Goal: Task Accomplishment & Management: Manage account settings

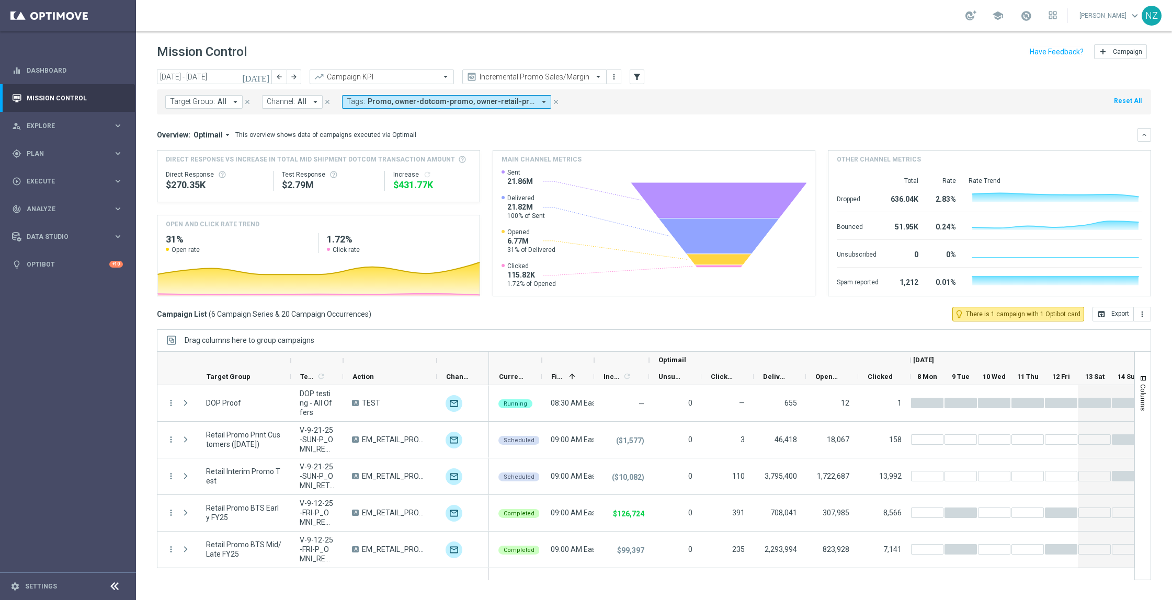
scroll to position [37, 0]
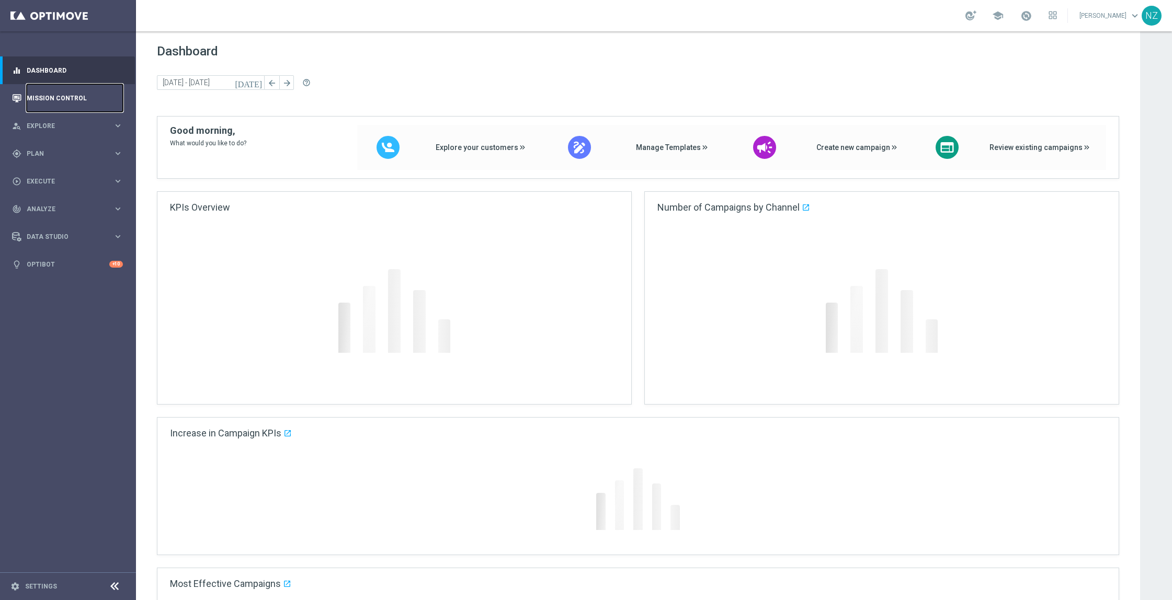
click at [55, 96] on link "Mission Control" at bounding box center [75, 98] width 96 height 28
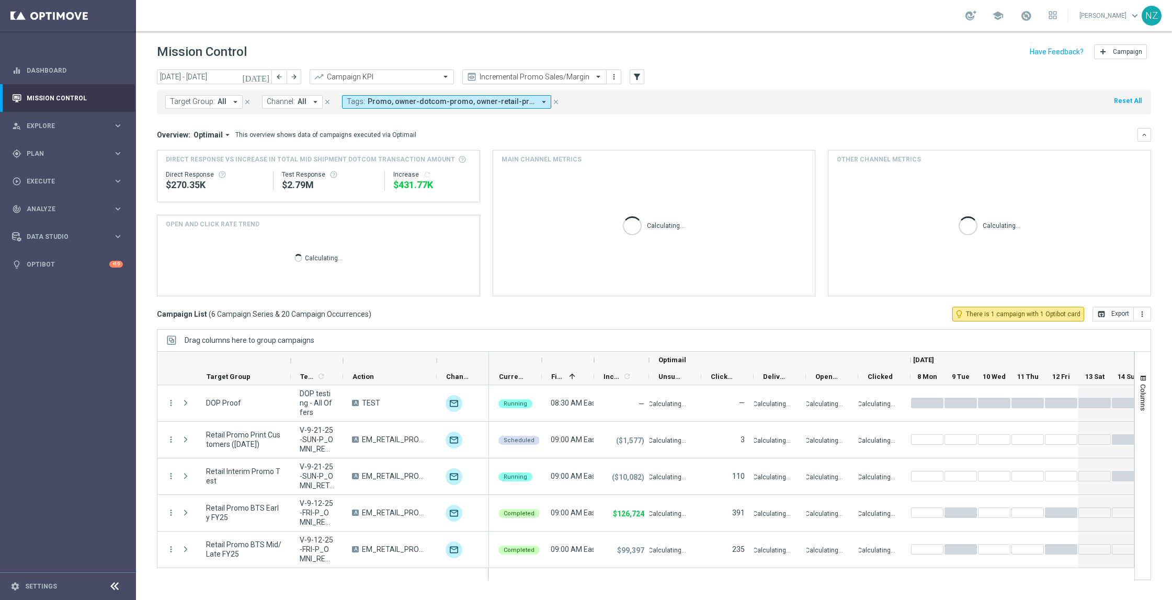
click at [569, 73] on input "text" at bounding box center [524, 77] width 112 height 9
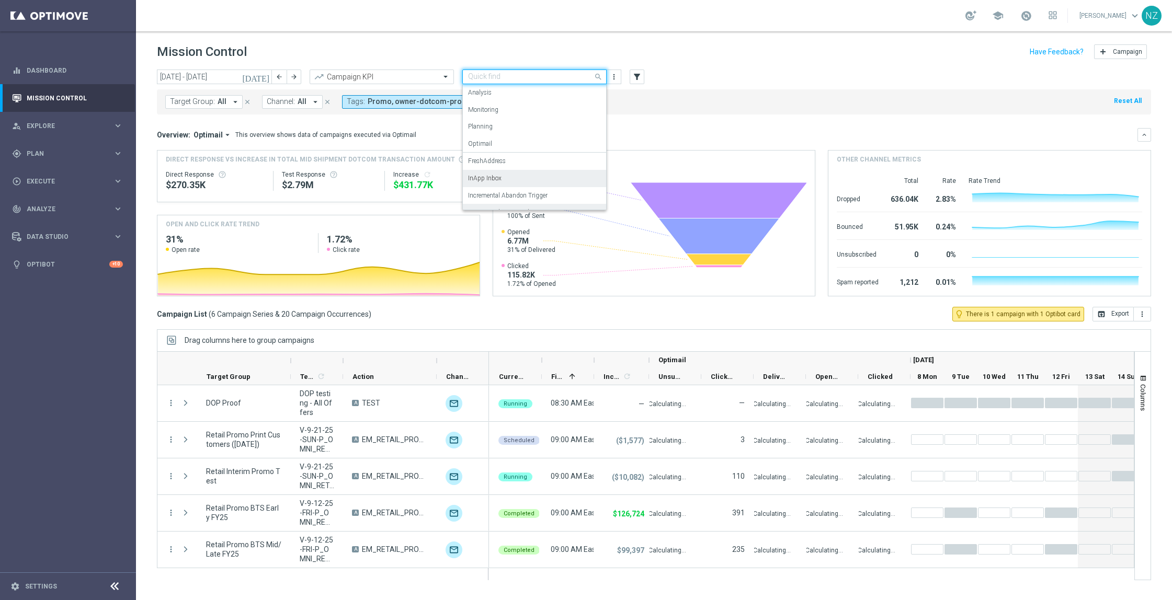
scroll to position [64, 0]
click at [519, 167] on div "Incremental SMS" at bounding box center [534, 165] width 133 height 17
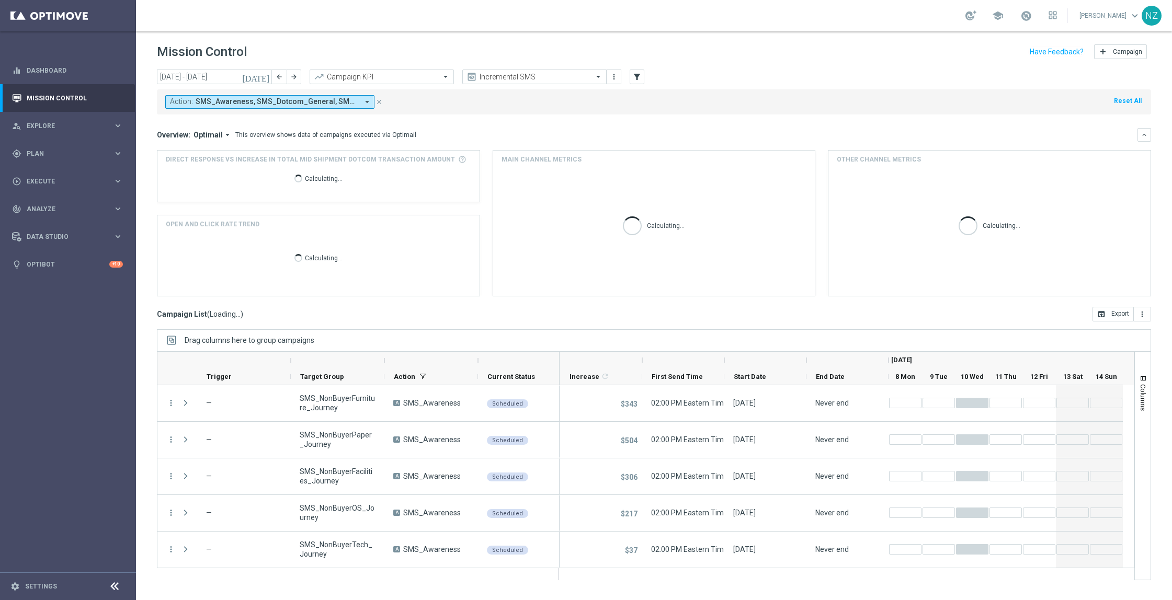
click at [746, 95] on div "Action: SMS_Awareness, SMS_Dotcom_General, SMS_Retail_General arrow_drop_down c…" at bounding box center [654, 101] width 994 height 25
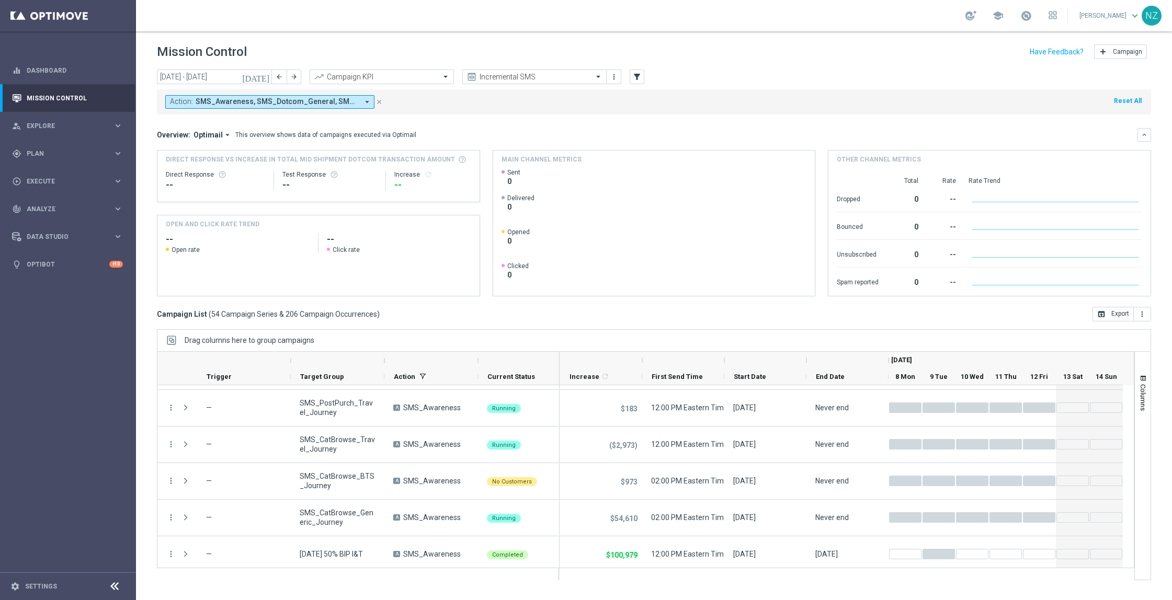
scroll to position [1396, 0]
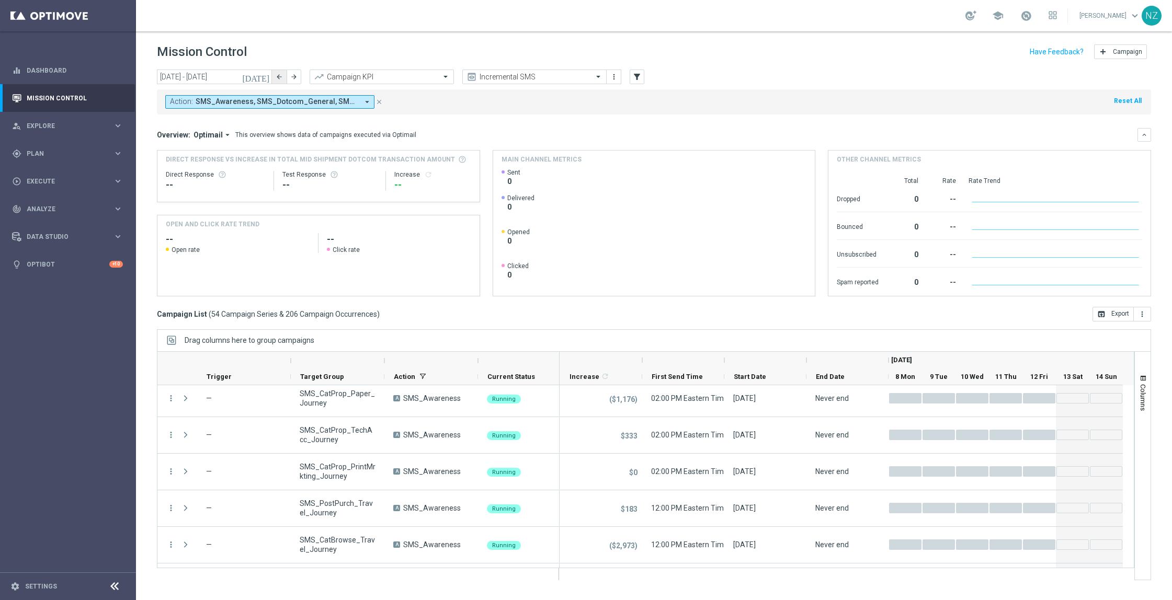
click at [271, 75] on button "[DATE]" at bounding box center [256, 78] width 31 height 16
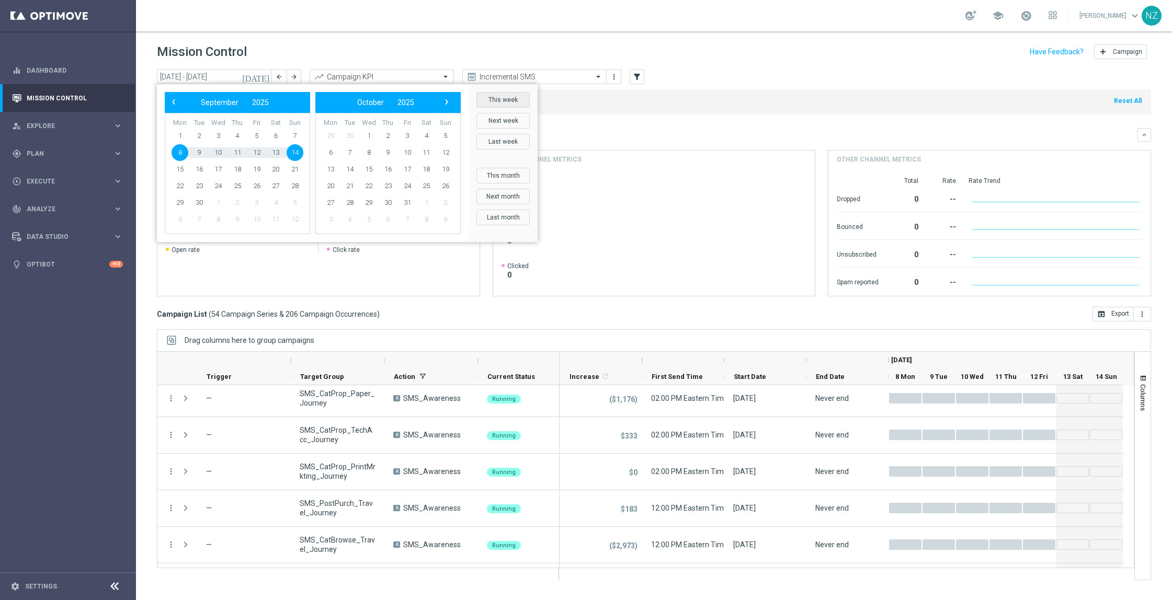
click at [501, 93] on button "This week" at bounding box center [502, 100] width 53 height 16
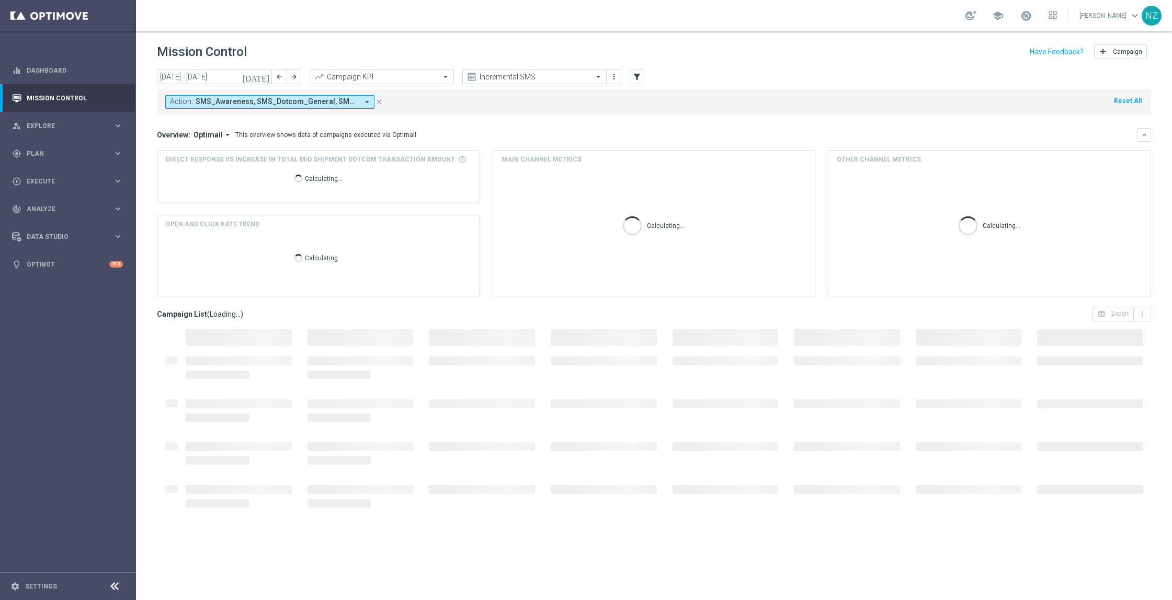
type input "[DATE] - [DATE]"
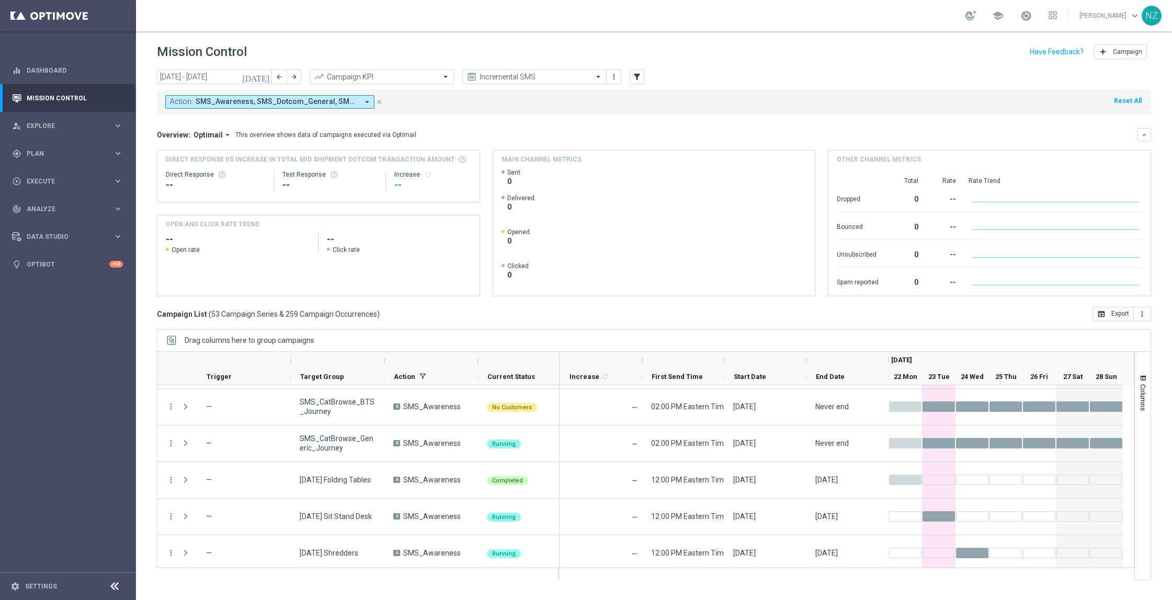
scroll to position [1637, 0]
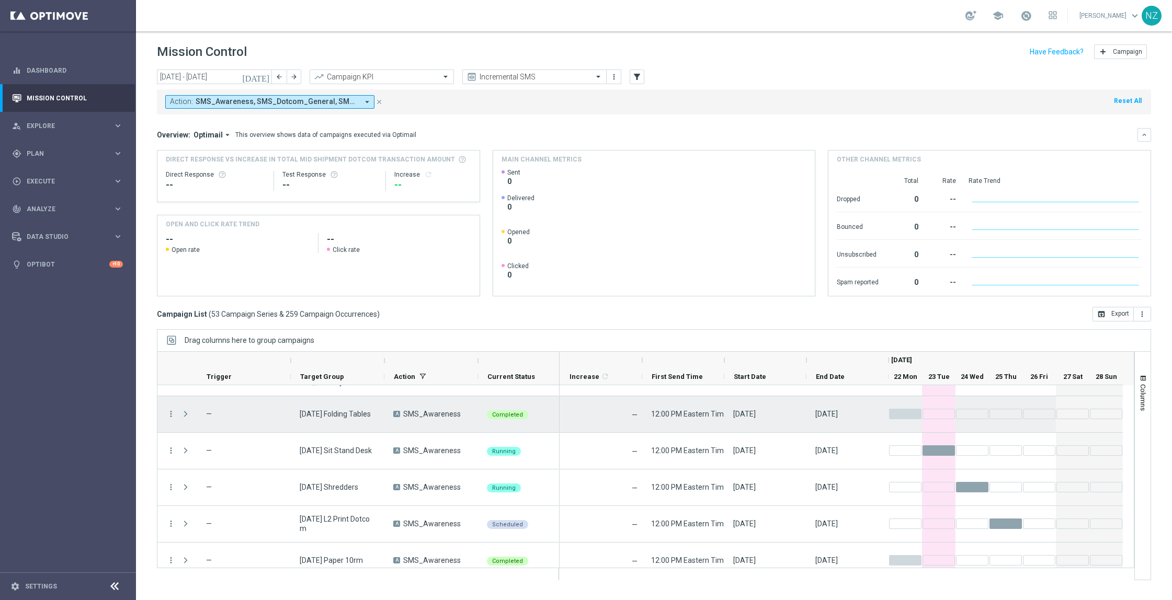
click at [184, 410] on span "Press SPACE to select this row." at bounding box center [185, 414] width 9 height 8
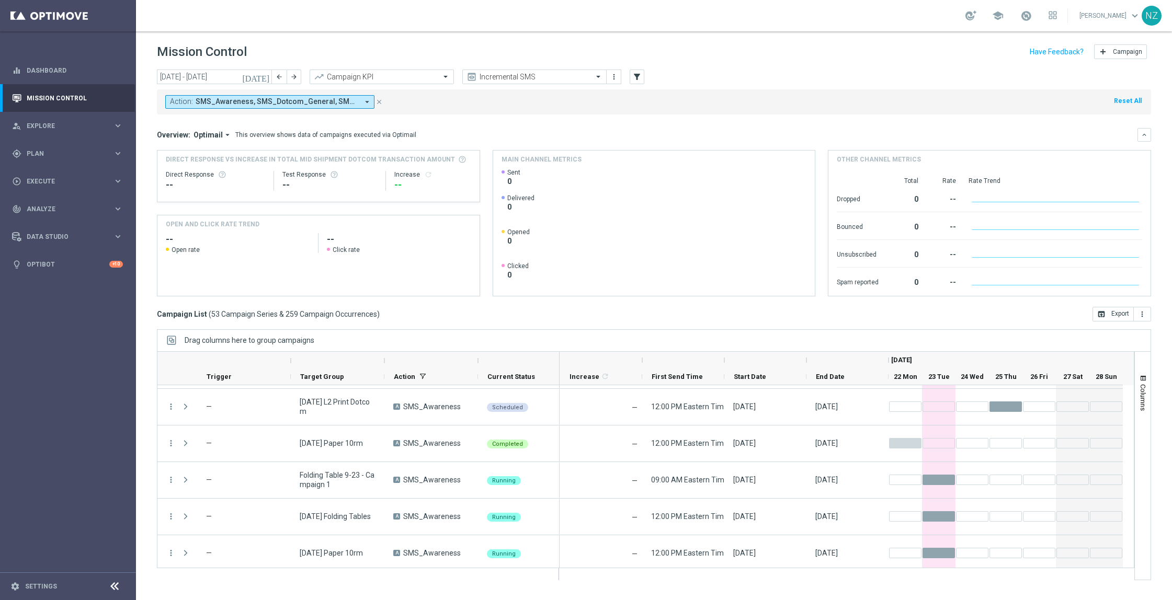
scroll to position [1817, 0]
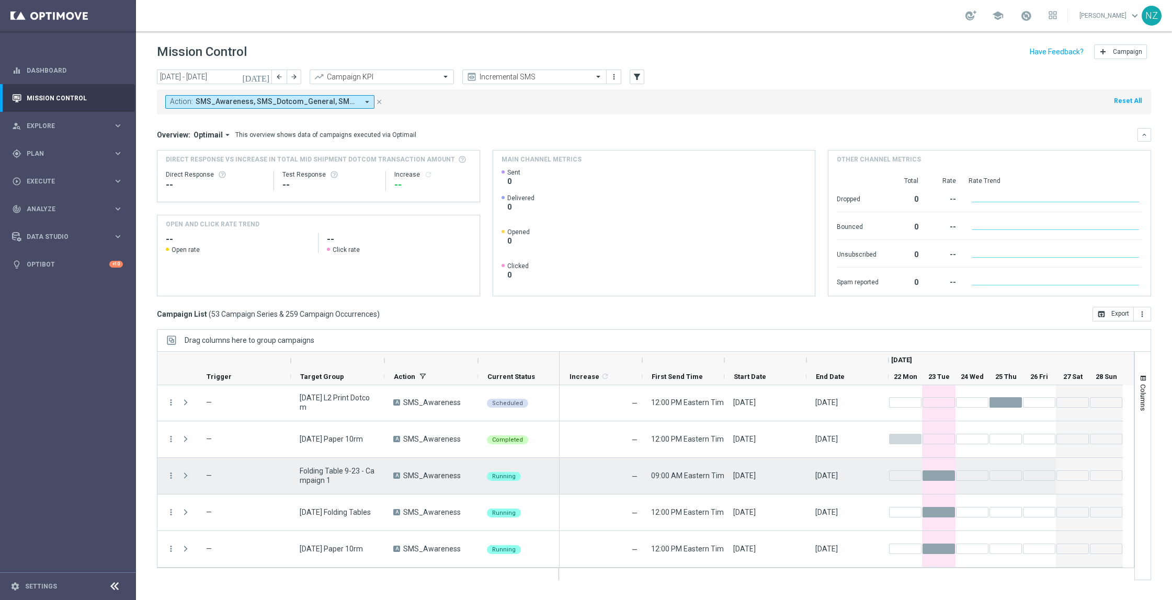
click at [185, 473] on span "Press SPACE to select this row." at bounding box center [185, 476] width 9 height 8
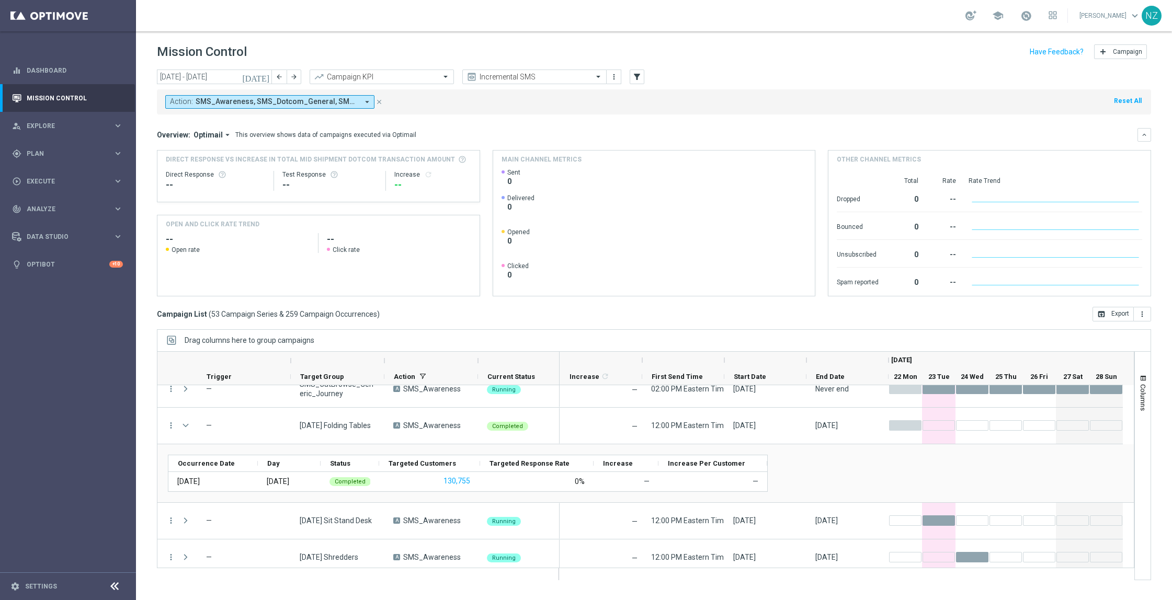
scroll to position [1625, 0]
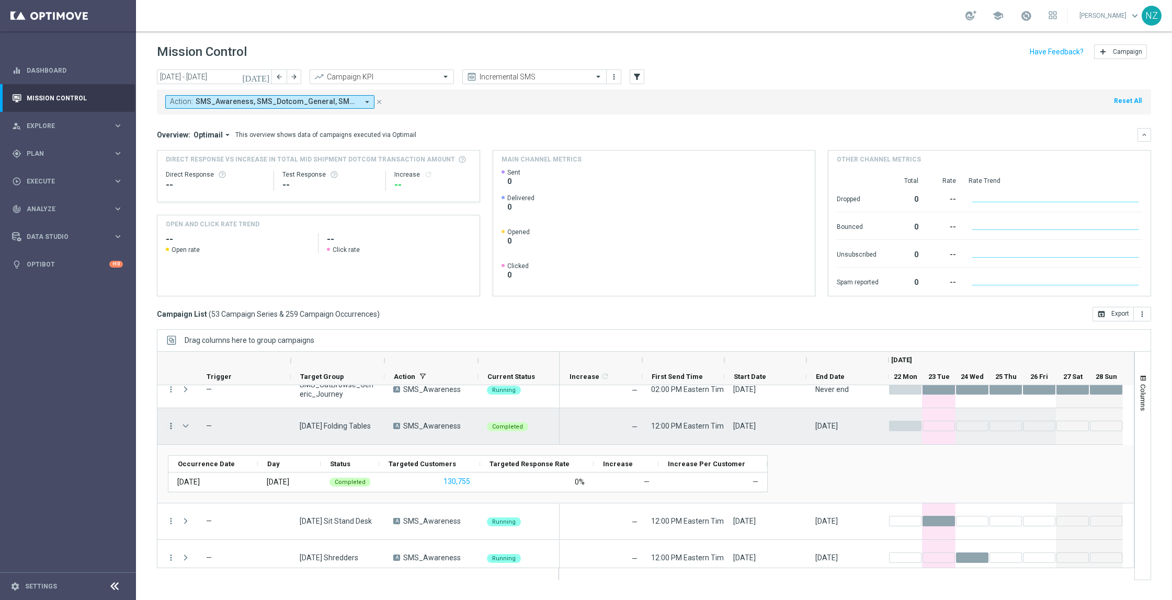
click at [170, 425] on icon "more_vert" at bounding box center [170, 426] width 9 height 9
click at [230, 427] on div "list Campaign Details" at bounding box center [235, 433] width 118 height 15
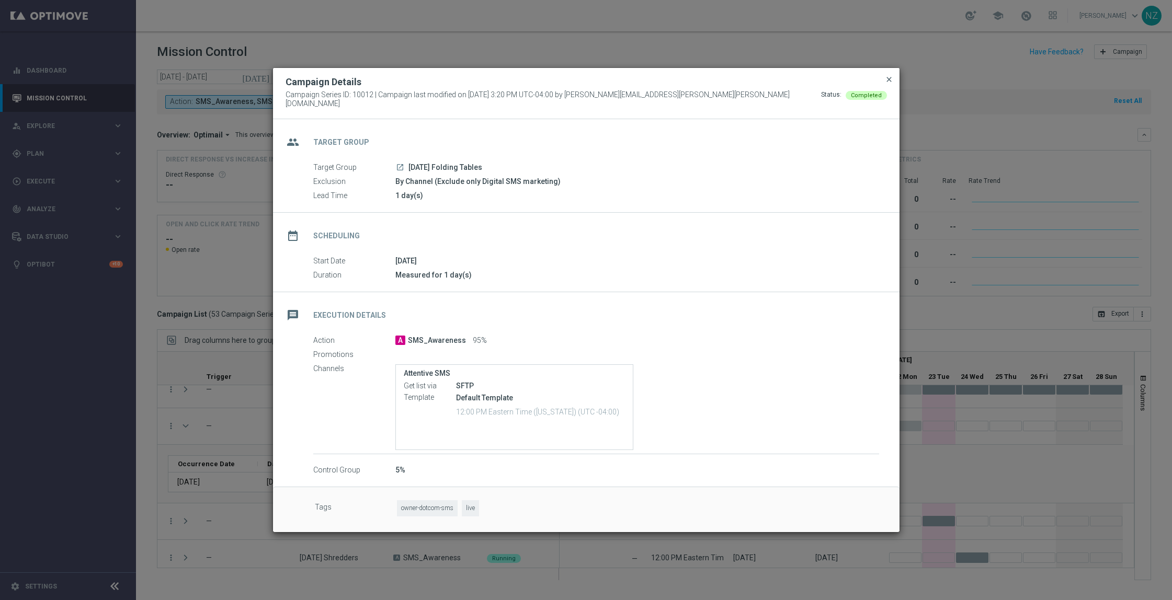
click at [891, 84] on span "close" at bounding box center [889, 79] width 8 height 8
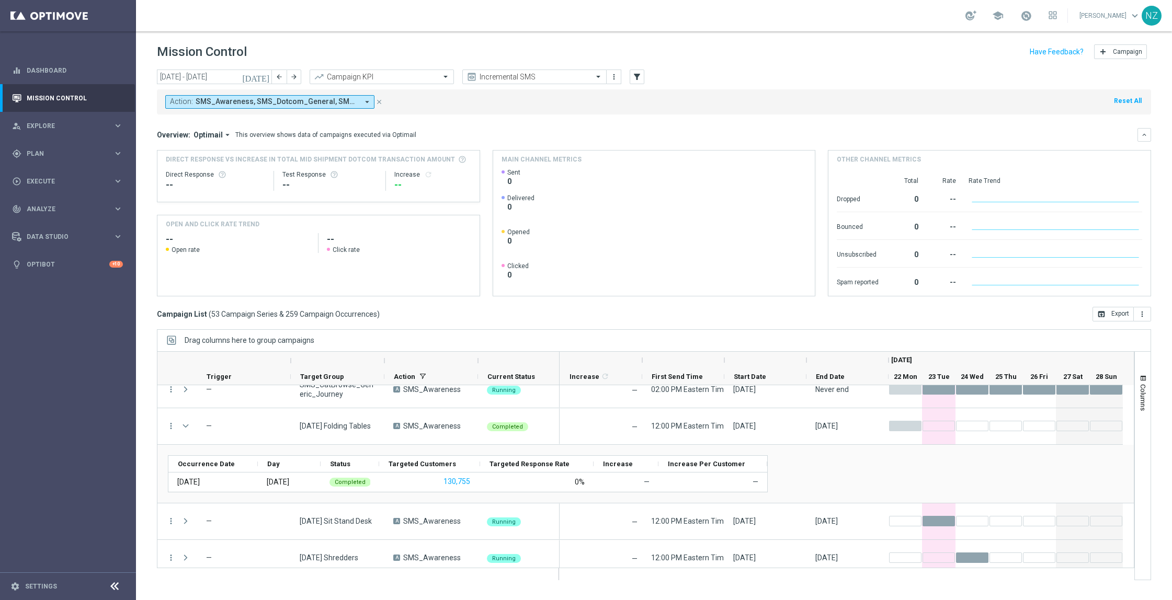
click at [140, 473] on div "today 22 Sep 2025 - 28 Sep 2025 arrow_back arrow_forward Campaign KPI trending_…" at bounding box center [654, 330] width 1036 height 521
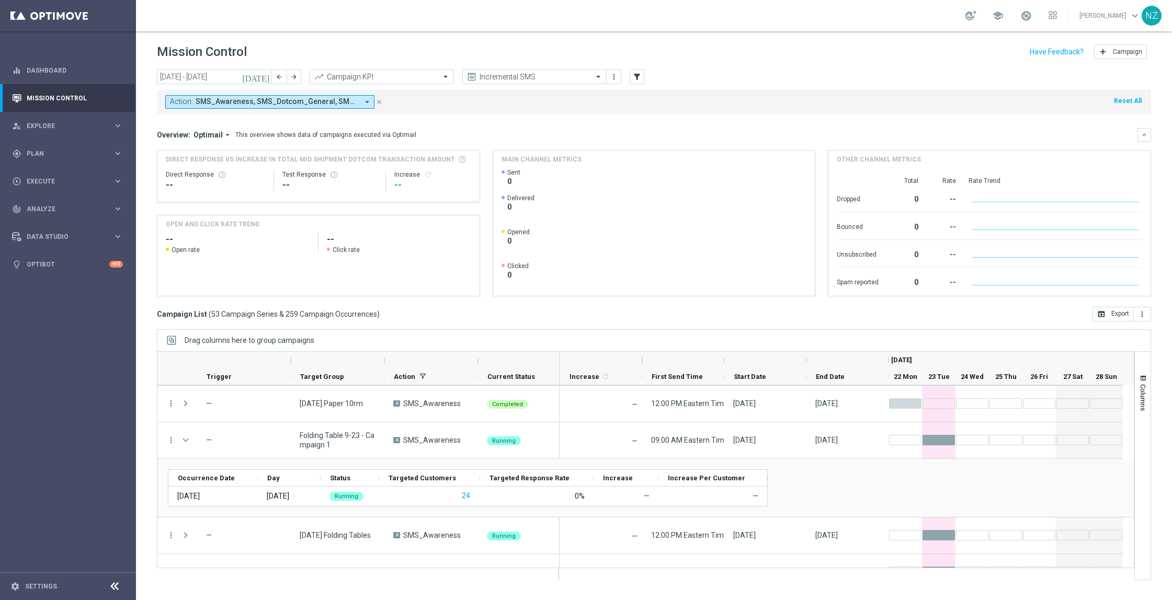
scroll to position [1875, 0]
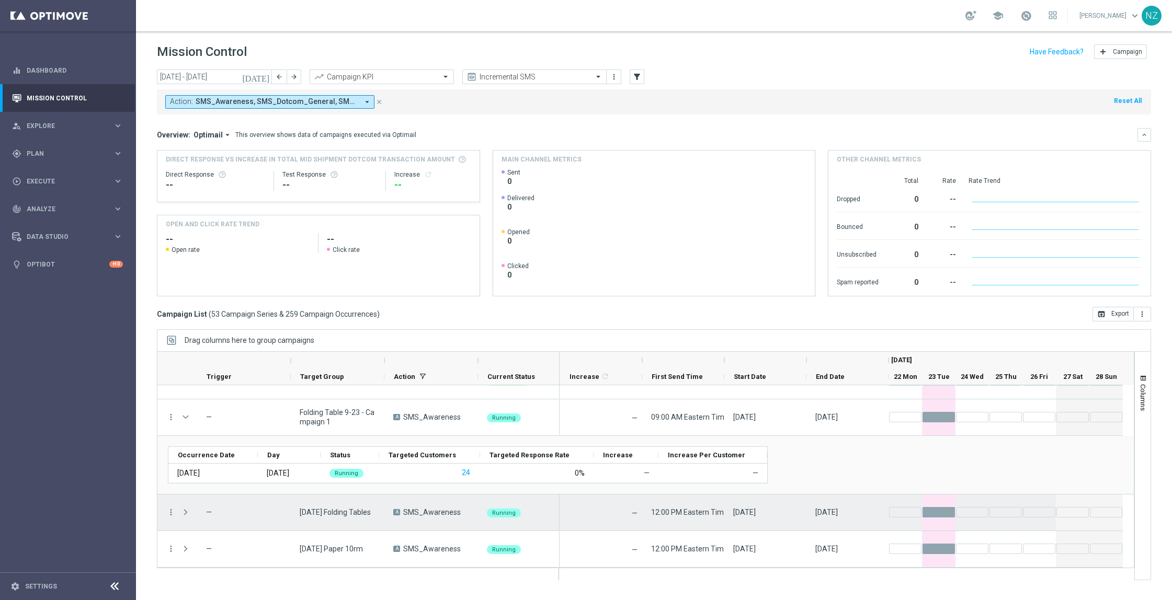
click at [189, 509] on span "Press SPACE to select this row." at bounding box center [185, 512] width 9 height 8
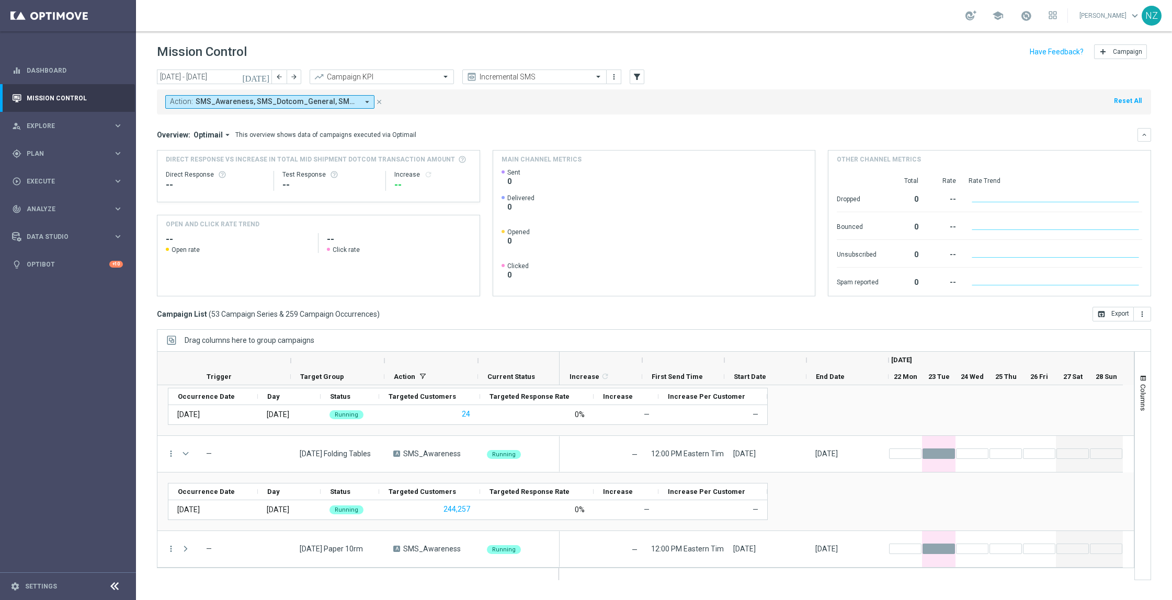
scroll to position [1934, 0]
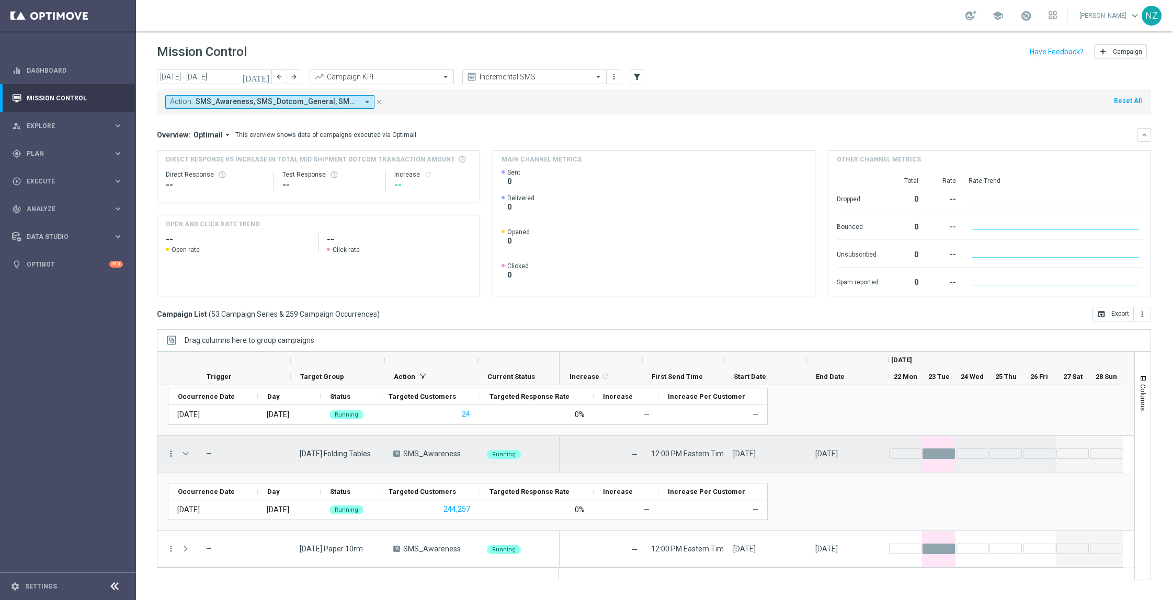
click at [169, 455] on icon "more_vert" at bounding box center [170, 453] width 9 height 9
click at [239, 463] on span "Campaign Details" at bounding box center [217, 460] width 53 height 7
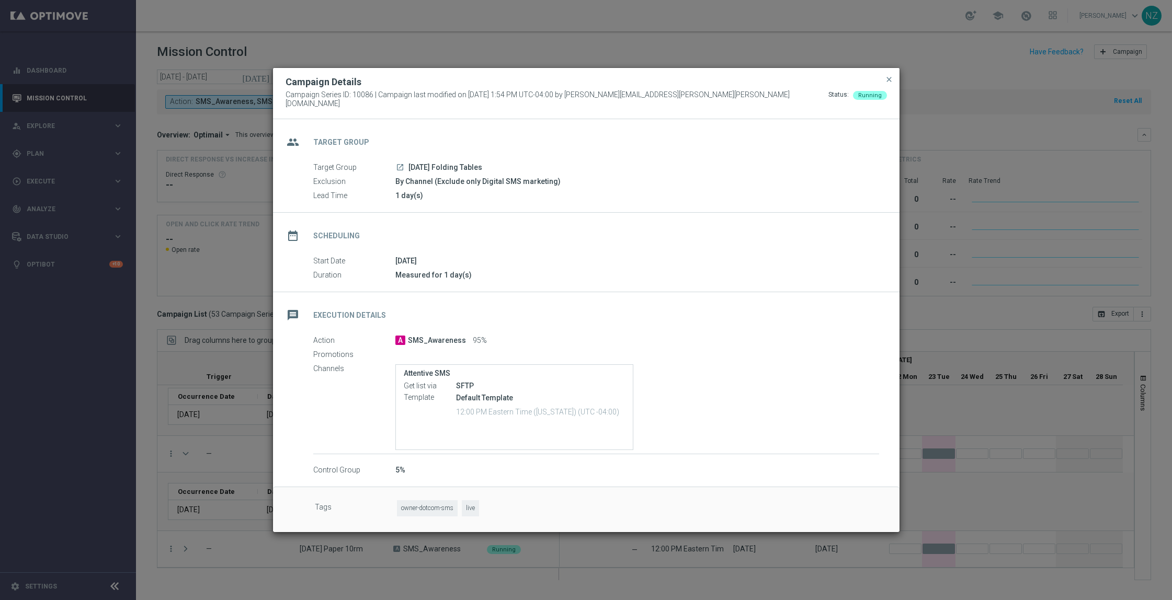
drag, startPoint x: 890, startPoint y: 86, endPoint x: 242, endPoint y: 637, distance: 850.5
click at [242, 600] on html "equalizer Dashboard Mission Control" at bounding box center [586, 300] width 1172 height 600
click at [71, 149] on modal-container "Campaign Details Campaign Series ID: 10086 | Campaign last modified on 22 Sep 2…" at bounding box center [586, 300] width 1172 height 600
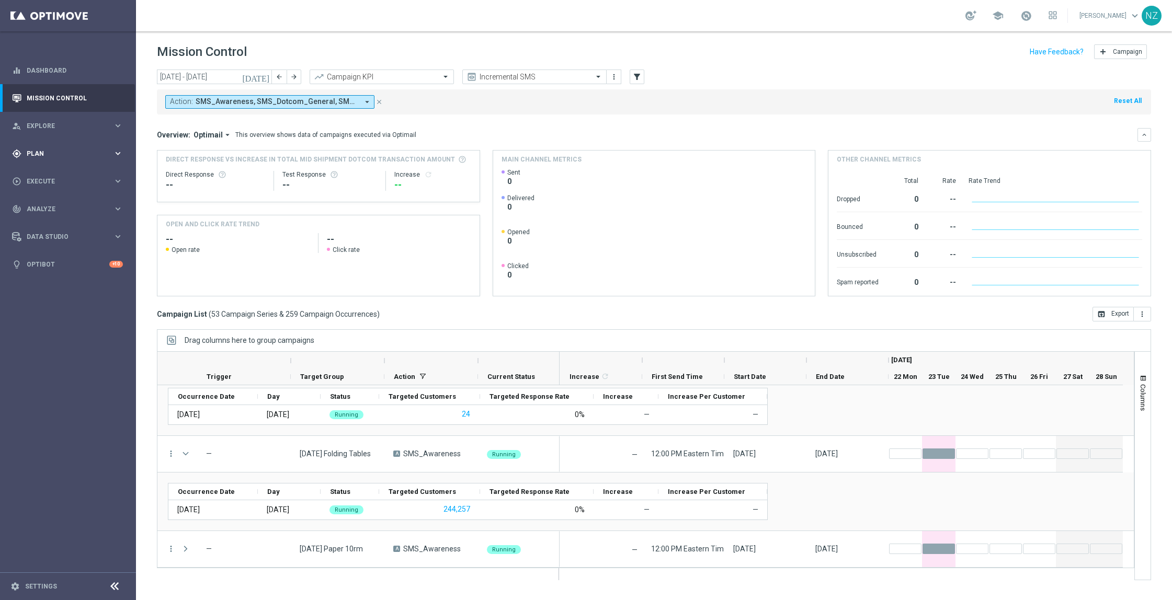
click at [52, 158] on div "gps_fixed Plan keyboard_arrow_right" at bounding box center [67, 154] width 135 height 28
click at [49, 221] on link "Streams" at bounding box center [68, 222] width 82 height 8
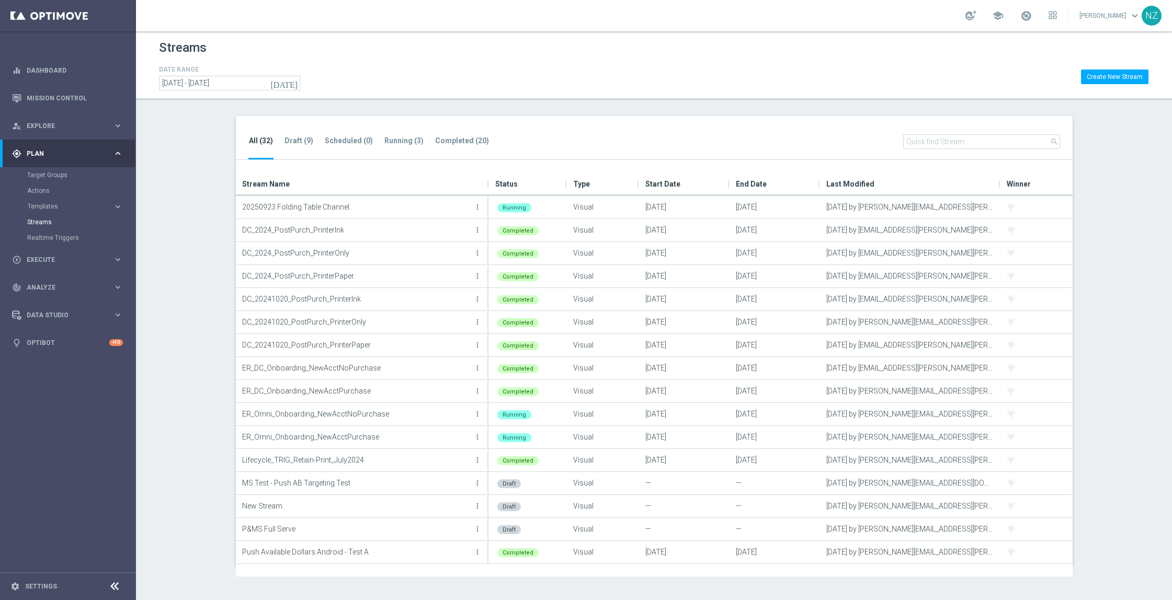
click at [1135, 247] on section "All (32) Draft (9) Scheduled (0) Running (3) Completed (20) search Drag here to…" at bounding box center [654, 341] width 1036 height 450
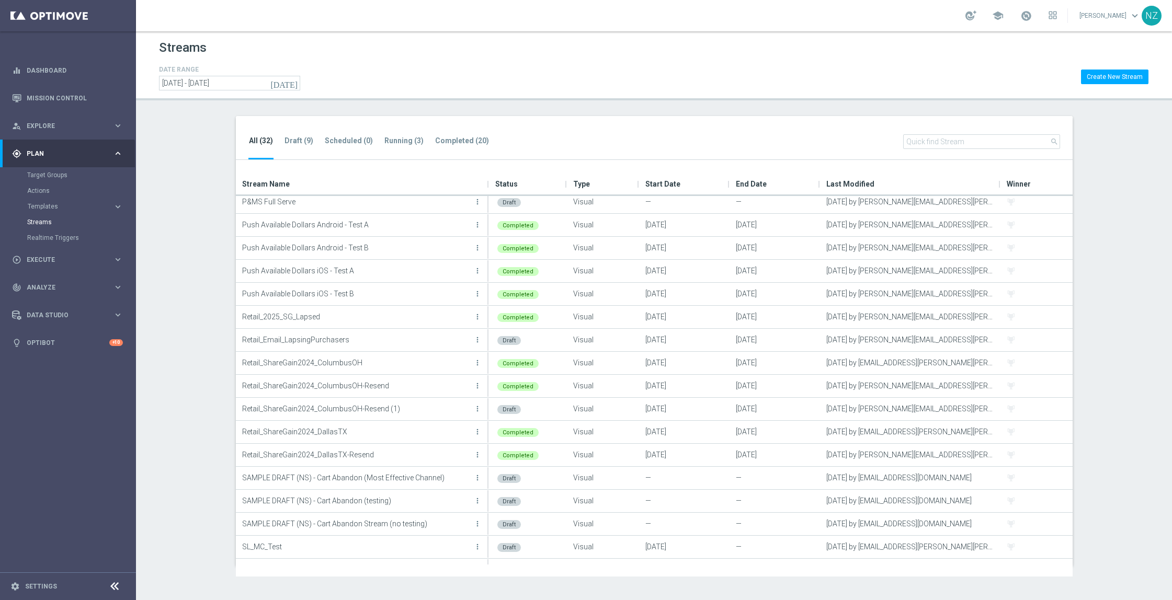
scroll to position [332, 0]
click at [403, 141] on tab-header "Running (3)" at bounding box center [403, 141] width 39 height 9
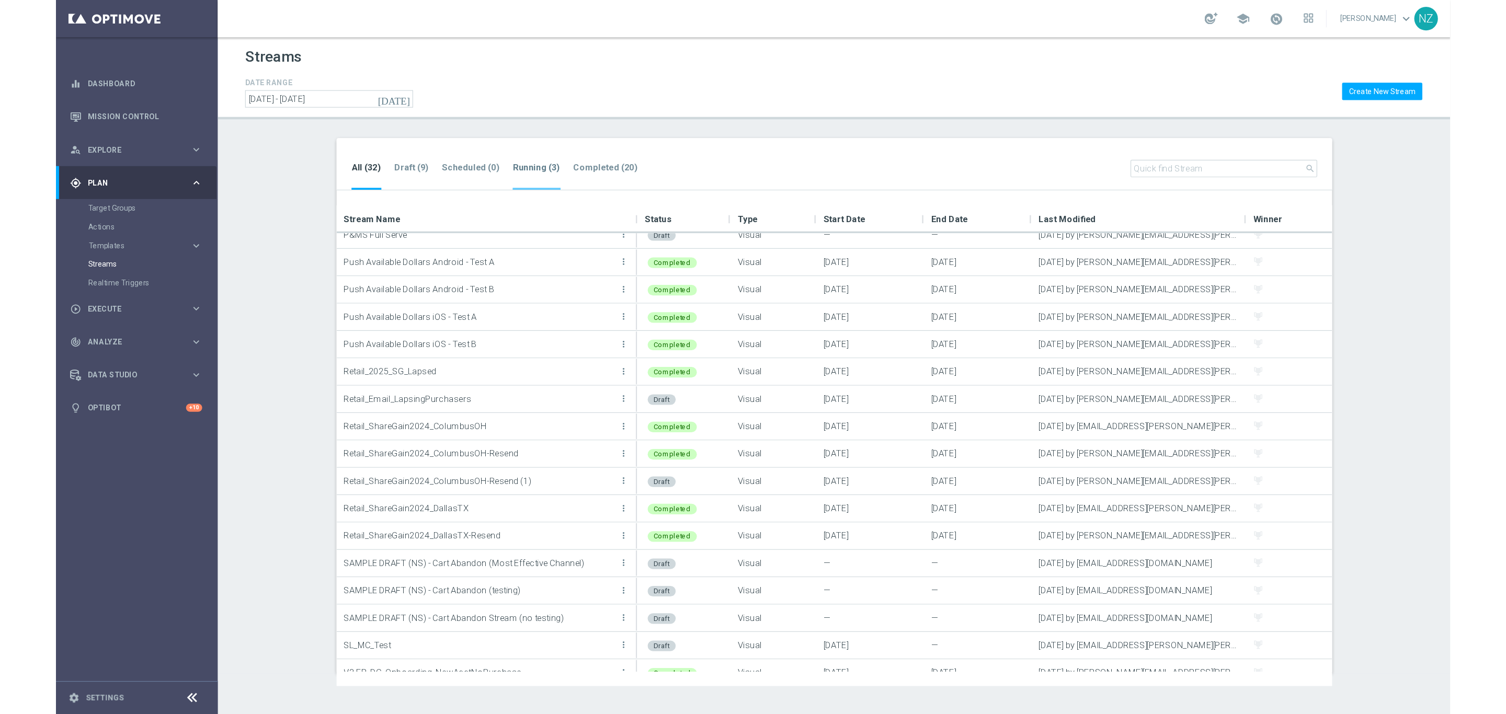
scroll to position [0, 0]
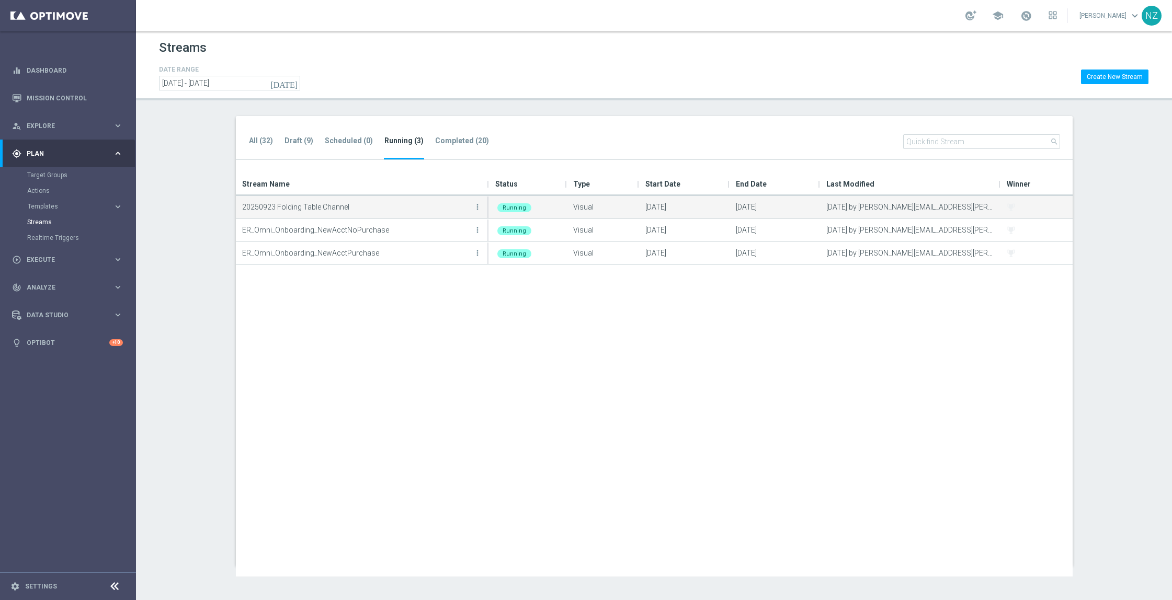
click at [310, 212] on p "20250923 Folding Table Channel" at bounding box center [356, 207] width 229 height 16
click at [480, 203] on div "20250923 Folding Table Channel more_vert" at bounding box center [362, 207] width 253 height 22
click at [480, 203] on icon "more_vert" at bounding box center [477, 207] width 8 height 8
click at [430, 217] on span "See in Mission Control" at bounding box center [437, 218] width 67 height 7
click at [476, 203] on icon "more_vert" at bounding box center [477, 207] width 8 height 8
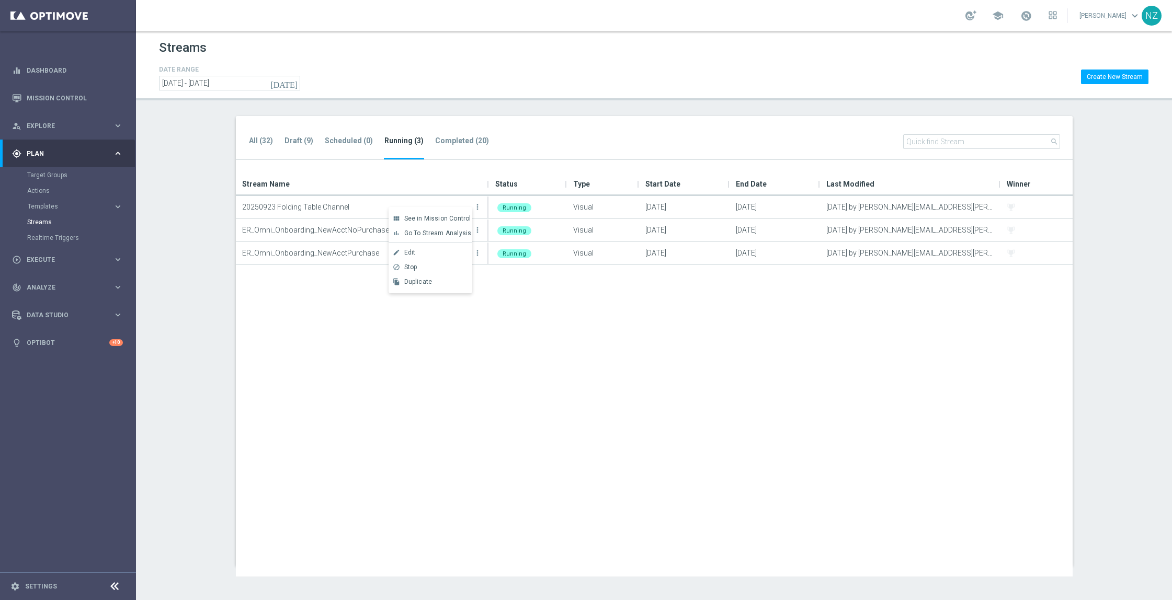
click at [188, 203] on section "All (32) Draft (9) Scheduled (0) Running (3) Completed (20) search Drag here to…" at bounding box center [654, 341] width 1036 height 450
click at [320, 205] on p "20250923 Folding Table Channel" at bounding box center [356, 207] width 229 height 16
click at [479, 206] on icon "more_vert" at bounding box center [477, 207] width 8 height 8
click at [440, 251] on div "Edit" at bounding box center [435, 252] width 63 height 7
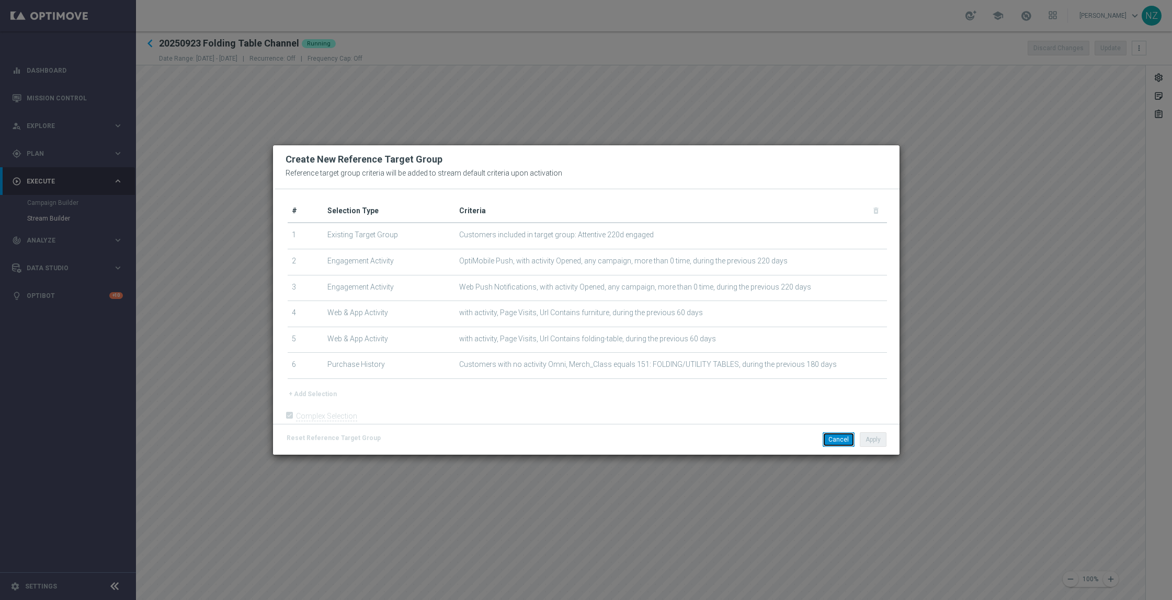
click at [838, 441] on button "Cancel" at bounding box center [839, 440] width 32 height 15
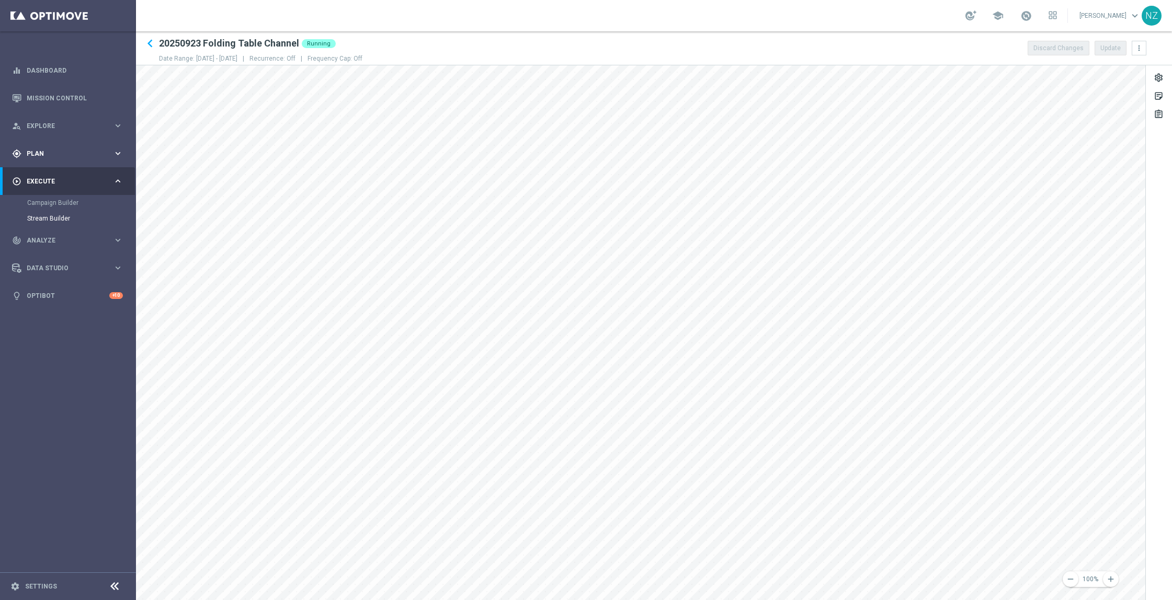
click at [44, 150] on div "gps_fixed Plan" at bounding box center [62, 153] width 101 height 9
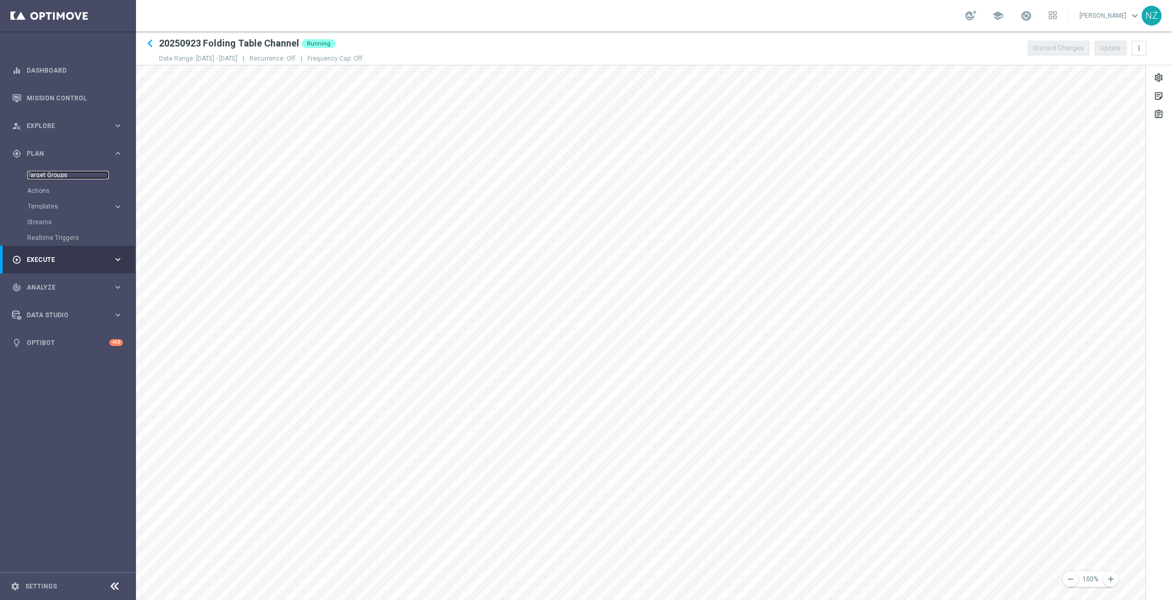
click at [49, 173] on link "Target Groups" at bounding box center [68, 175] width 82 height 8
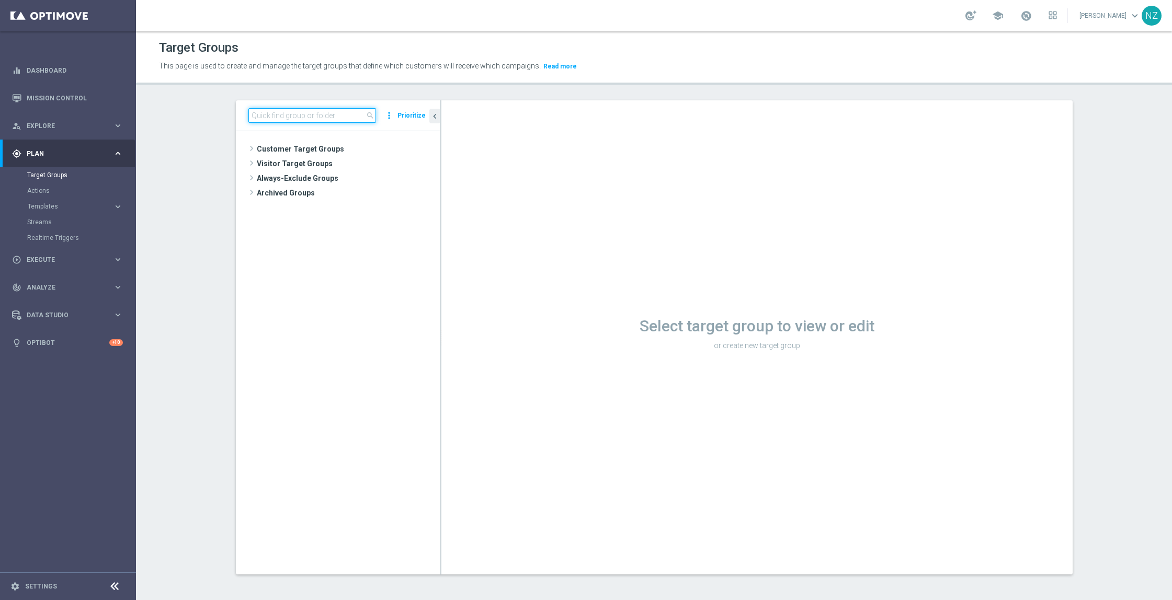
click at [275, 113] on input at bounding box center [312, 115] width 128 height 15
click at [330, 109] on input at bounding box center [312, 115] width 128 height 15
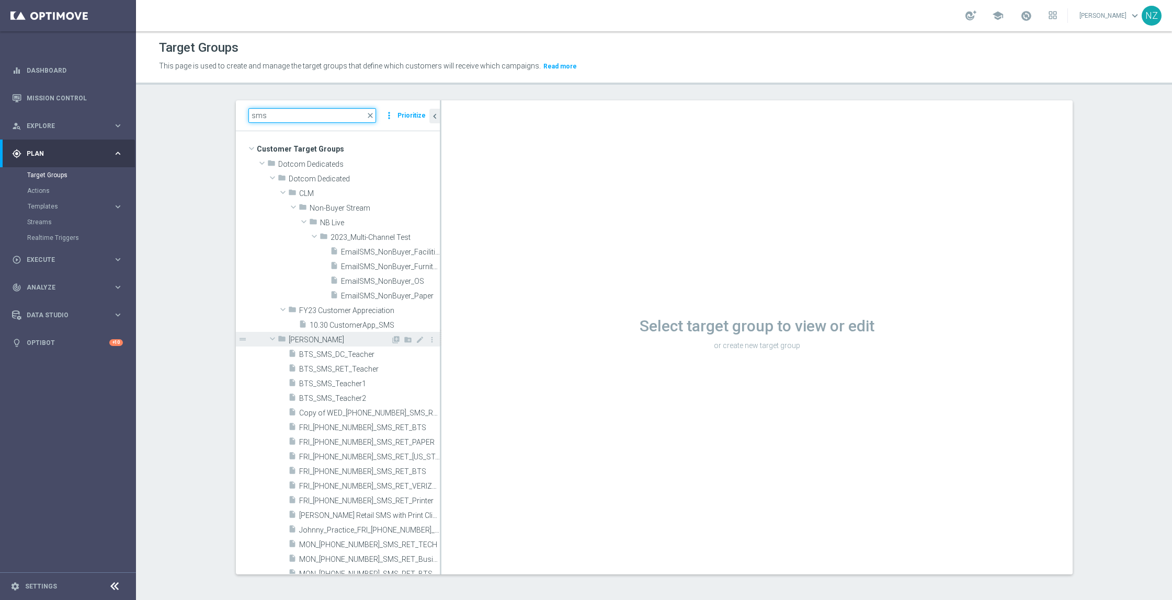
type input "sms"
click at [267, 340] on span at bounding box center [272, 339] width 13 height 10
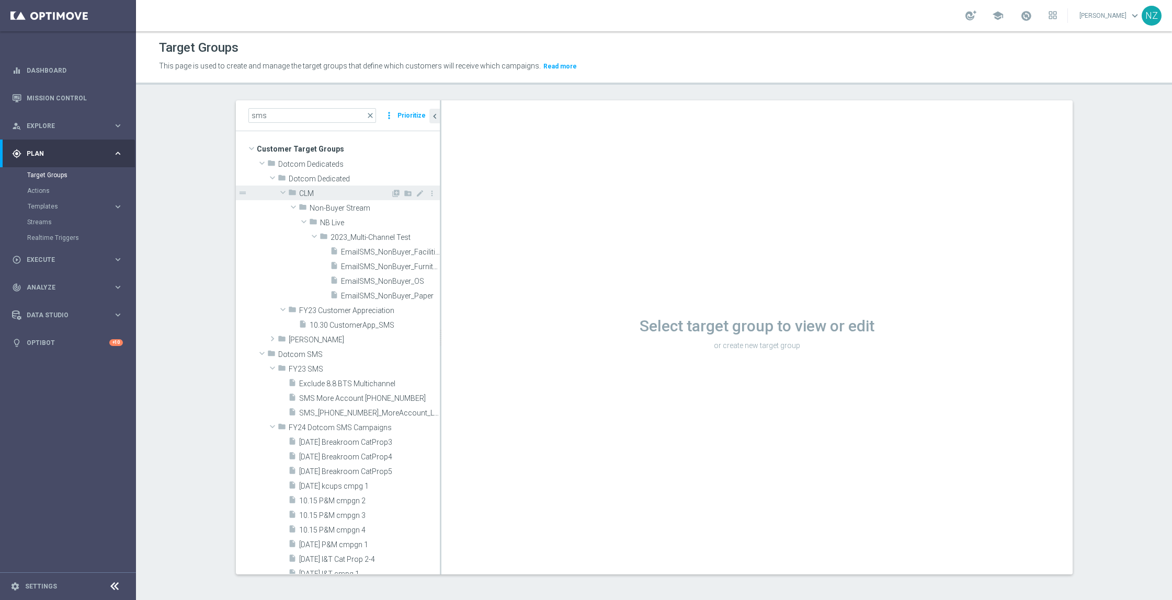
click at [277, 192] on span at bounding box center [283, 192] width 13 height 10
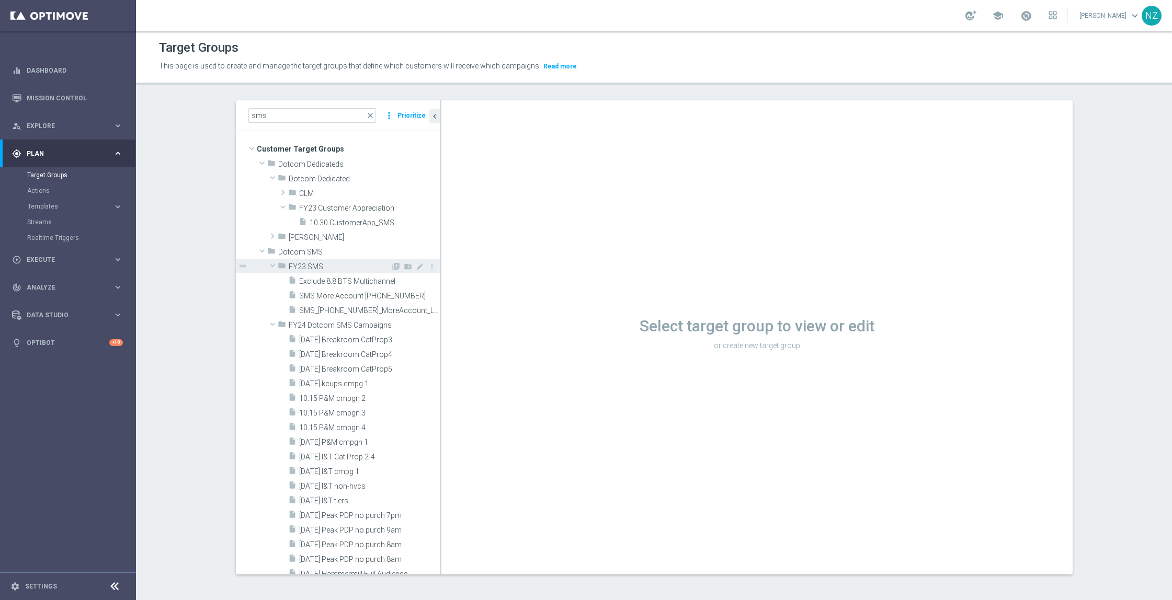
click at [268, 268] on span at bounding box center [272, 265] width 13 height 10
click at [269, 280] on span at bounding box center [272, 280] width 13 height 10
click at [266, 294] on span at bounding box center [272, 295] width 13 height 10
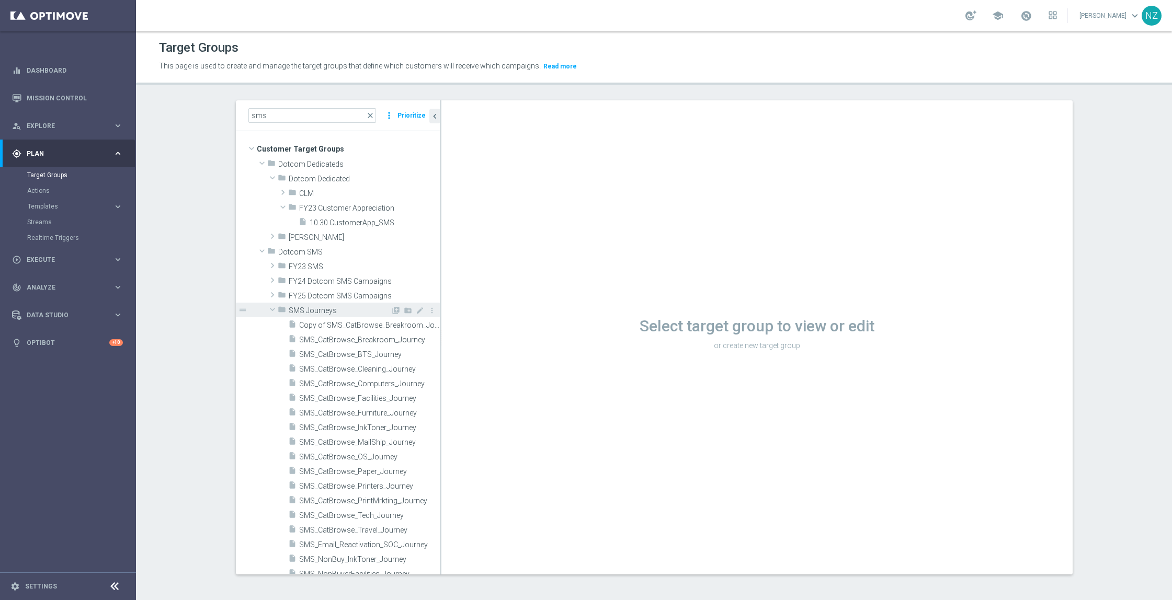
click at [266, 310] on span at bounding box center [272, 309] width 13 height 10
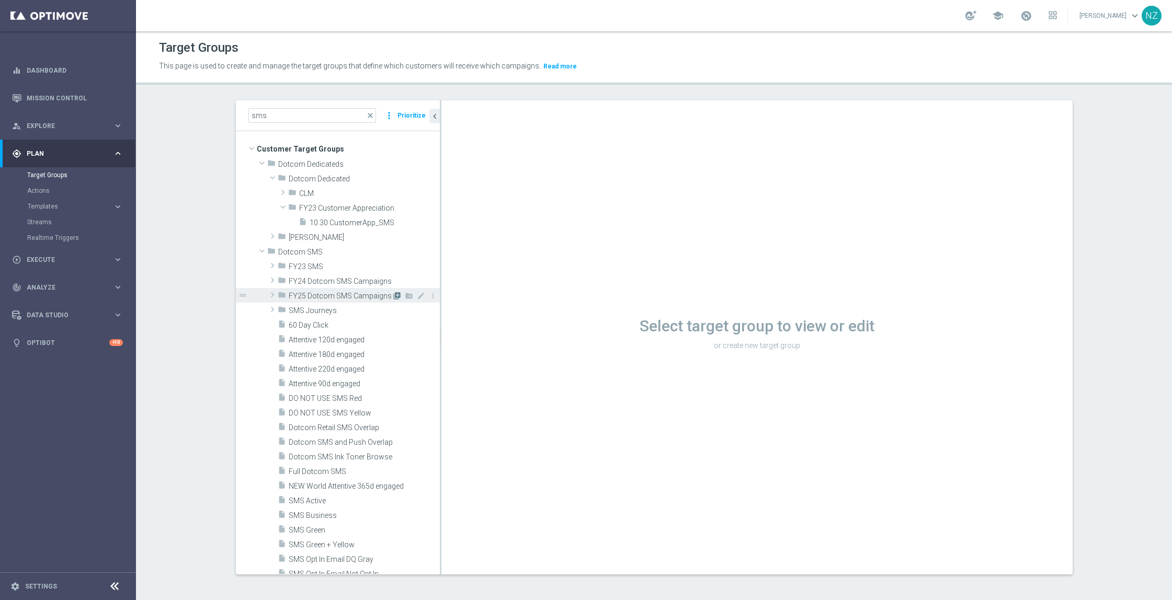
click at [393, 296] on icon "library_add" at bounding box center [397, 296] width 8 height 8
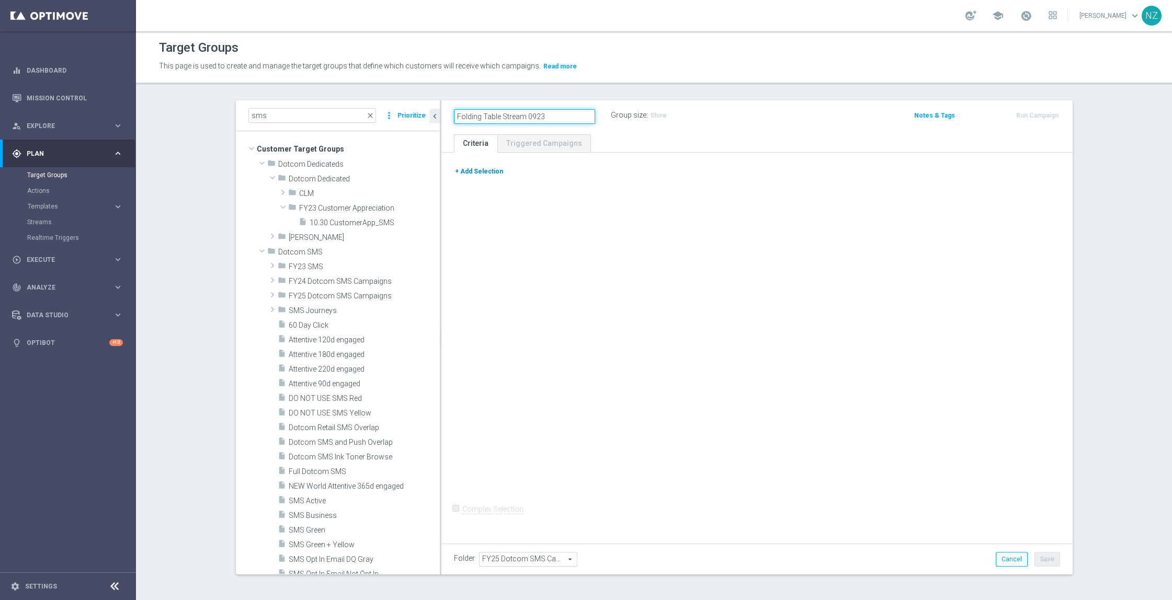
type input "Folding Table Stream 0923"
click at [481, 173] on button "+ Add Selection" at bounding box center [479, 172] width 50 height 12
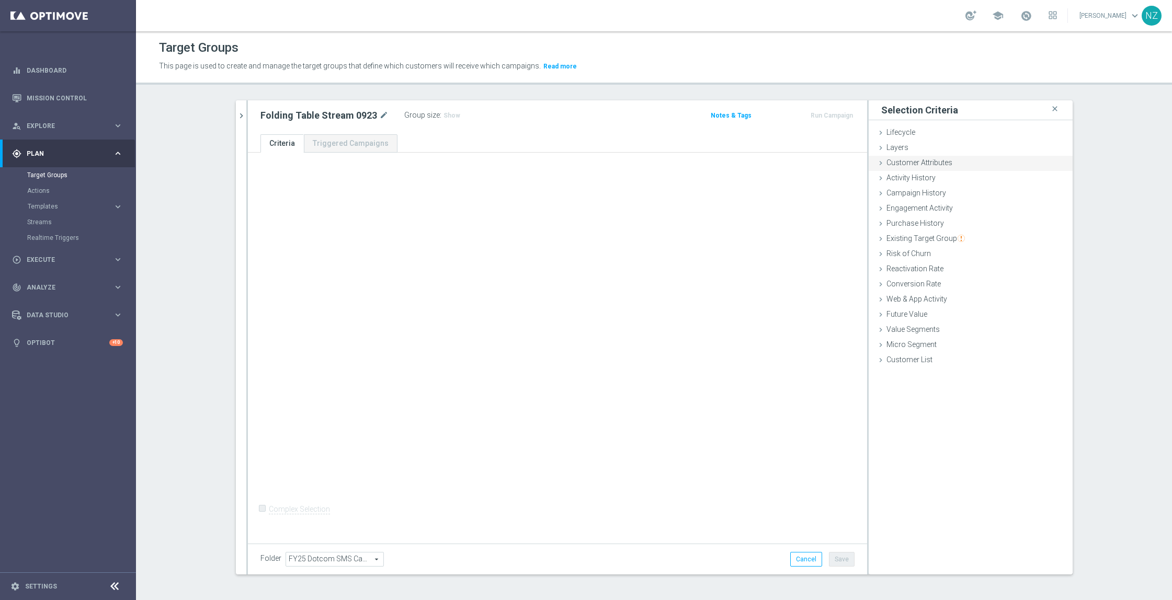
click at [912, 158] on span "Customer Attributes" at bounding box center [920, 162] width 66 height 8
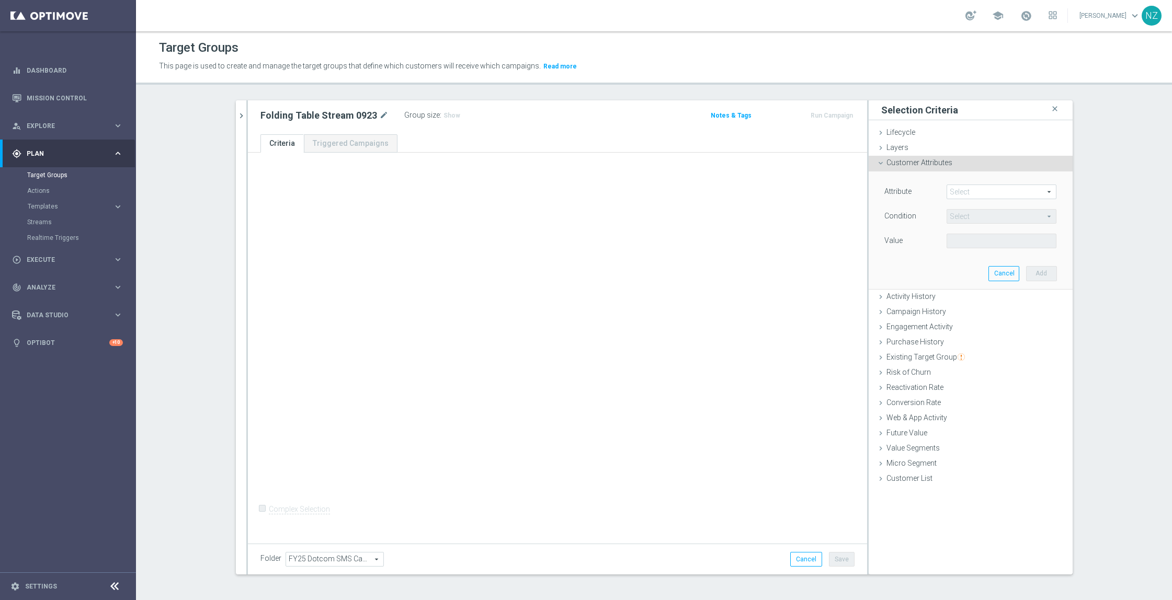
click at [956, 191] on span at bounding box center [1001, 192] width 109 height 14
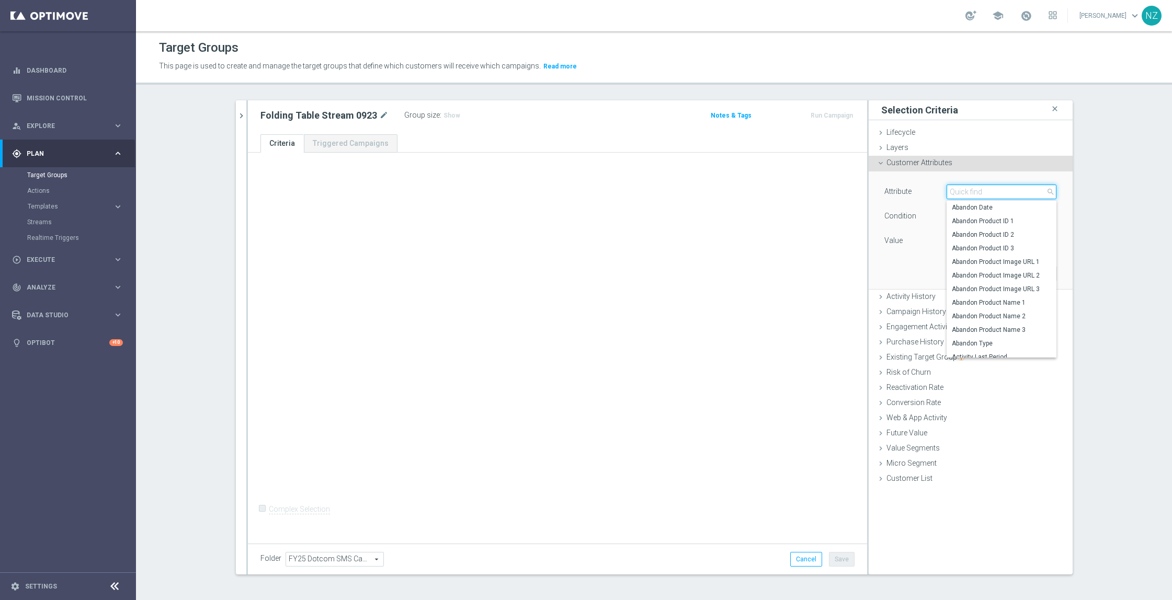
click at [956, 191] on input "search" at bounding box center [1002, 192] width 110 height 15
click at [899, 358] on span "Existing Target Group" at bounding box center [926, 357] width 78 height 8
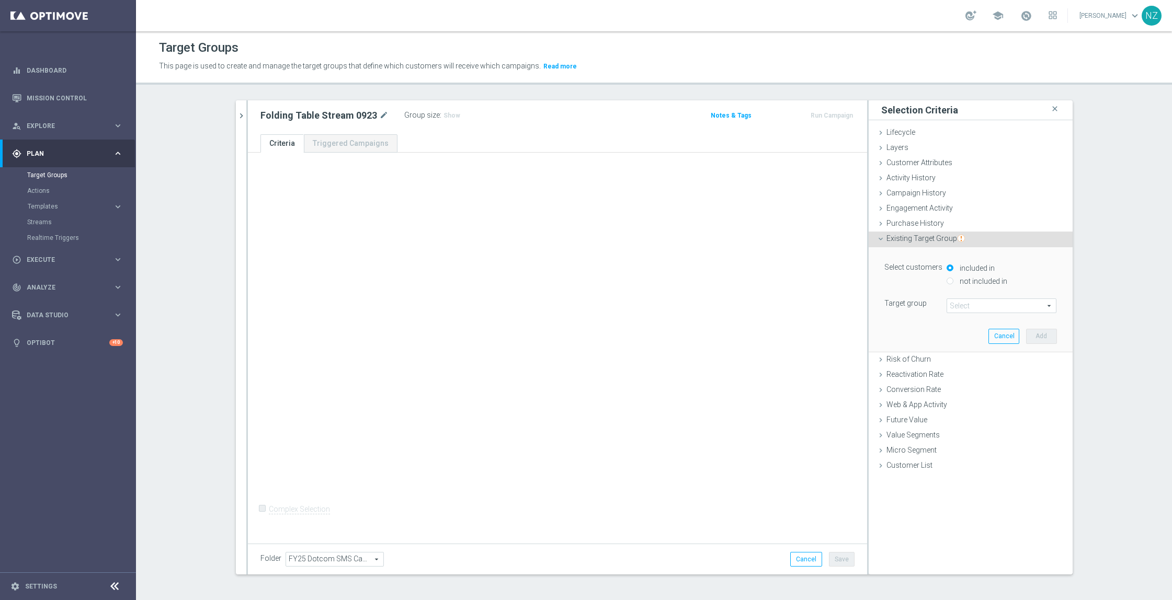
click at [960, 309] on span at bounding box center [1001, 306] width 109 height 14
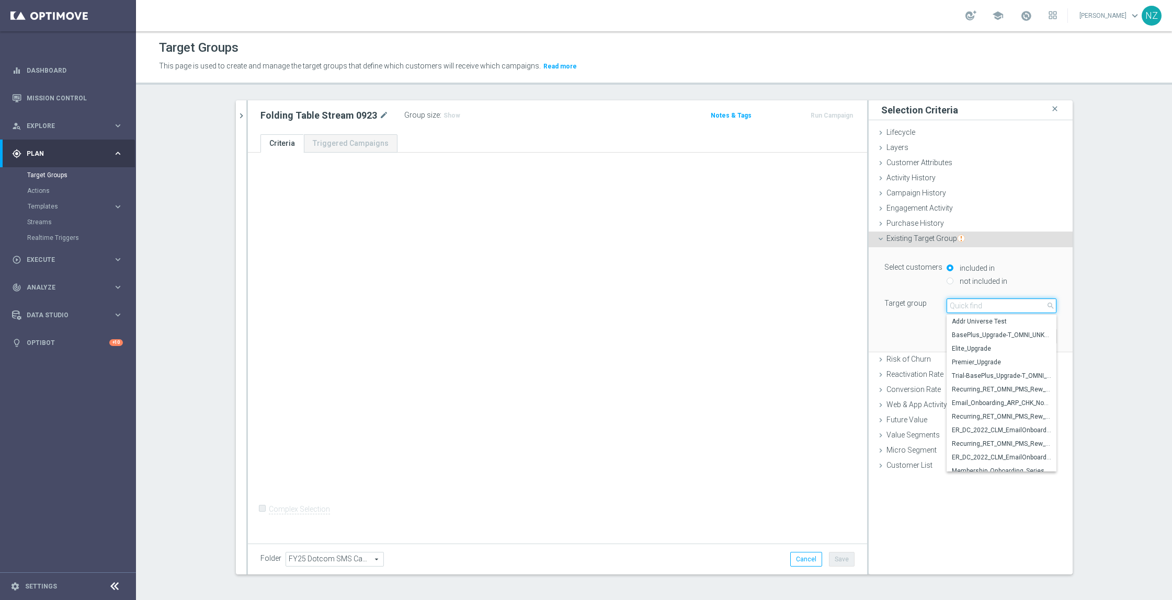
click at [960, 309] on input "search" at bounding box center [1002, 306] width 110 height 15
type input "220d"
click at [974, 346] on span "Attentive 220d engaged" at bounding box center [1001, 349] width 99 height 8
type input "Attentive 220d engaged"
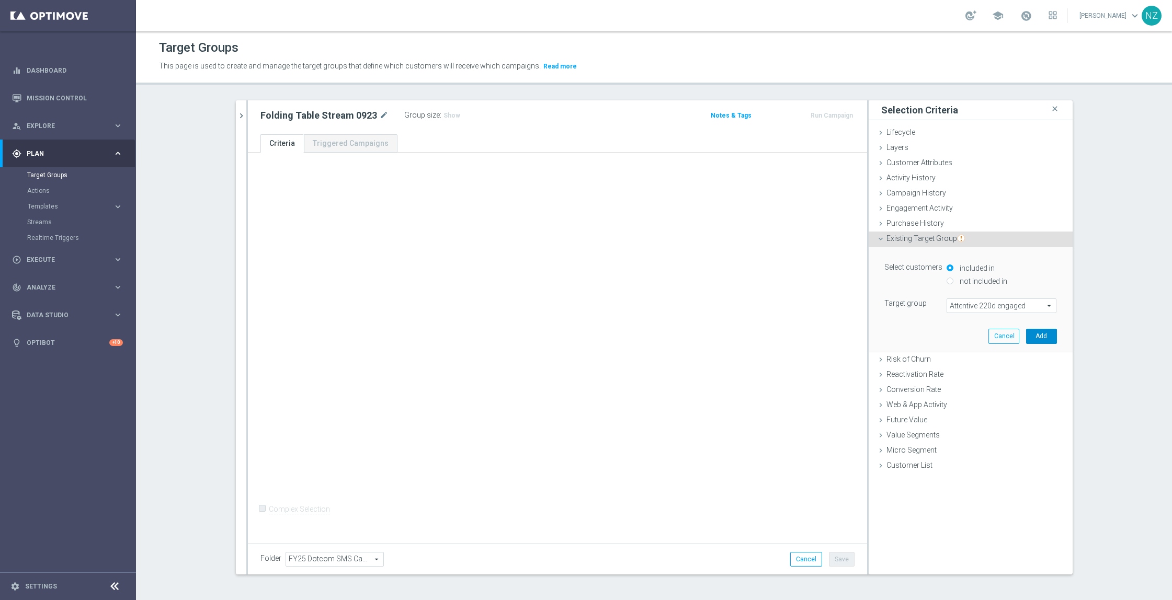
click at [1038, 334] on button "Add" at bounding box center [1041, 336] width 31 height 15
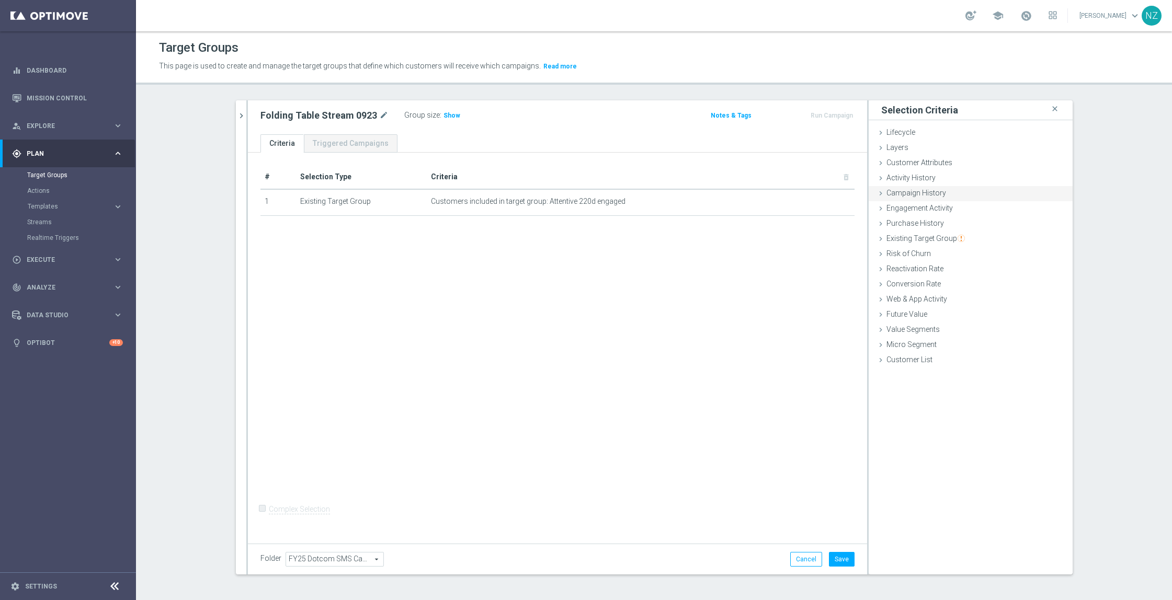
click at [921, 196] on span "Campaign History" at bounding box center [917, 193] width 60 height 8
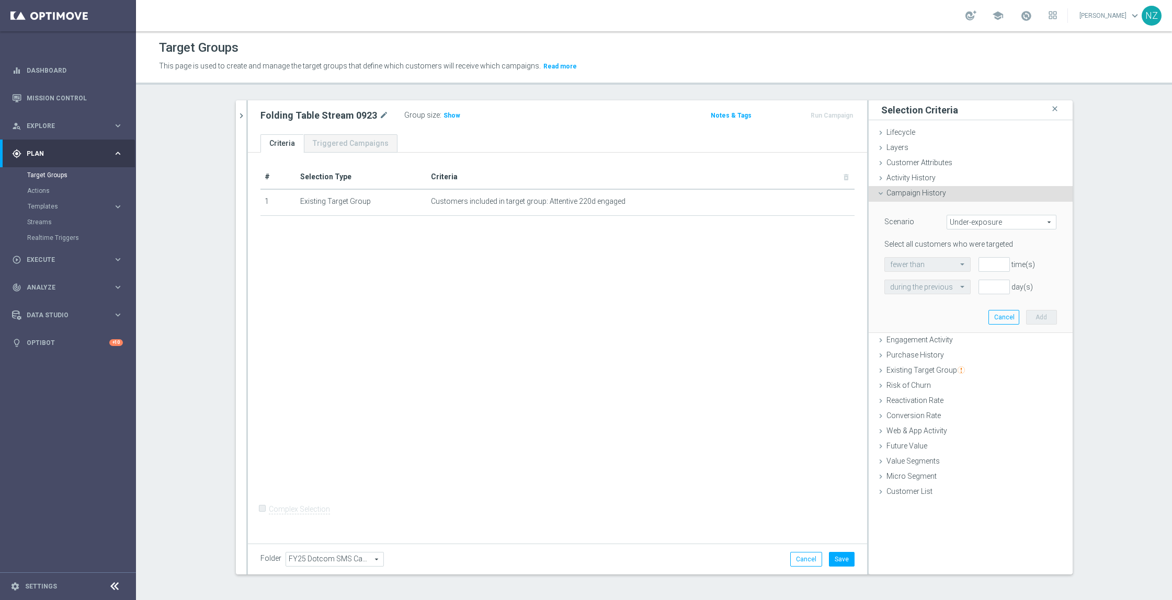
click at [964, 222] on span "Under-exposure" at bounding box center [1001, 222] width 109 height 14
click at [907, 196] on span "Campaign History" at bounding box center [917, 193] width 60 height 8
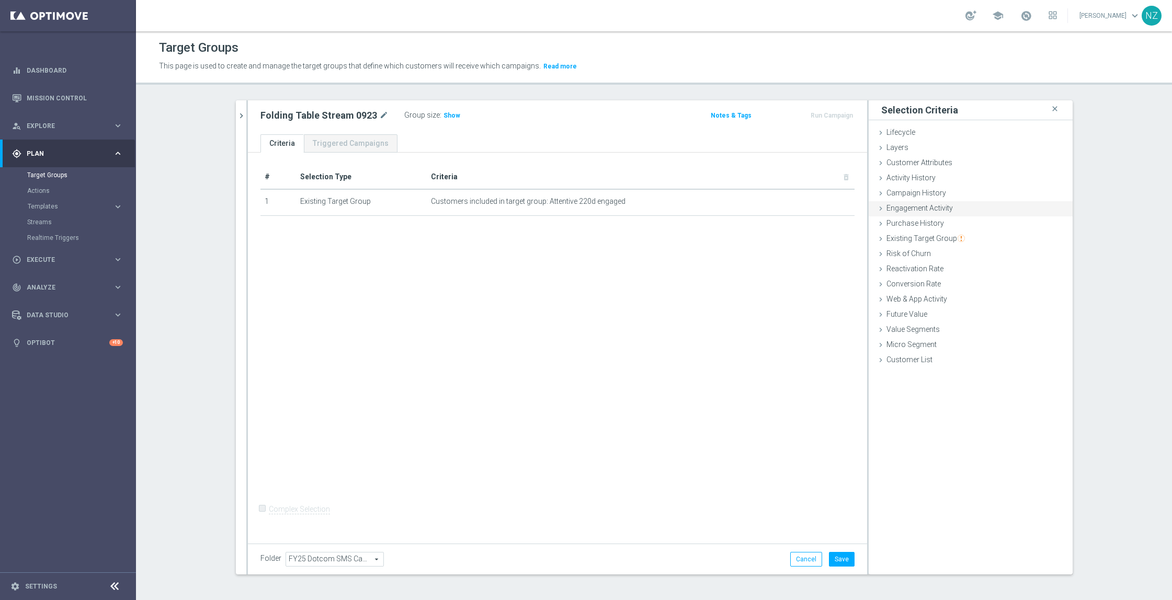
click at [909, 207] on span "Engagement Activity" at bounding box center [920, 208] width 66 height 8
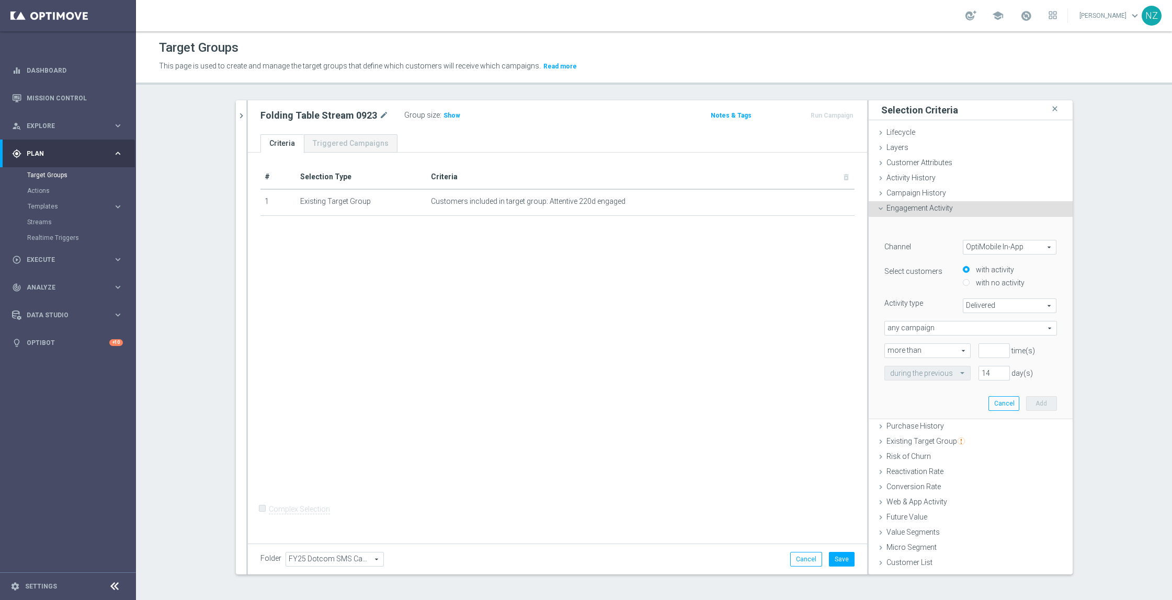
click at [996, 246] on span "OptiMobile In-App" at bounding box center [1009, 248] width 93 height 14
click at [982, 288] on span "OptiMobile Push" at bounding box center [1010, 290] width 83 height 8
type input "OptiMobile Push"
click at [976, 307] on span "Bounced" at bounding box center [1009, 306] width 93 height 14
click at [980, 349] on span "Opened" at bounding box center [1010, 348] width 83 height 8
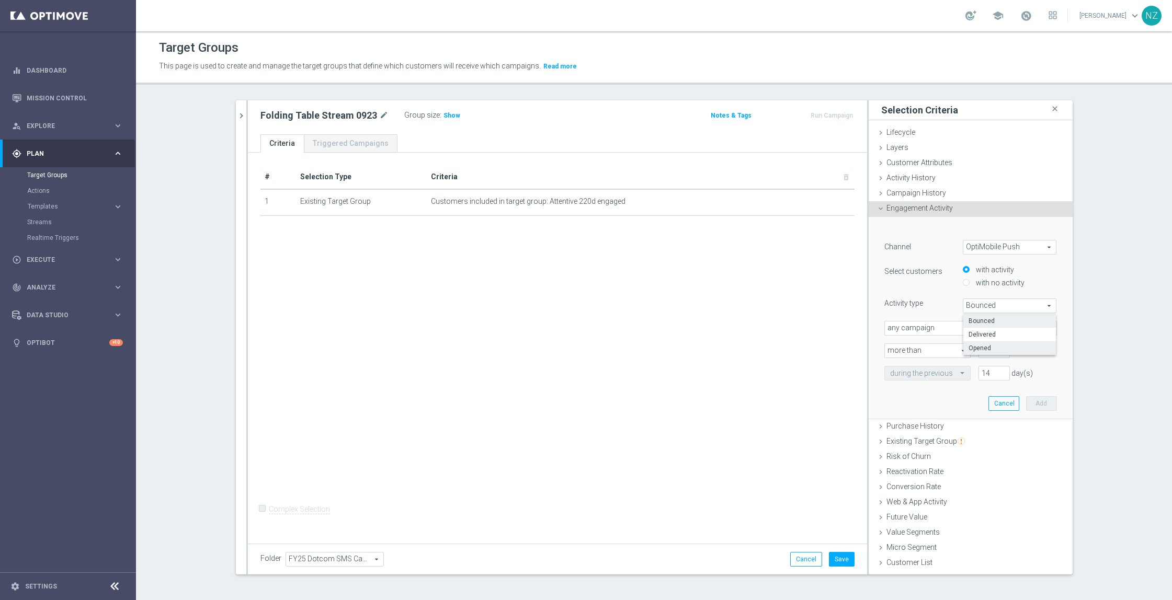
type input "Opened"
click at [979, 351] on input "number" at bounding box center [994, 351] width 31 height 15
type input "0"
drag, startPoint x: 984, startPoint y: 373, endPoint x: 946, endPoint y: 367, distance: 38.6
click at [946, 367] on div "during the previous 14 day(s)" at bounding box center [971, 373] width 188 height 15
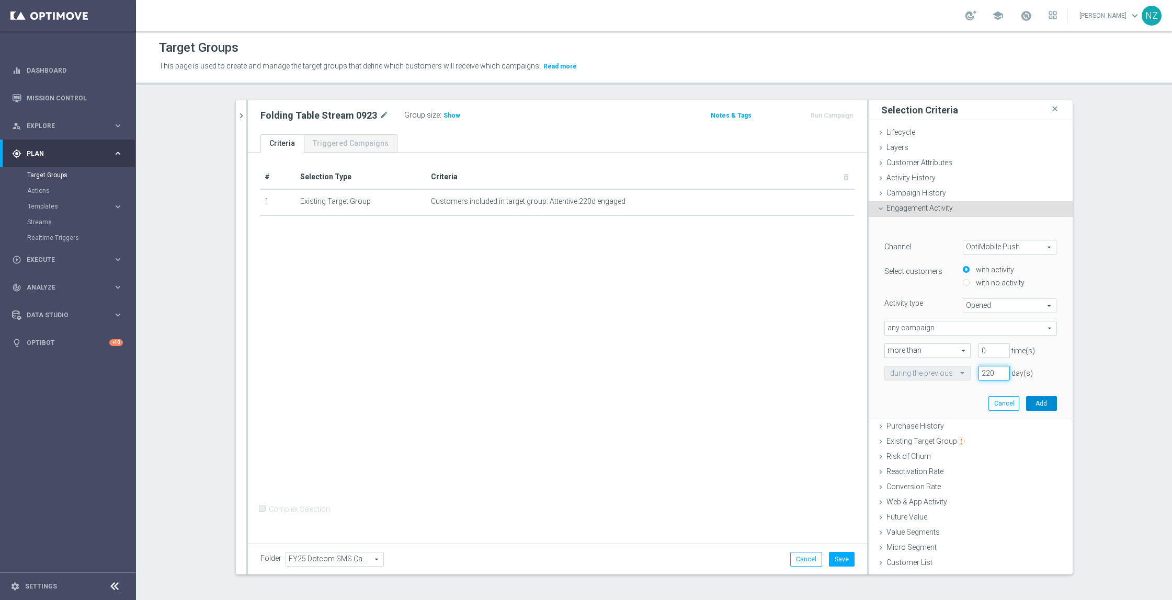
type input "220"
click at [1047, 406] on button "Add" at bounding box center [1041, 403] width 31 height 15
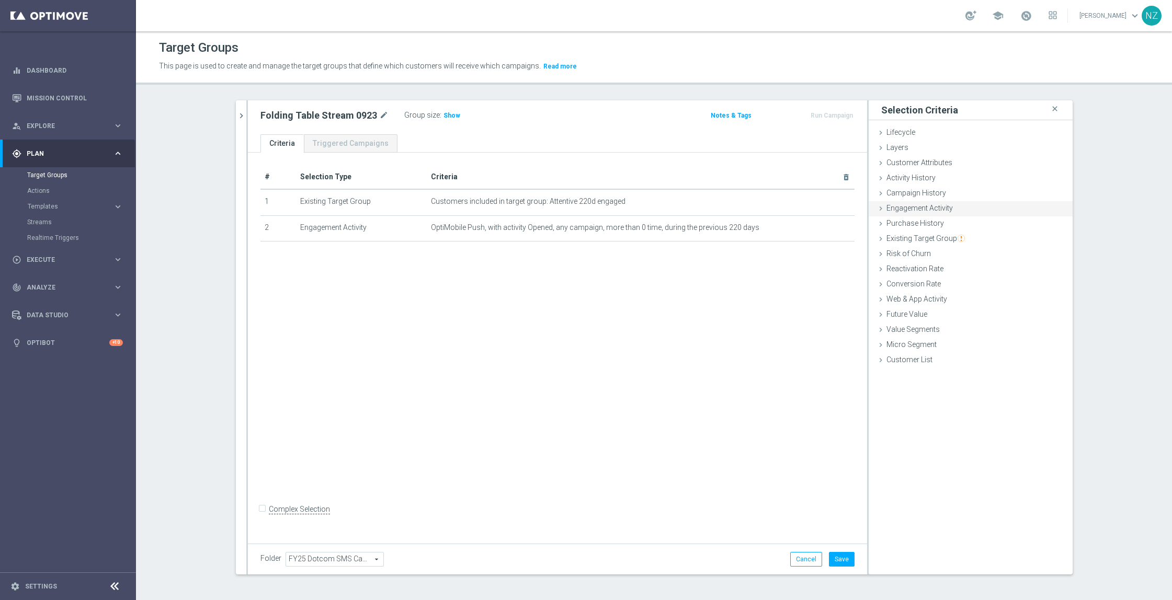
click at [916, 211] on span "Engagement Activity" at bounding box center [920, 208] width 66 height 8
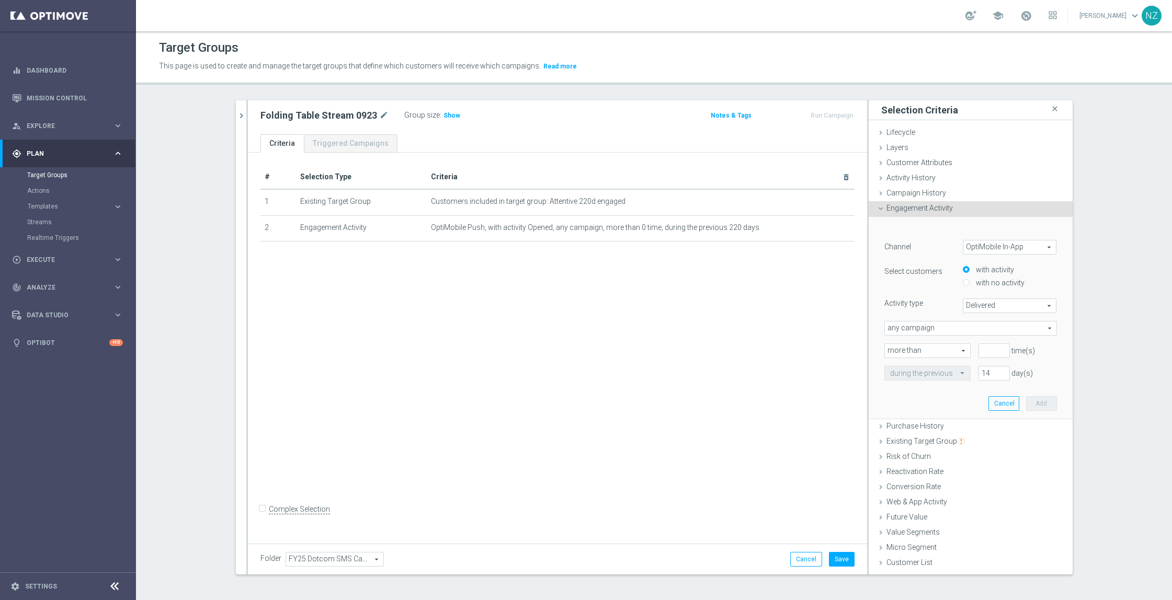
click at [983, 248] on span "OptiMobile In-App" at bounding box center [1009, 248] width 93 height 14
click at [998, 301] on span "Web Push Notifications" at bounding box center [1010, 303] width 83 height 8
type input "Web Push Notifications"
click at [971, 310] on span "Bounced" at bounding box center [1009, 306] width 93 height 14
click at [980, 345] on span "Opened" at bounding box center [1010, 348] width 83 height 8
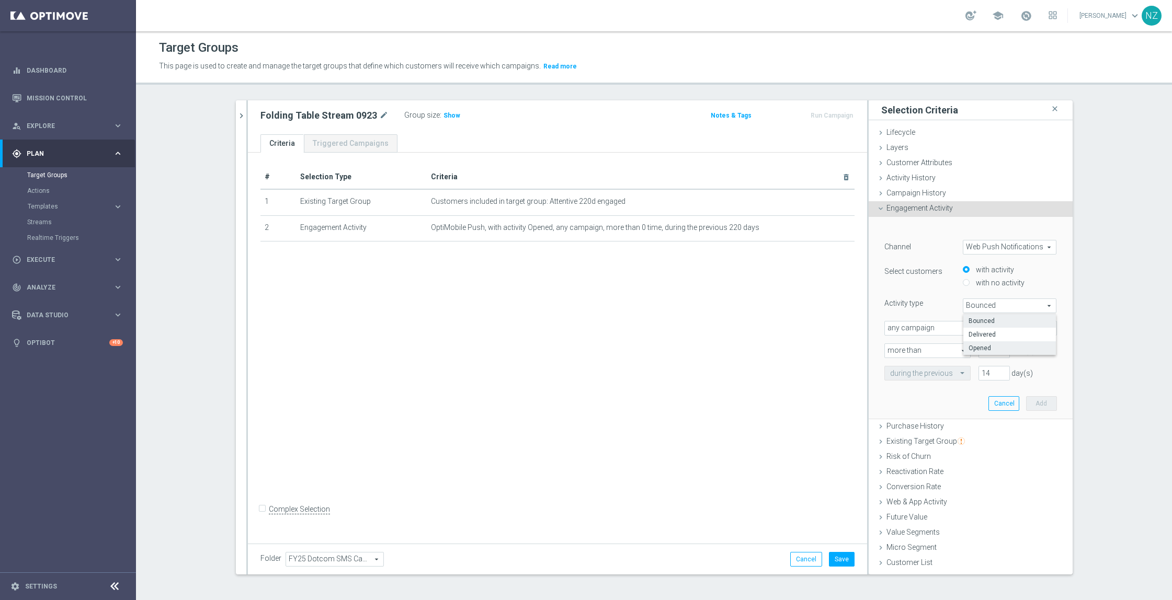
type input "Opened"
click at [979, 355] on input "number" at bounding box center [994, 351] width 31 height 15
type input "0"
drag, startPoint x: 982, startPoint y: 370, endPoint x: 944, endPoint y: 369, distance: 38.2
click at [944, 369] on div "during the previous 14 day(s)" at bounding box center [971, 373] width 188 height 15
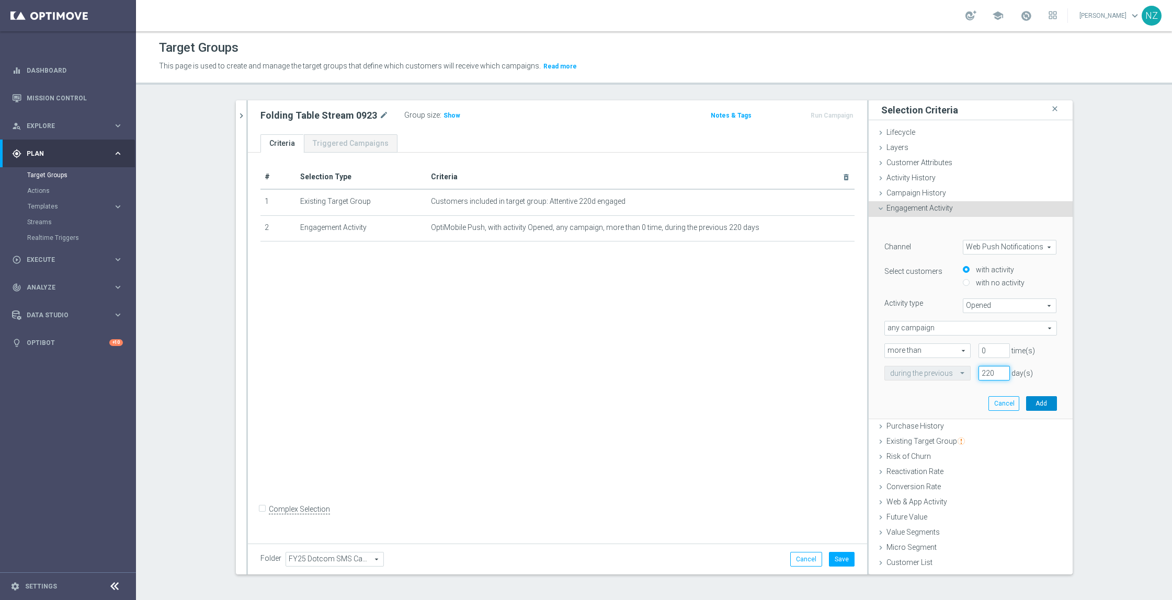
type input "220"
click at [1031, 403] on button "Add" at bounding box center [1041, 403] width 31 height 15
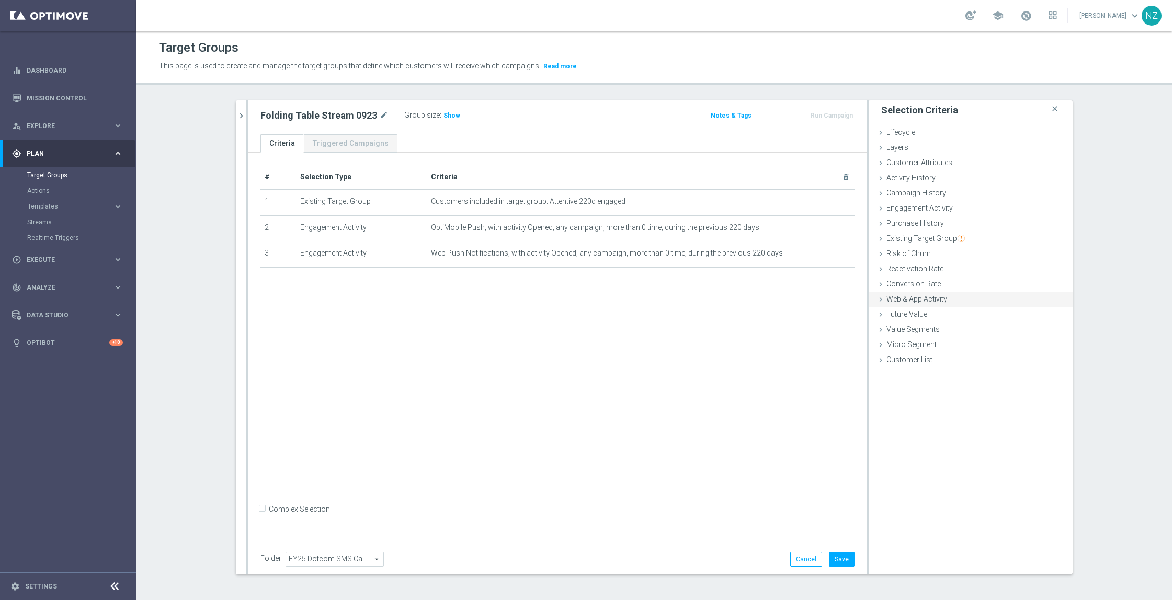
click at [914, 299] on span "Web & App Activity" at bounding box center [917, 299] width 61 height 8
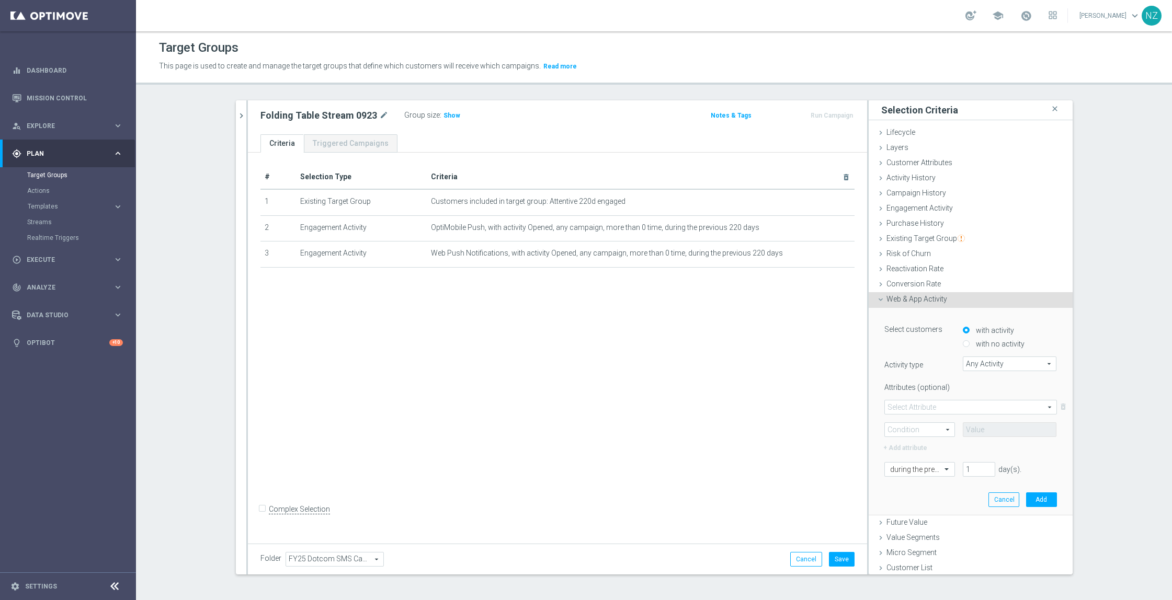
click at [982, 362] on span "Any Activity" at bounding box center [1009, 364] width 93 height 14
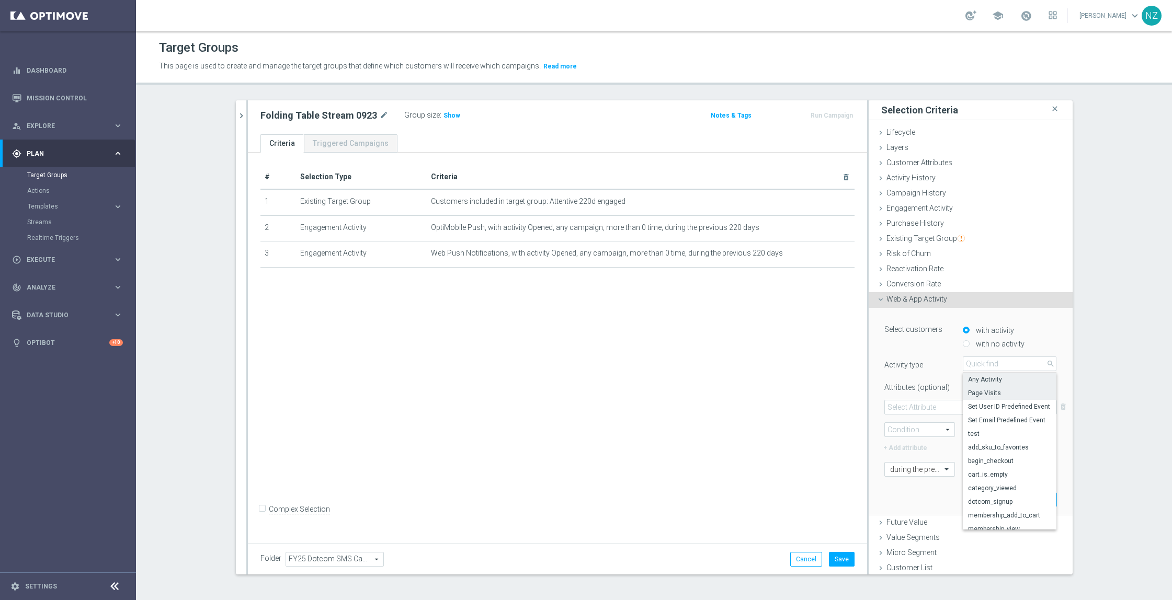
click at [972, 391] on span "Page Visits" at bounding box center [1010, 393] width 84 height 8
type input "Page Visits"
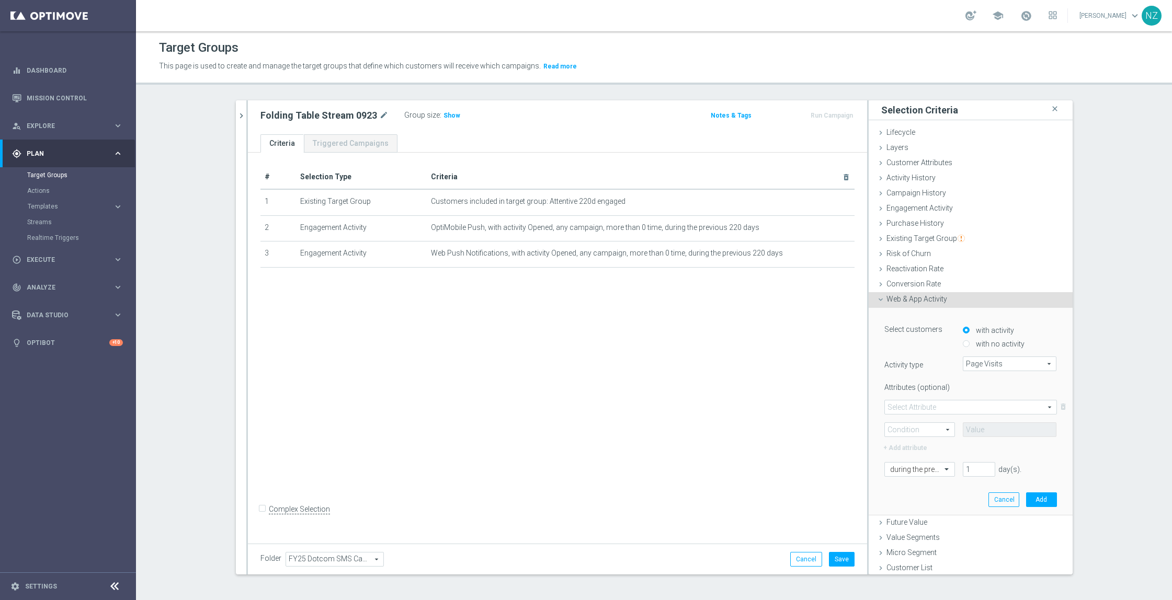
click at [929, 406] on span at bounding box center [971, 408] width 172 height 14
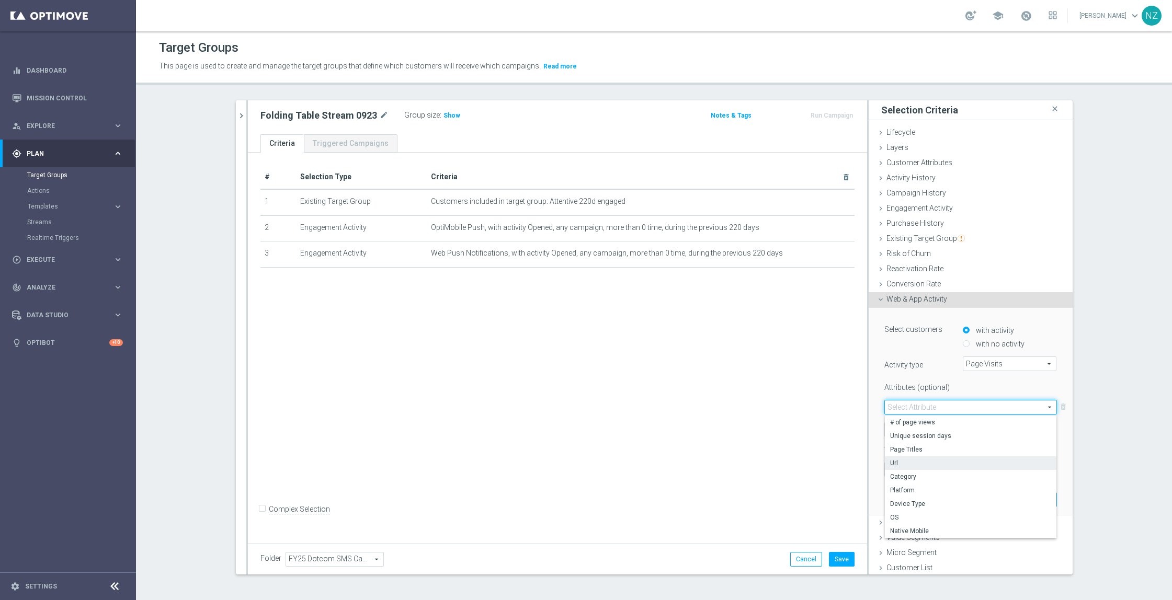
click at [913, 462] on span "Url" at bounding box center [970, 463] width 161 height 8
type input "Url"
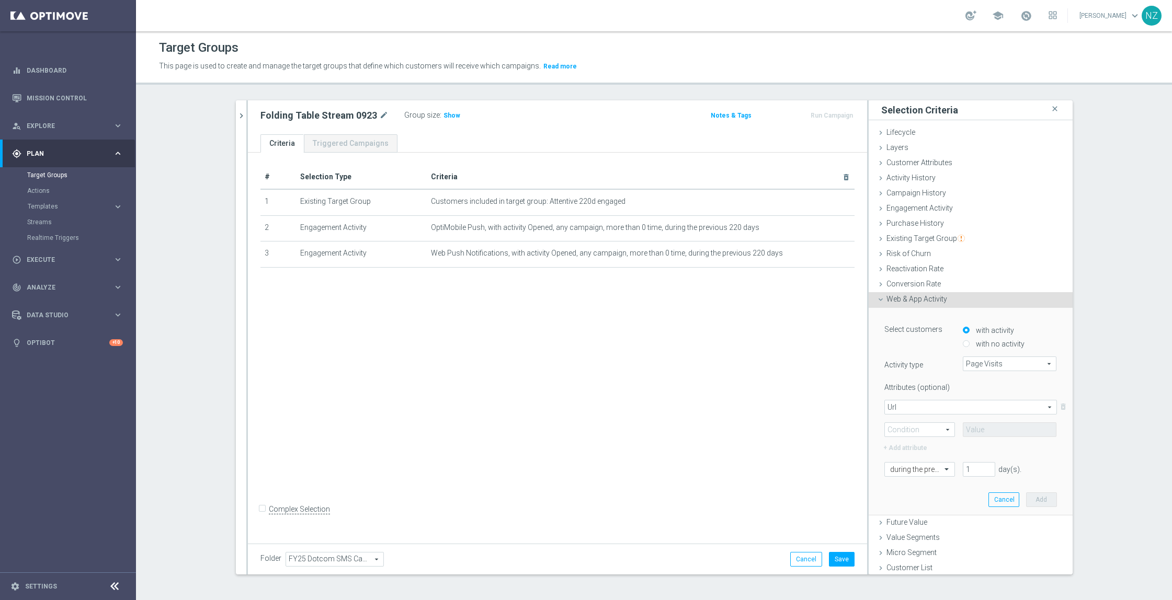
click at [906, 430] on span at bounding box center [920, 430] width 70 height 14
click at [908, 497] on span "Contains" at bounding box center [919, 499] width 59 height 8
type input "Contains"
click at [971, 425] on input "text" at bounding box center [1010, 430] width 94 height 15
type input "furniture"
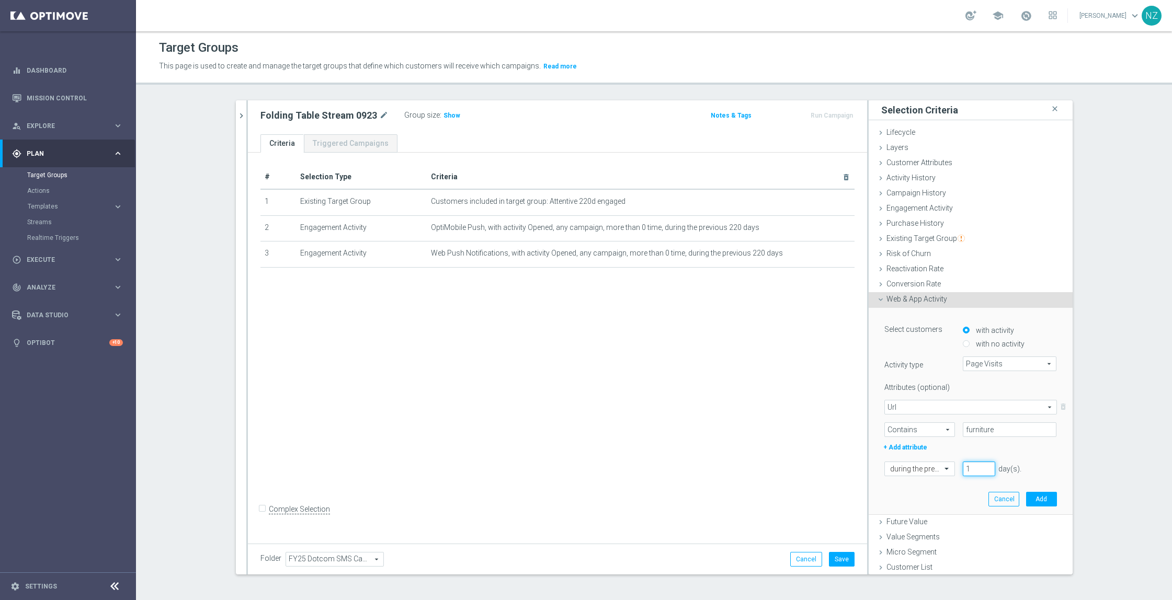
click at [966, 464] on input "1" at bounding box center [979, 469] width 32 height 15
type input "60"
click at [1030, 501] on button "Add" at bounding box center [1041, 499] width 31 height 15
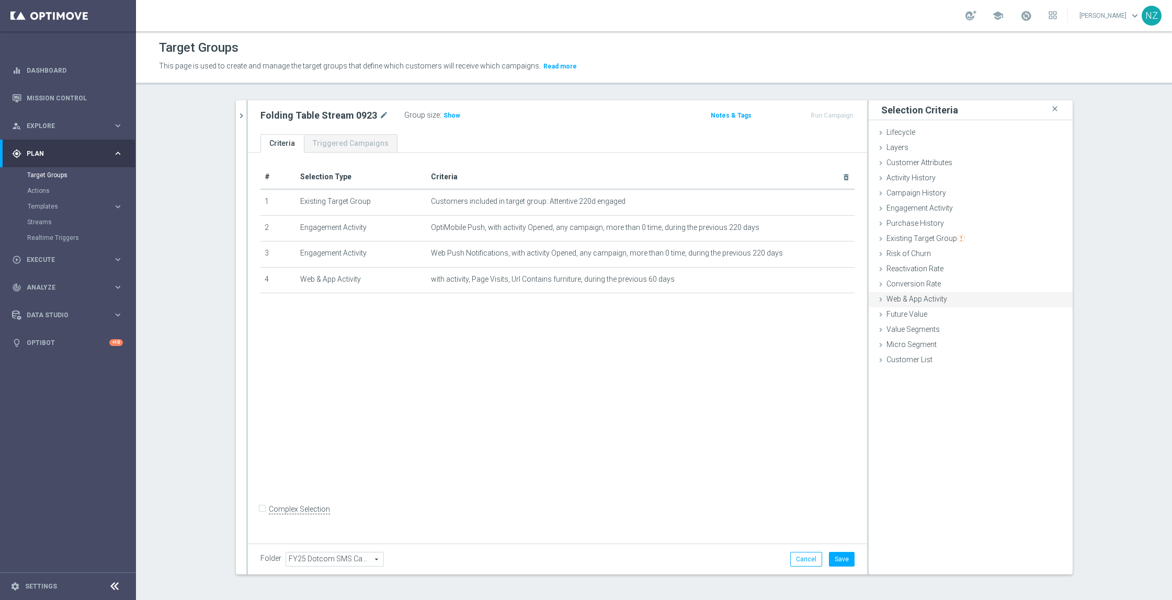
click at [933, 302] on span "Web & App Activity" at bounding box center [917, 299] width 61 height 8
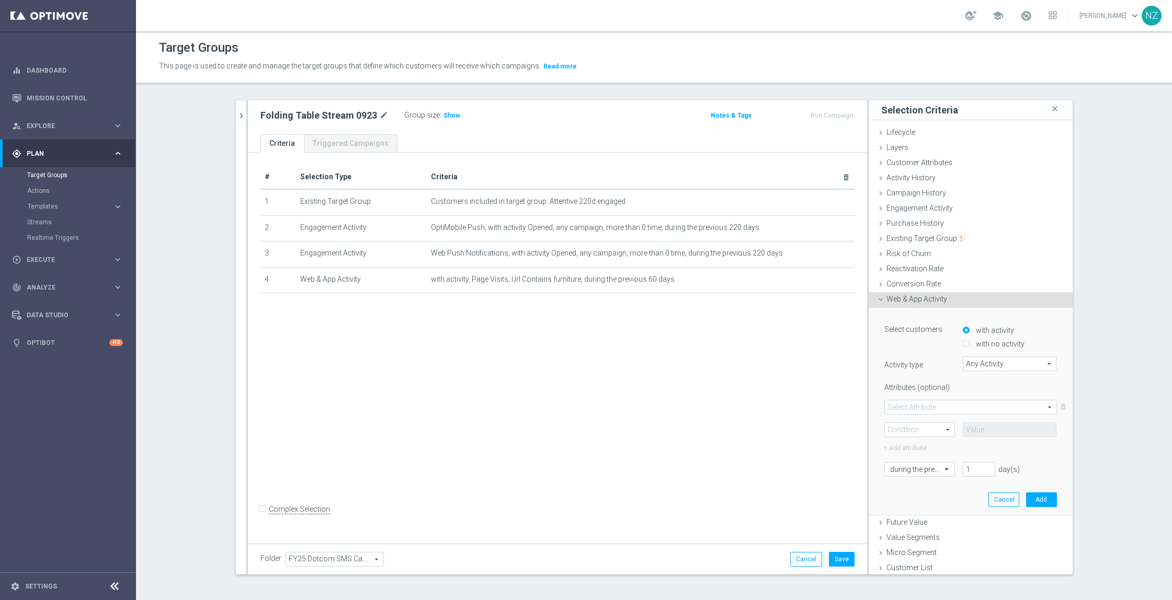
click at [977, 369] on span "Any Activity" at bounding box center [1009, 364] width 93 height 14
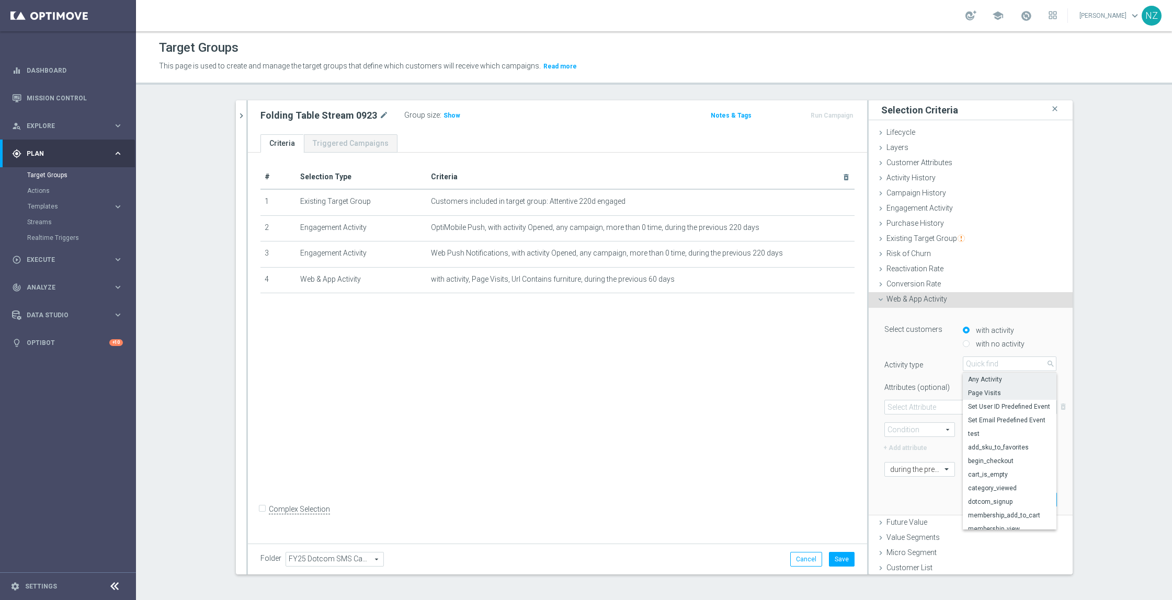
click at [977, 389] on span "Page Visits" at bounding box center [1010, 393] width 84 height 8
type input "Page Visits"
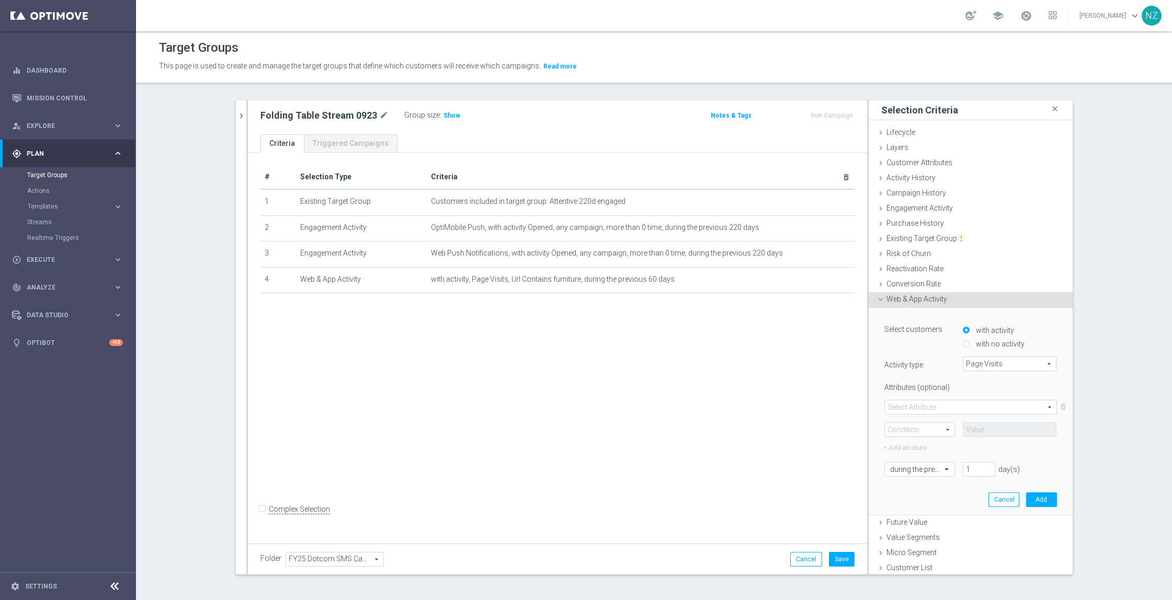
click at [930, 408] on span at bounding box center [971, 408] width 172 height 14
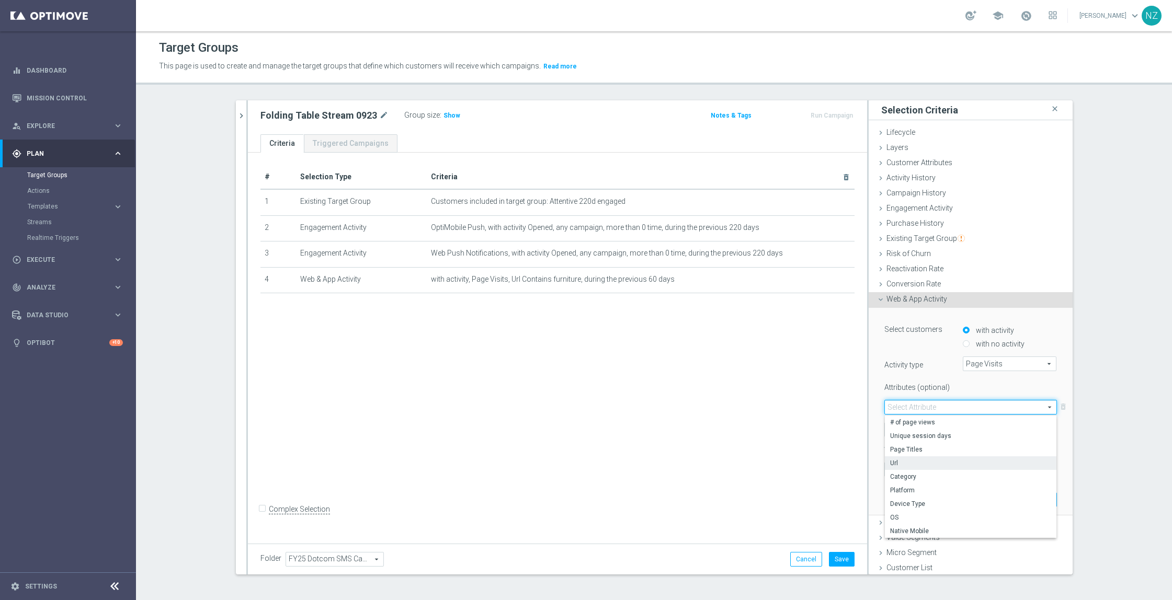
click at [918, 459] on span "Url" at bounding box center [970, 463] width 161 height 8
type input "Url"
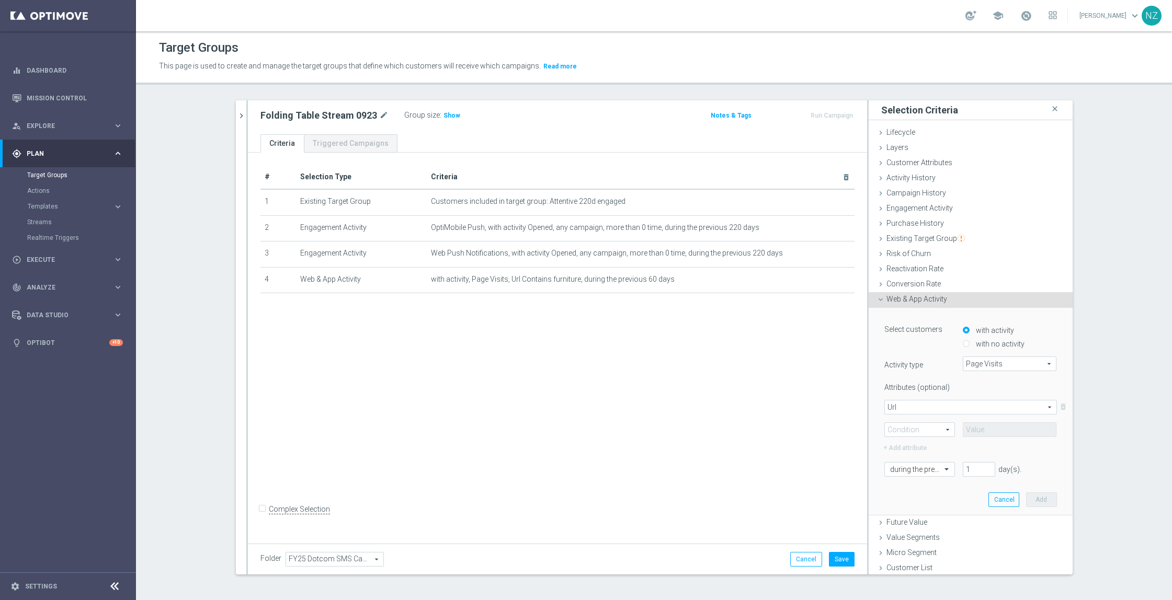
click at [901, 433] on span at bounding box center [920, 430] width 70 height 14
click at [899, 497] on span "Contains" at bounding box center [919, 499] width 59 height 8
type input "Contains"
click at [966, 429] on input "text" at bounding box center [1010, 430] width 94 height 15
type input "folding-table"
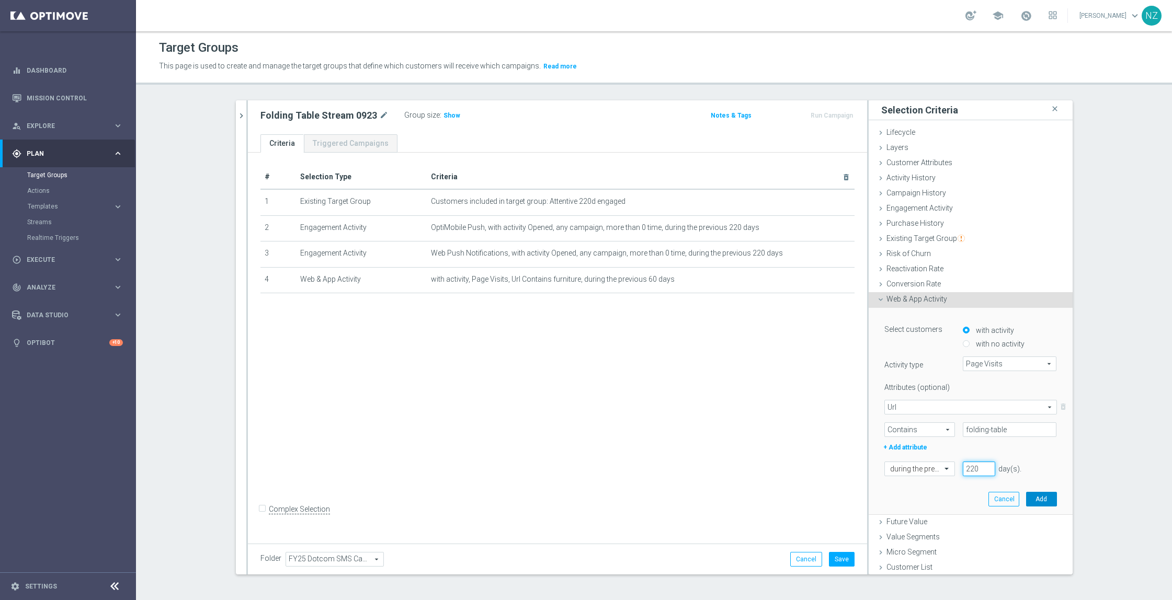
type input "220"
click at [1026, 496] on button "Add" at bounding box center [1041, 499] width 31 height 15
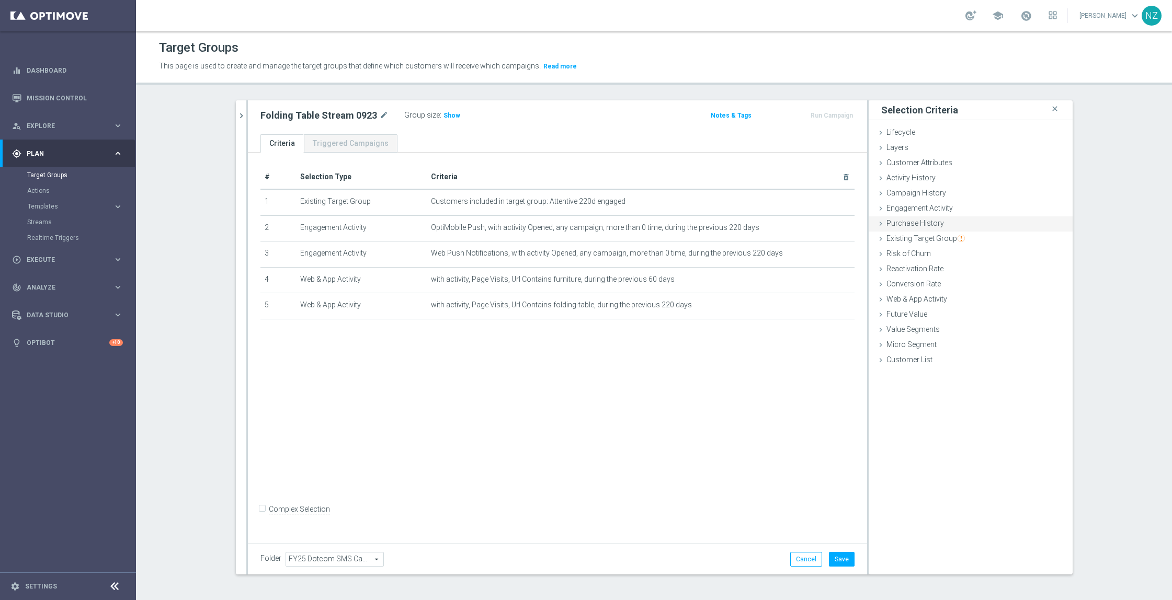
click at [911, 225] on span "Purchase History" at bounding box center [916, 223] width 58 height 8
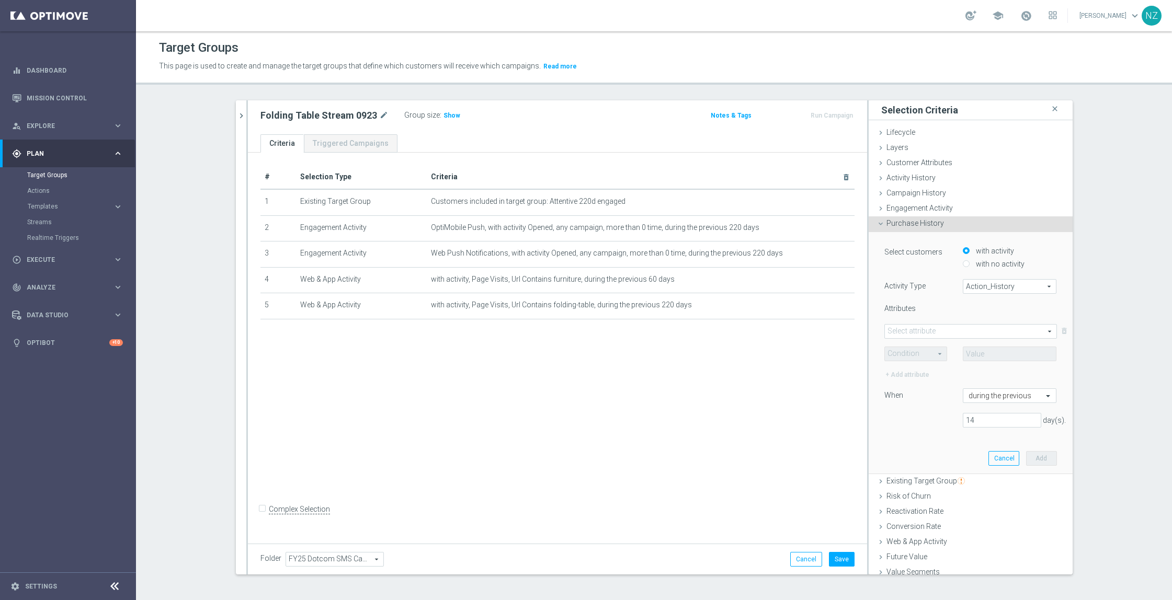
click at [980, 261] on label "with no activity" at bounding box center [998, 263] width 51 height 9
click at [970, 261] on input "with no activity" at bounding box center [966, 263] width 7 height 7
radio input "true"
click at [968, 296] on div "Select customers with activity with no activity Activity Type Action_History Ac…" at bounding box center [970, 340] width 173 height 190
click at [964, 288] on span "Action_History" at bounding box center [1009, 287] width 93 height 14
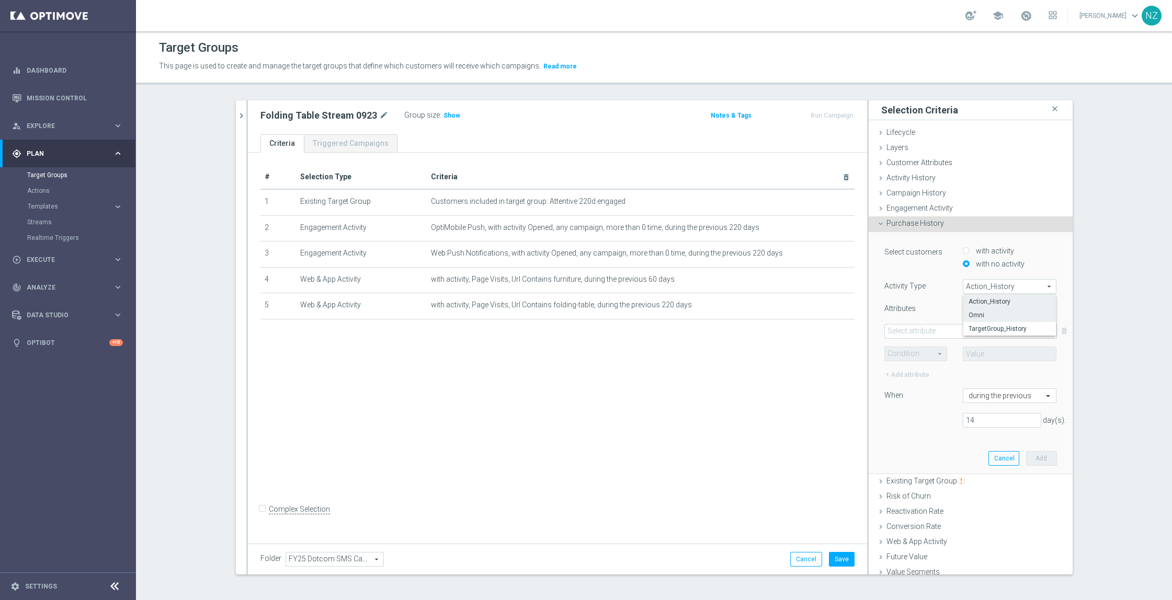
click at [972, 317] on span "Omni" at bounding box center [1010, 315] width 83 height 8
type input "Omni"
click at [942, 326] on span at bounding box center [971, 332] width 172 height 14
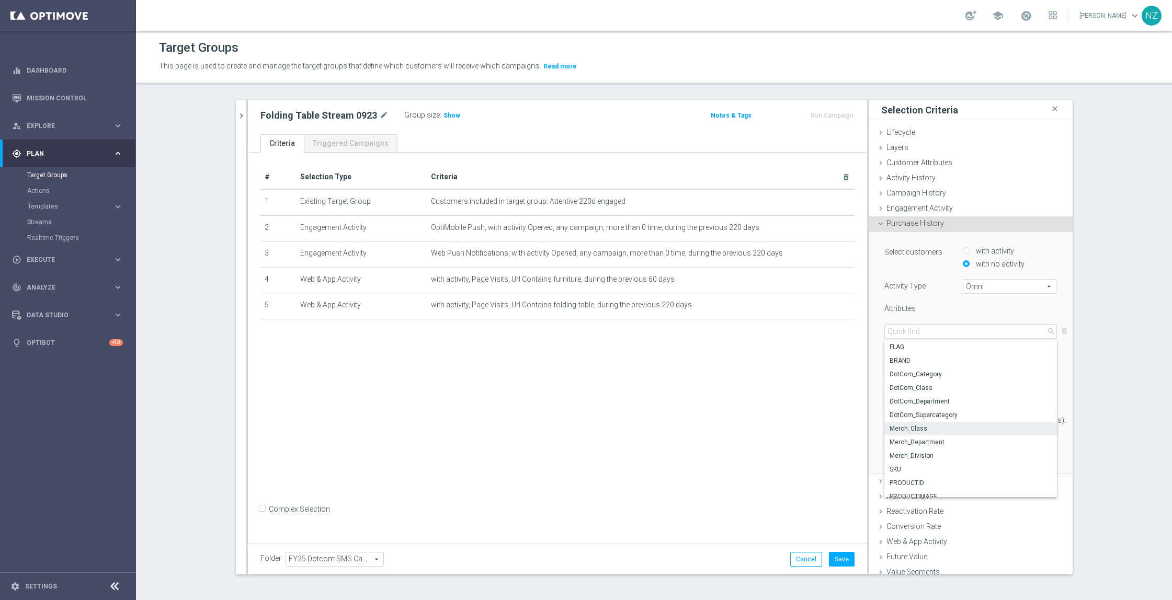
click at [914, 429] on span "Merch_Class" at bounding box center [971, 429] width 162 height 8
type input "Merch_Class"
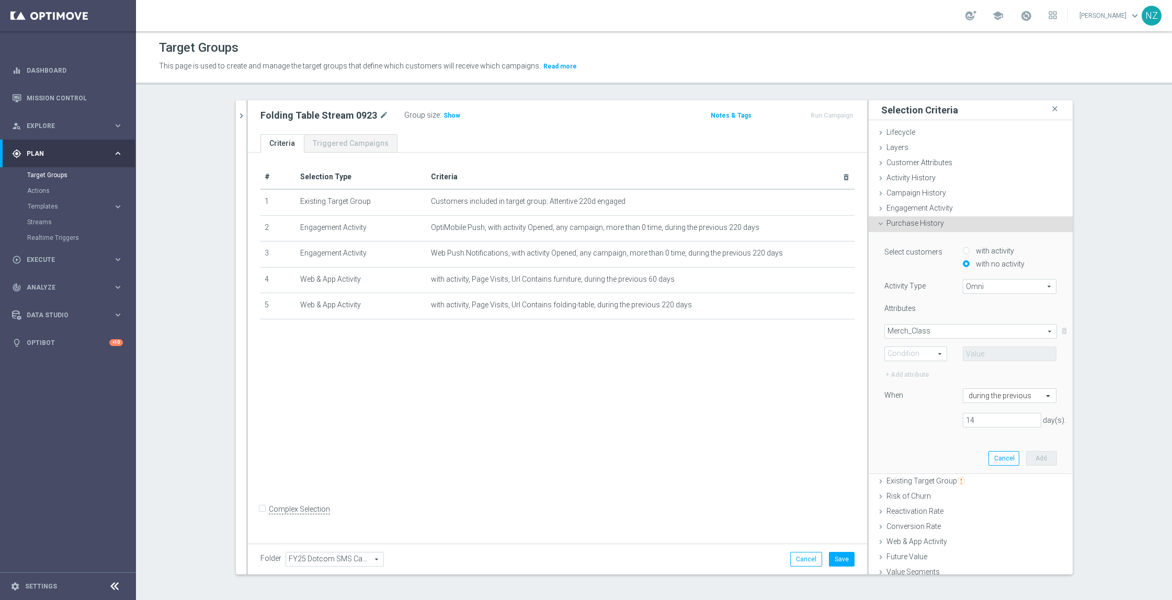
click at [902, 349] on span at bounding box center [916, 354] width 62 height 14
click at [902, 367] on span "Equals" at bounding box center [915, 369] width 51 height 8
type input "Equals"
click at [969, 349] on span at bounding box center [1009, 354] width 93 height 14
click at [969, 349] on input "search" at bounding box center [1010, 354] width 94 height 15
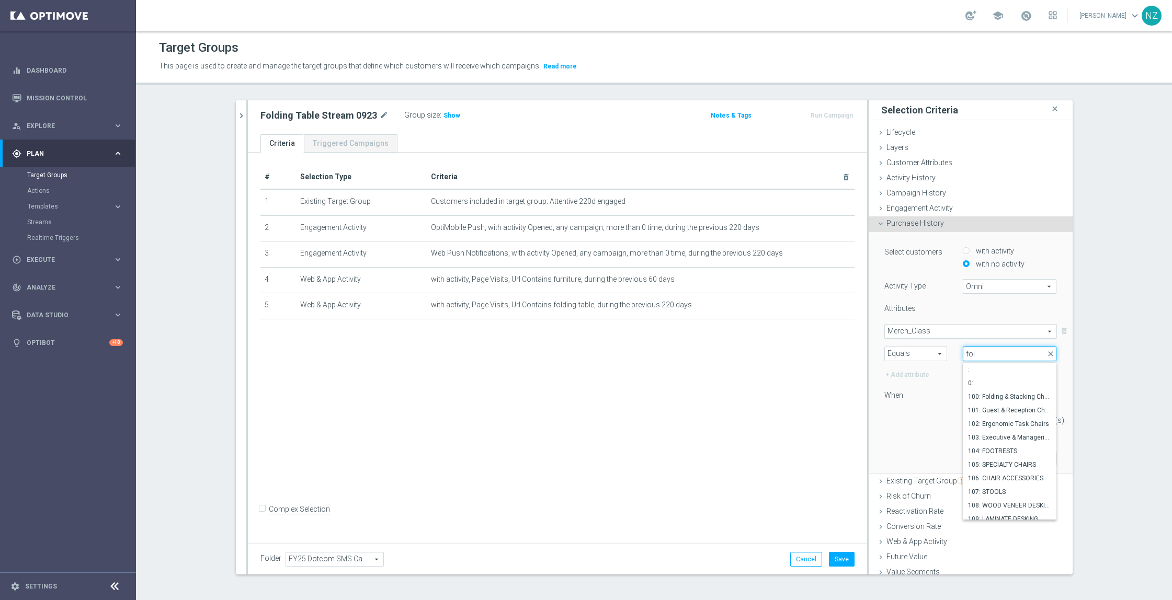
type input "fold"
click at [1000, 383] on span "151: FOLDING/UTILITY TABLES" at bounding box center [1010, 383] width 84 height 8
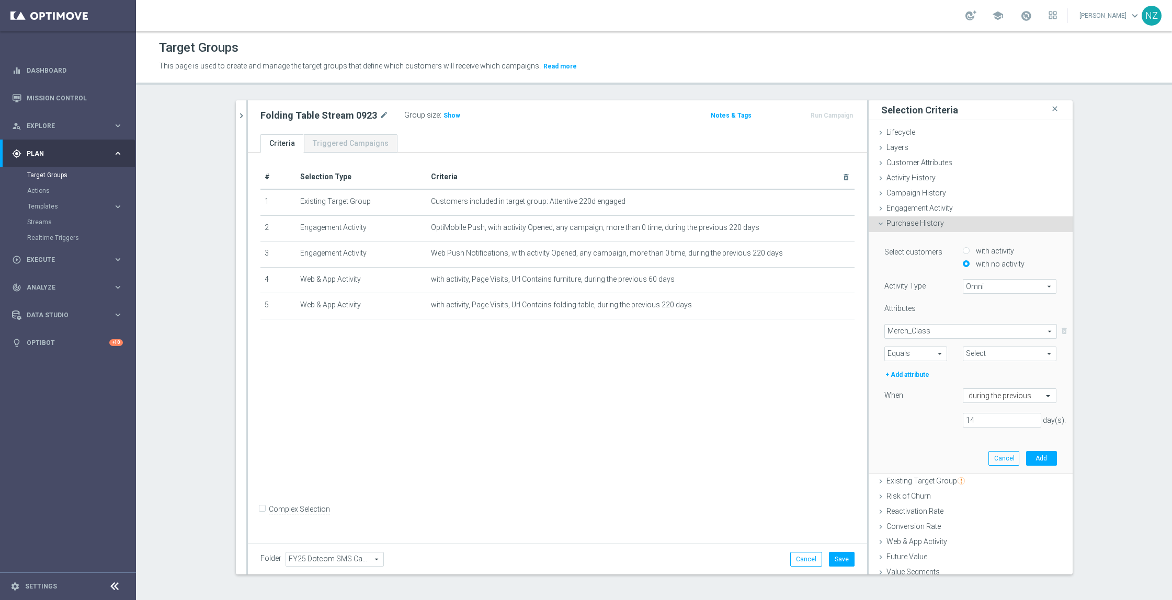
type input "151: FOLDING/UTILITY TABLES"
drag, startPoint x: 975, startPoint y: 417, endPoint x: 916, endPoint y: 420, distance: 59.7
click at [916, 420] on div "14 day(s)." at bounding box center [971, 420] width 188 height 15
type input "180"
click at [1026, 459] on button "Add" at bounding box center [1041, 458] width 31 height 15
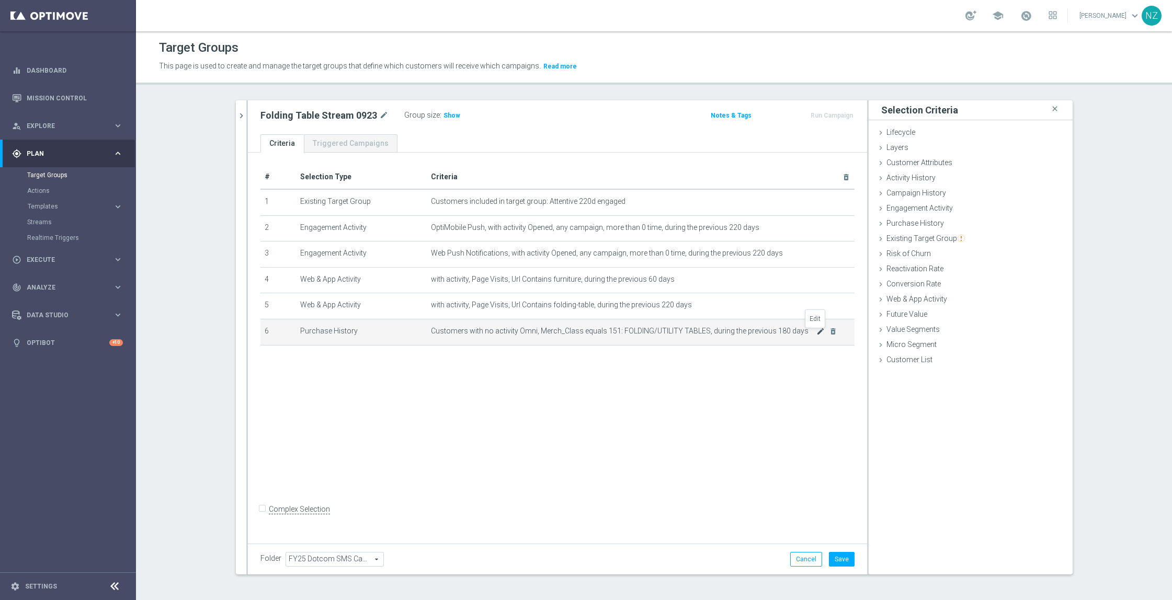
click at [816, 332] on icon "mode_edit" at bounding box center [820, 331] width 8 height 8
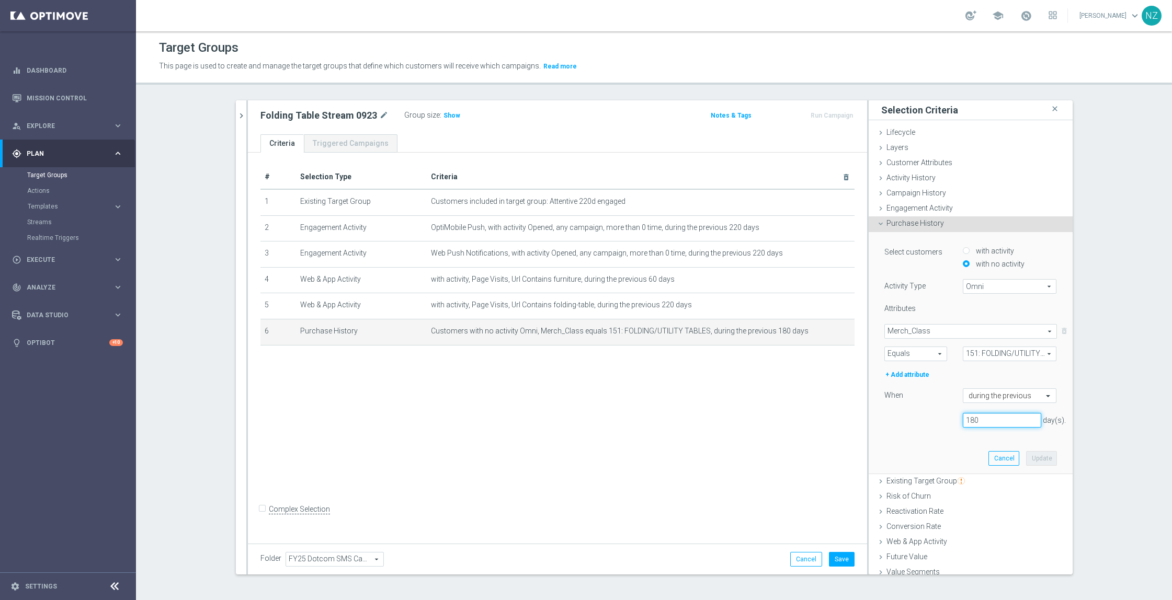
drag, startPoint x: 978, startPoint y: 422, endPoint x: 846, endPoint y: 394, distance: 134.8
click at [846, 394] on as-split "sms close more_vert Prioritize Customer Target Groups library_add create_new_fo…" at bounding box center [654, 337] width 837 height 474
type input "90"
click at [1026, 458] on button "Update" at bounding box center [1041, 458] width 31 height 15
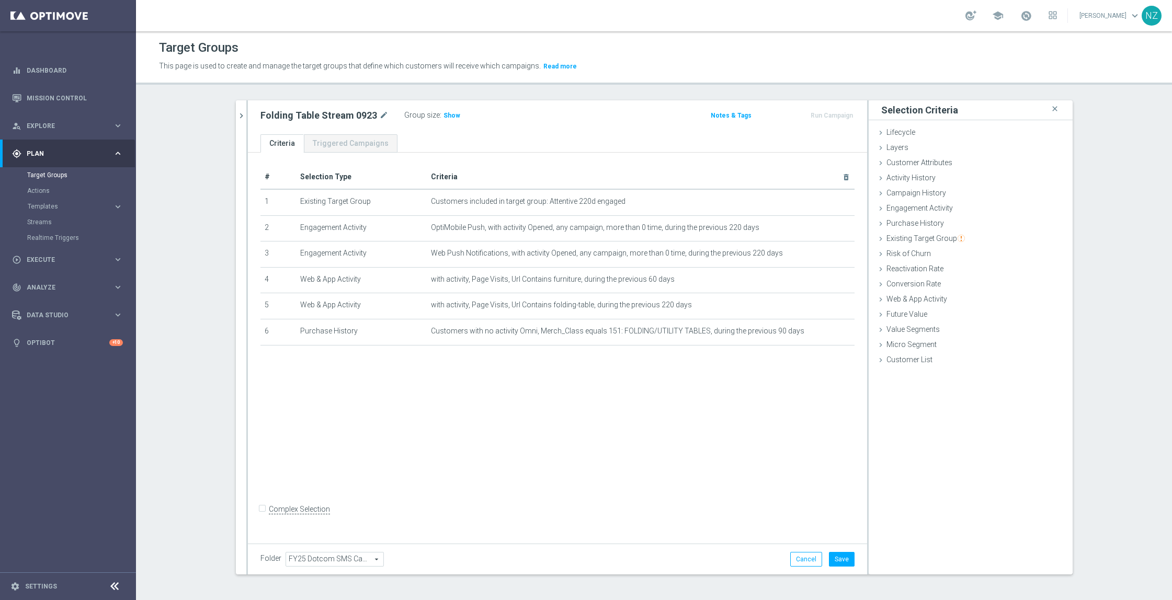
click at [260, 518] on input "Complex Selection" at bounding box center [263, 511] width 7 height 15
checkbox input "true"
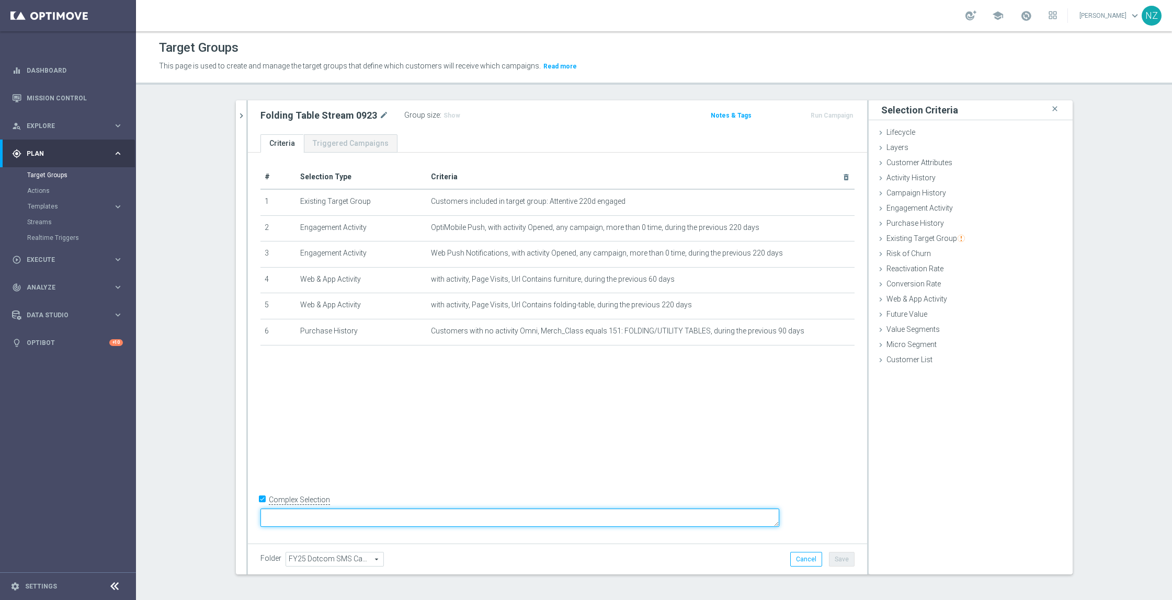
click at [346, 513] on textarea at bounding box center [519, 518] width 519 height 18
type textarea "(1 or 2 or 3) and (4 or 5) and 6"
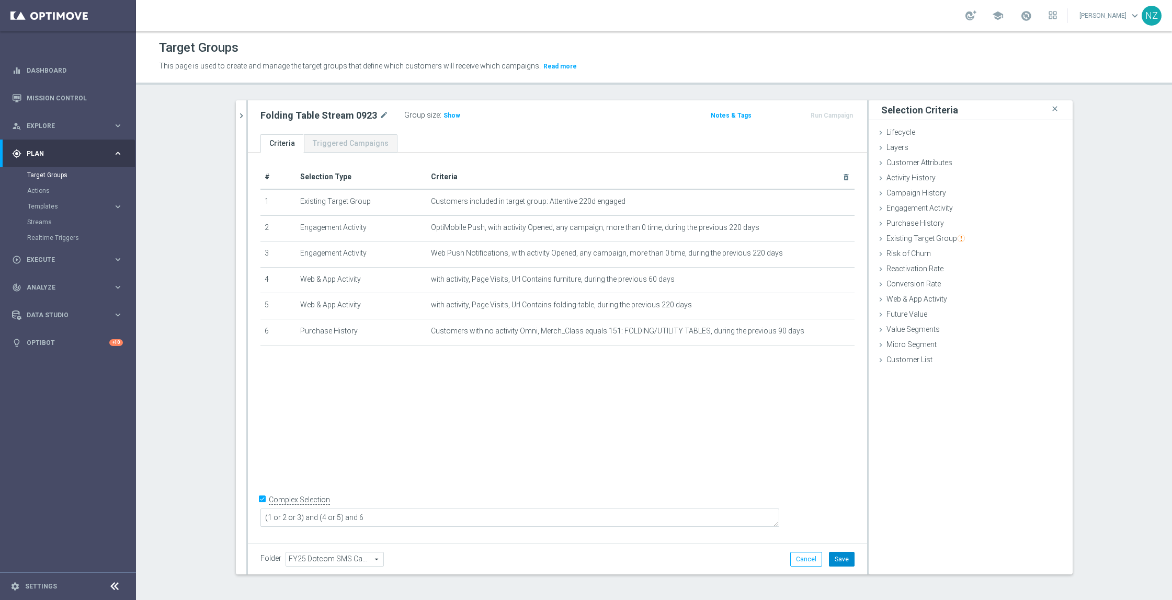
click at [845, 556] on button "Save" at bounding box center [842, 559] width 26 height 15
click at [444, 112] on span "Show" at bounding box center [452, 115] width 17 height 7
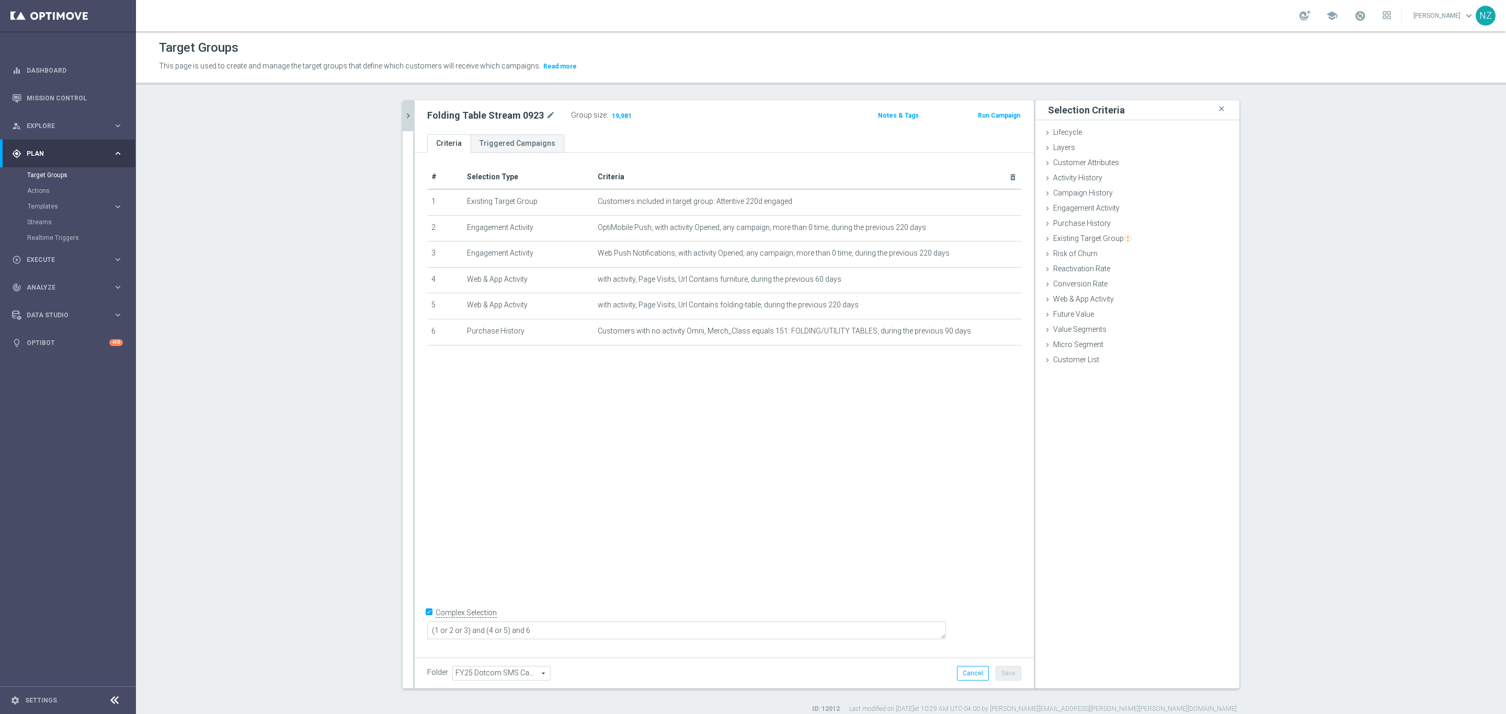
click at [403, 111] on icon "chevron_right" at bounding box center [408, 116] width 10 height 10
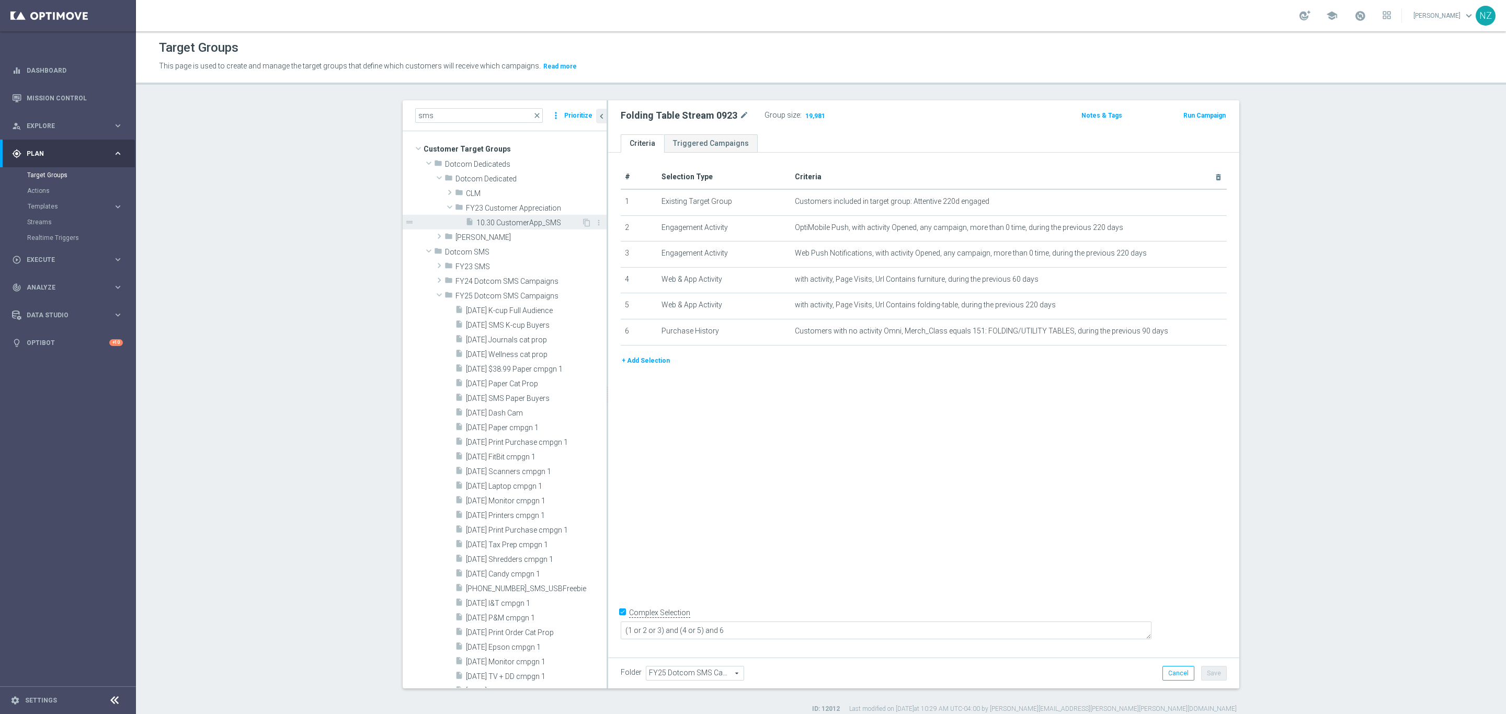
drag, startPoint x: 432, startPoint y: 298, endPoint x: 518, endPoint y: 226, distance: 112.5
click at [436, 294] on span at bounding box center [439, 295] width 13 height 10
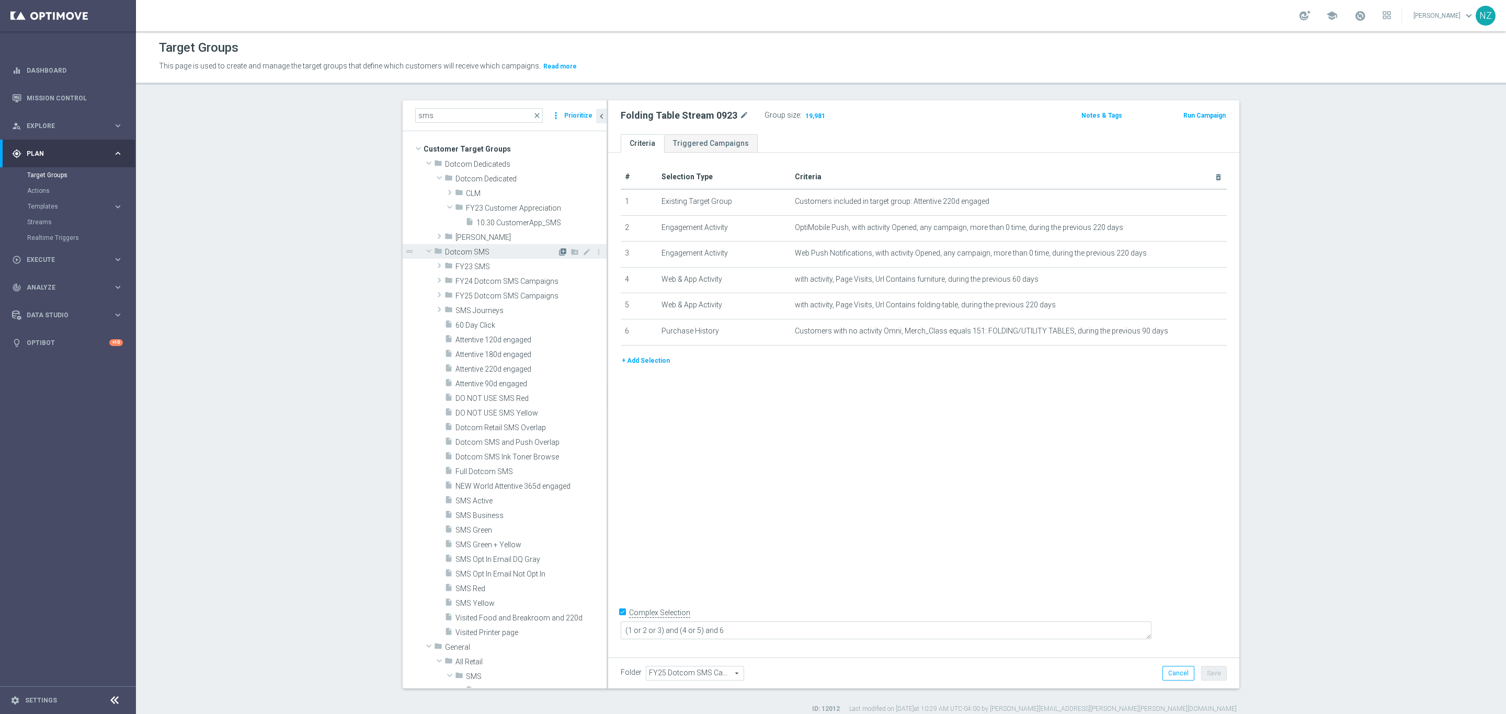
click at [559, 250] on icon "library_add" at bounding box center [563, 252] width 8 height 8
checkbox input "false"
type input "Dotcom SMS"
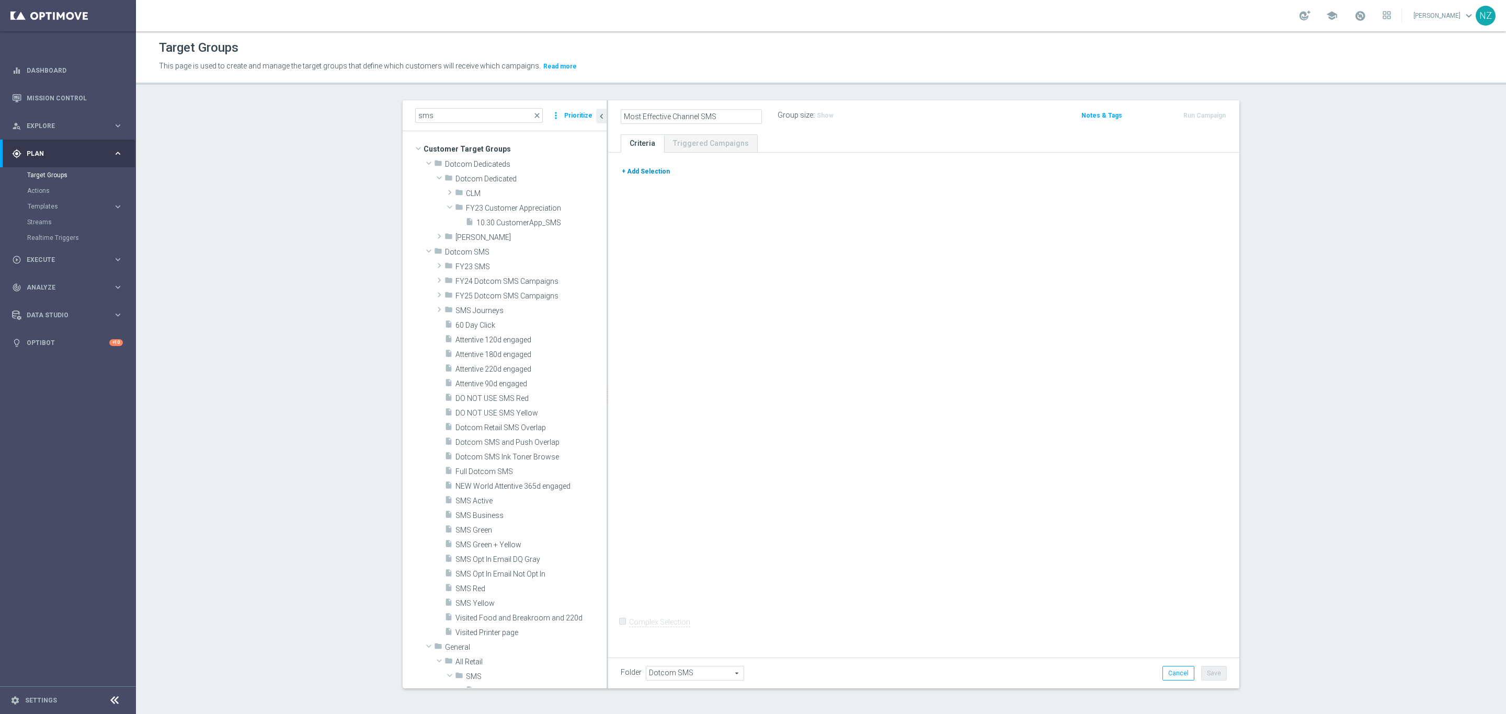
type input "Most Effective Channel SMS"
click at [648, 173] on button "+ Add Selection" at bounding box center [646, 172] width 50 height 12
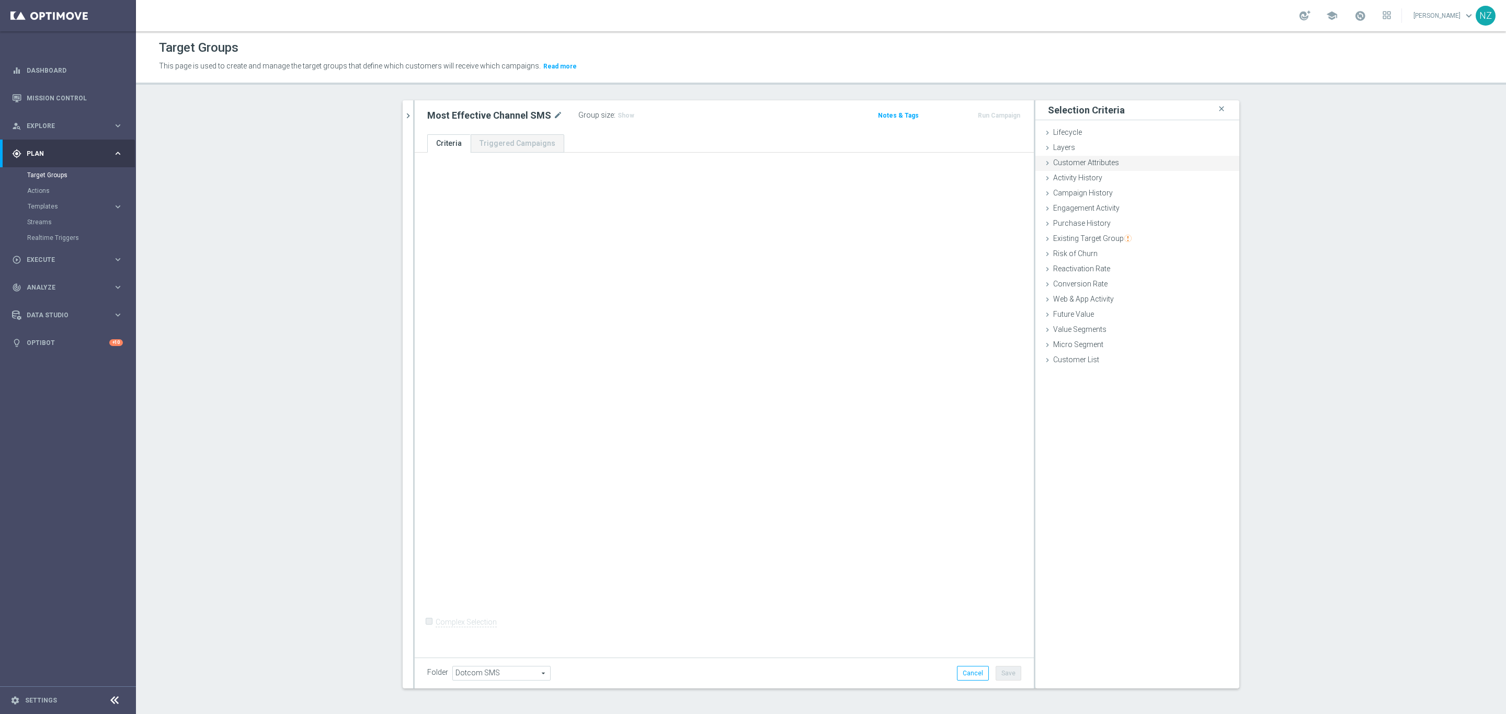
click at [1104, 162] on span "Customer Attributes" at bounding box center [1086, 162] width 66 height 8
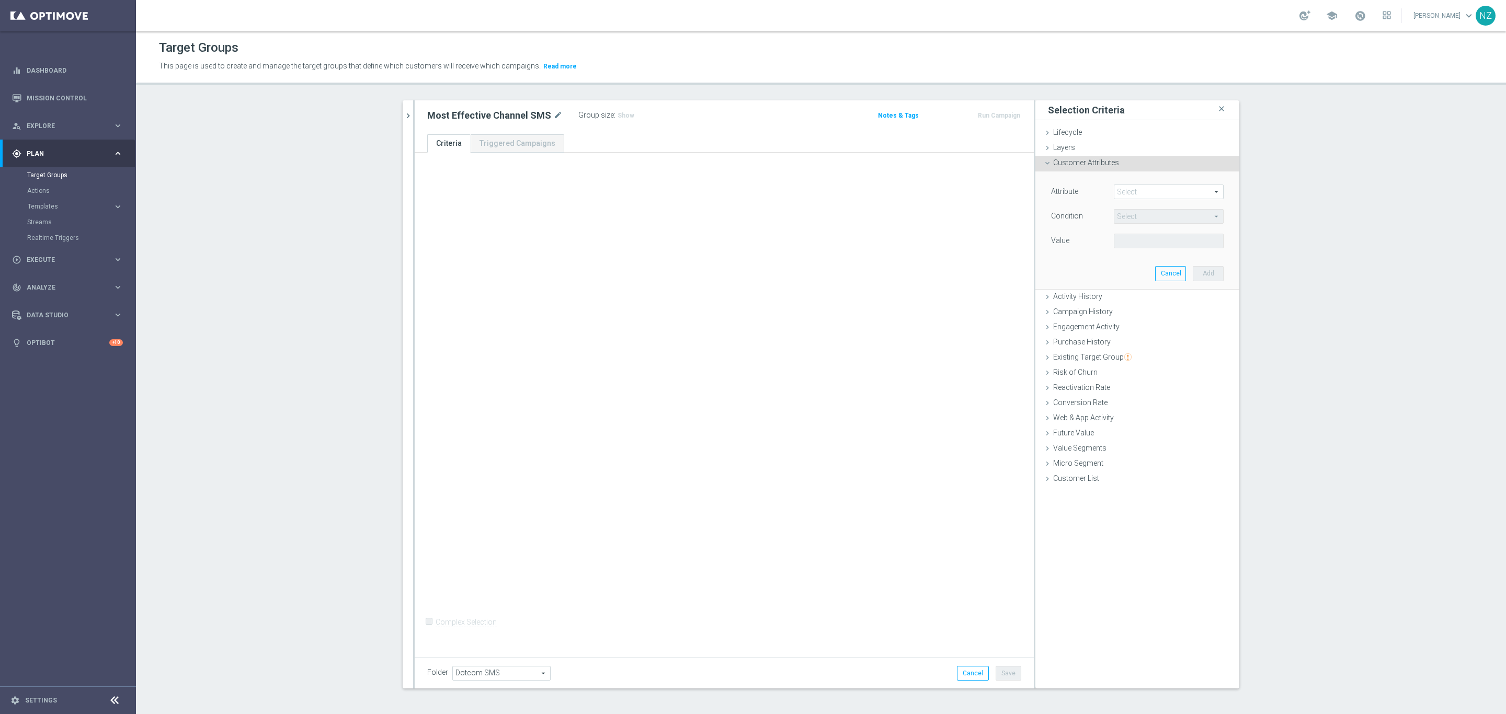
click at [1123, 196] on span at bounding box center [1169, 192] width 109 height 14
click at [1132, 192] on input "search" at bounding box center [1169, 192] width 110 height 15
type input "most"
click at [1133, 221] on span "Most Effective Channel" at bounding box center [1168, 221] width 99 height 8
type input "Most Effective Channel"
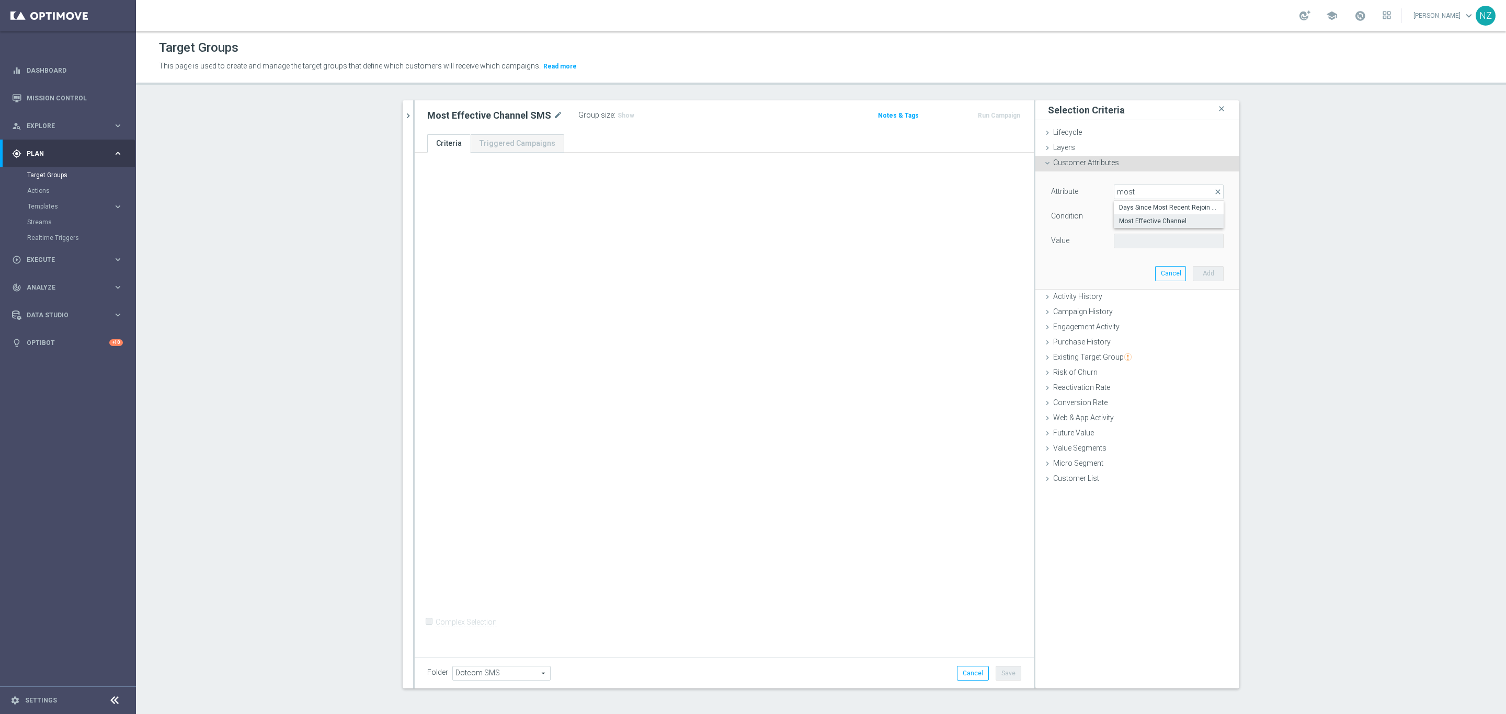
type input "Equals"
click at [1128, 217] on span "Equals" at bounding box center [1169, 217] width 109 height 14
drag, startPoint x: 1047, startPoint y: 262, endPoint x: 1139, endPoint y: 226, distance: 99.4
click at [1047, 263] on div "Attribute Most Effective Channel Most Effective Channel arrow_drop_down search …" at bounding box center [1137, 230] width 188 height 117
click at [1134, 241] on span at bounding box center [1169, 241] width 109 height 14
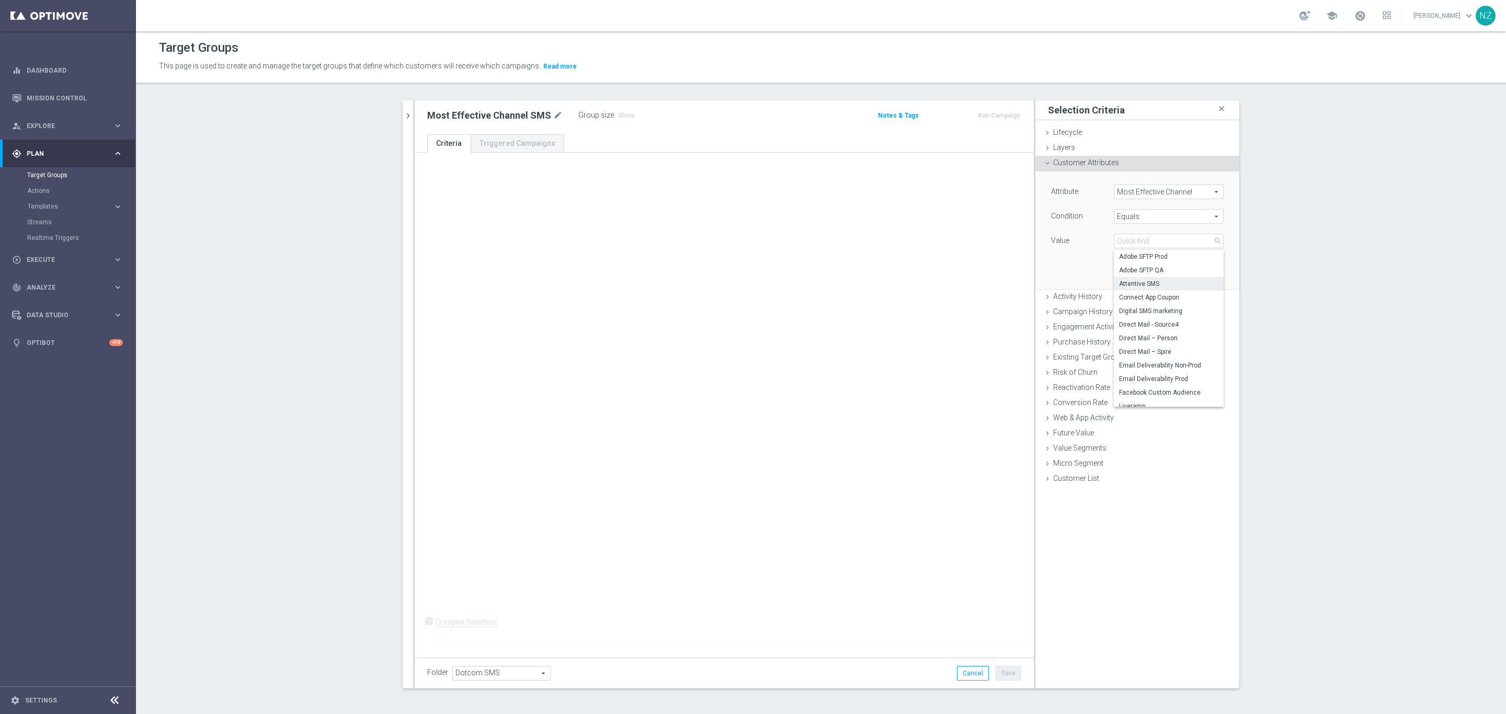
click at [1160, 282] on span "Attentive SMS" at bounding box center [1168, 284] width 99 height 8
type input "Attentive SMS"
click at [1172, 278] on button "Add" at bounding box center [1208, 273] width 31 height 15
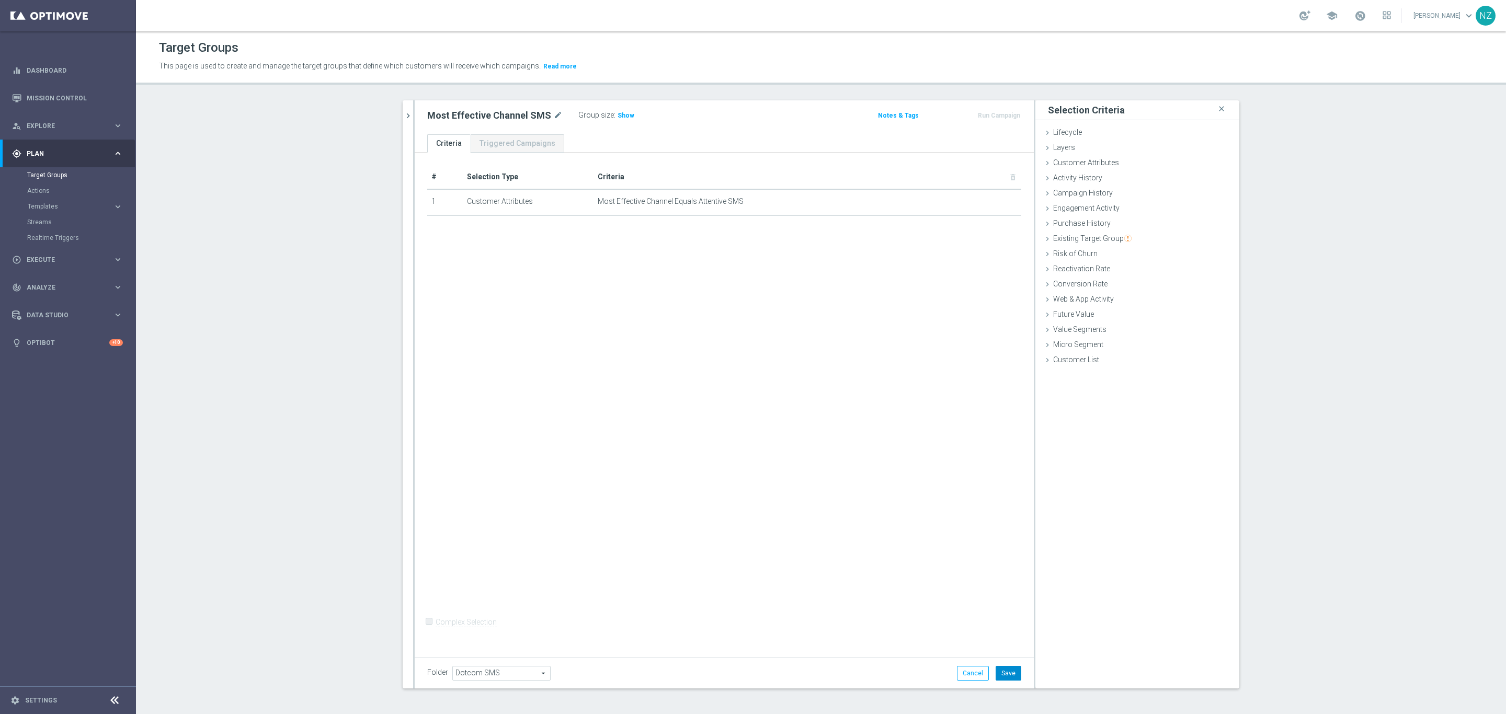
click at [1004, 600] on button "Save" at bounding box center [1009, 673] width 26 height 15
click at [617, 120] on h3 "Show" at bounding box center [626, 116] width 19 height 12
click at [403, 112] on icon "chevron_right" at bounding box center [408, 116] width 10 height 10
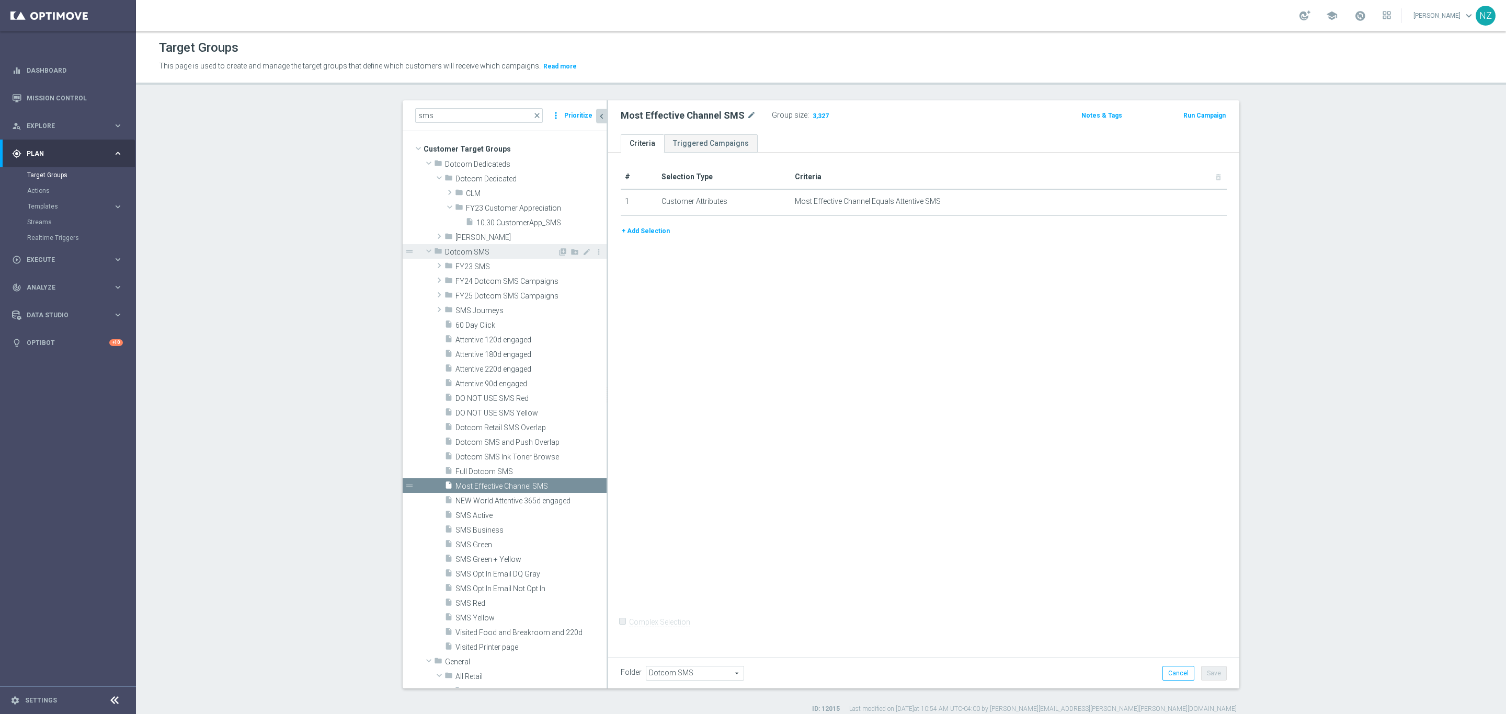
click at [423, 253] on span at bounding box center [429, 251] width 13 height 10
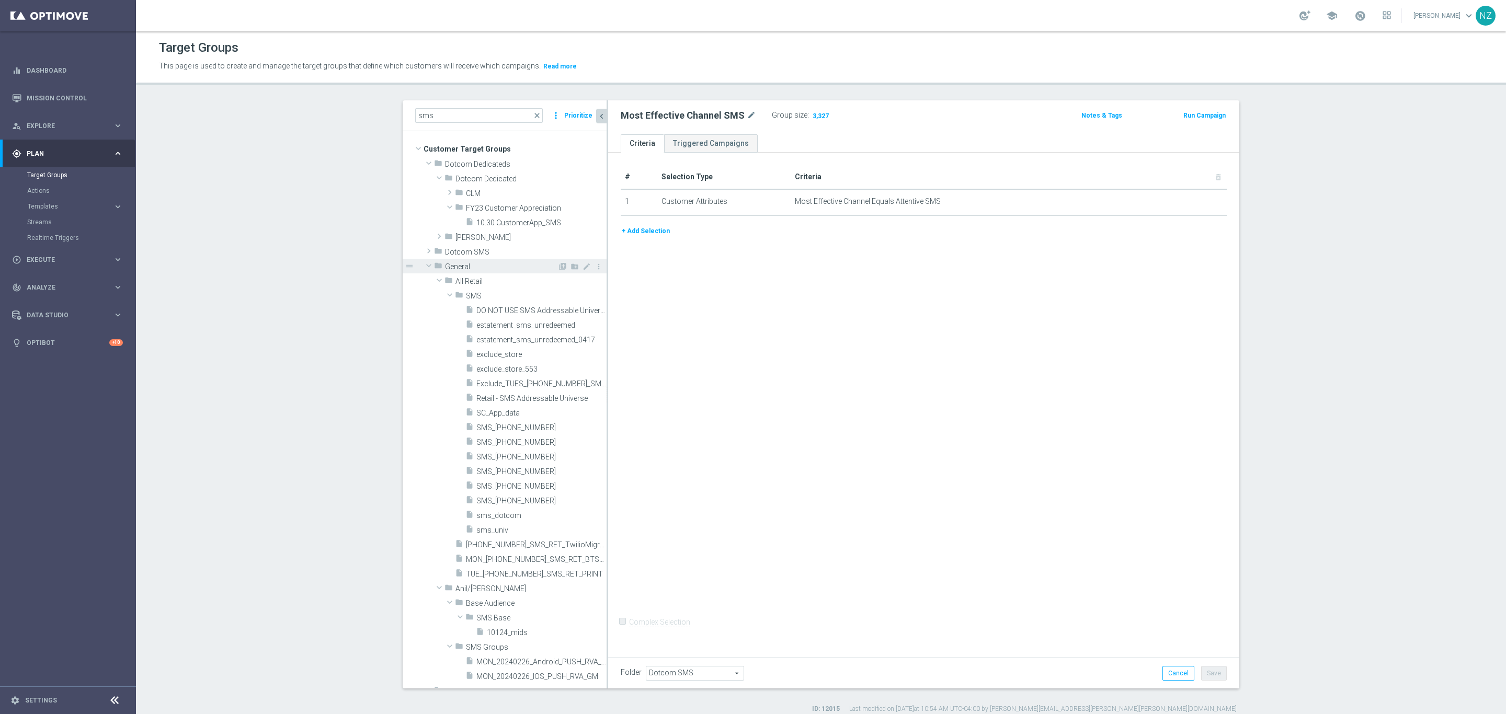
click at [423, 268] on span at bounding box center [429, 265] width 13 height 10
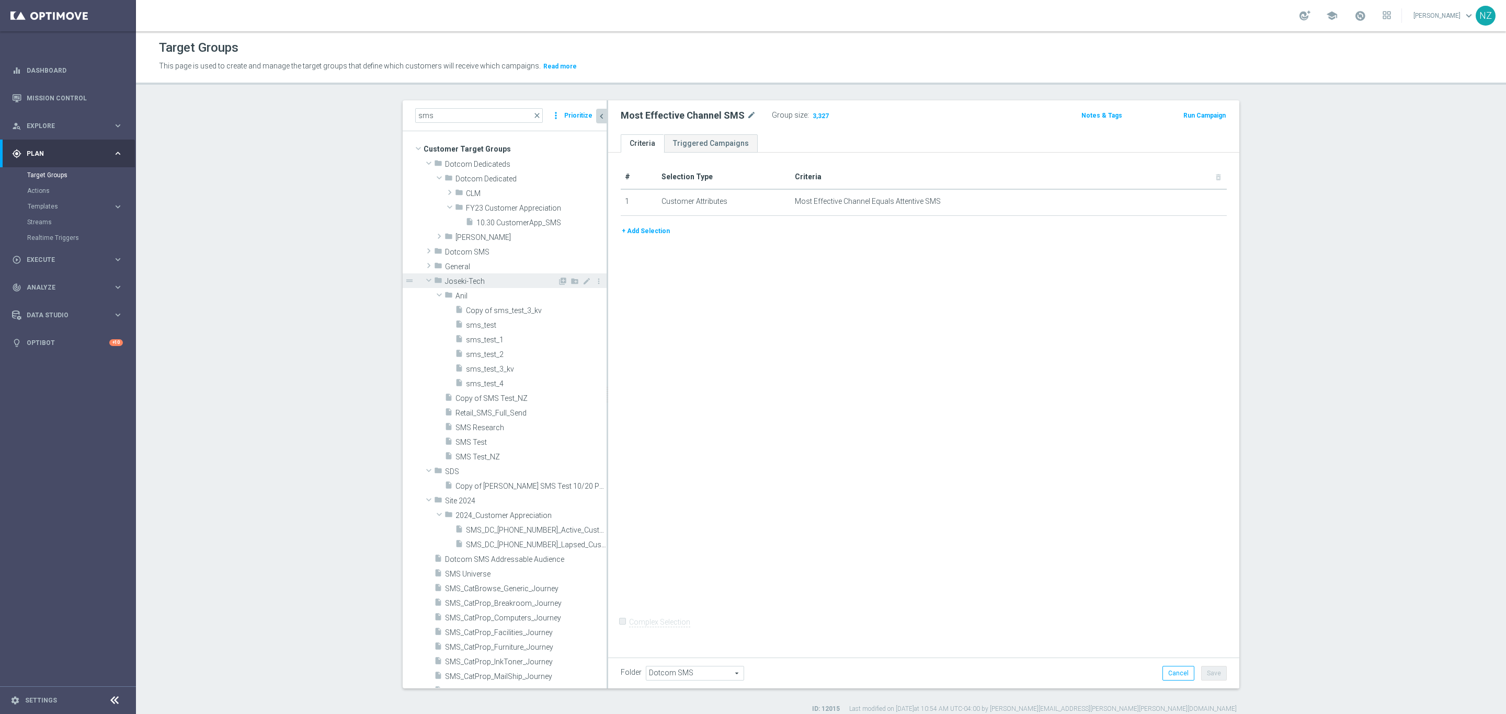
click at [423, 279] on span at bounding box center [429, 280] width 13 height 10
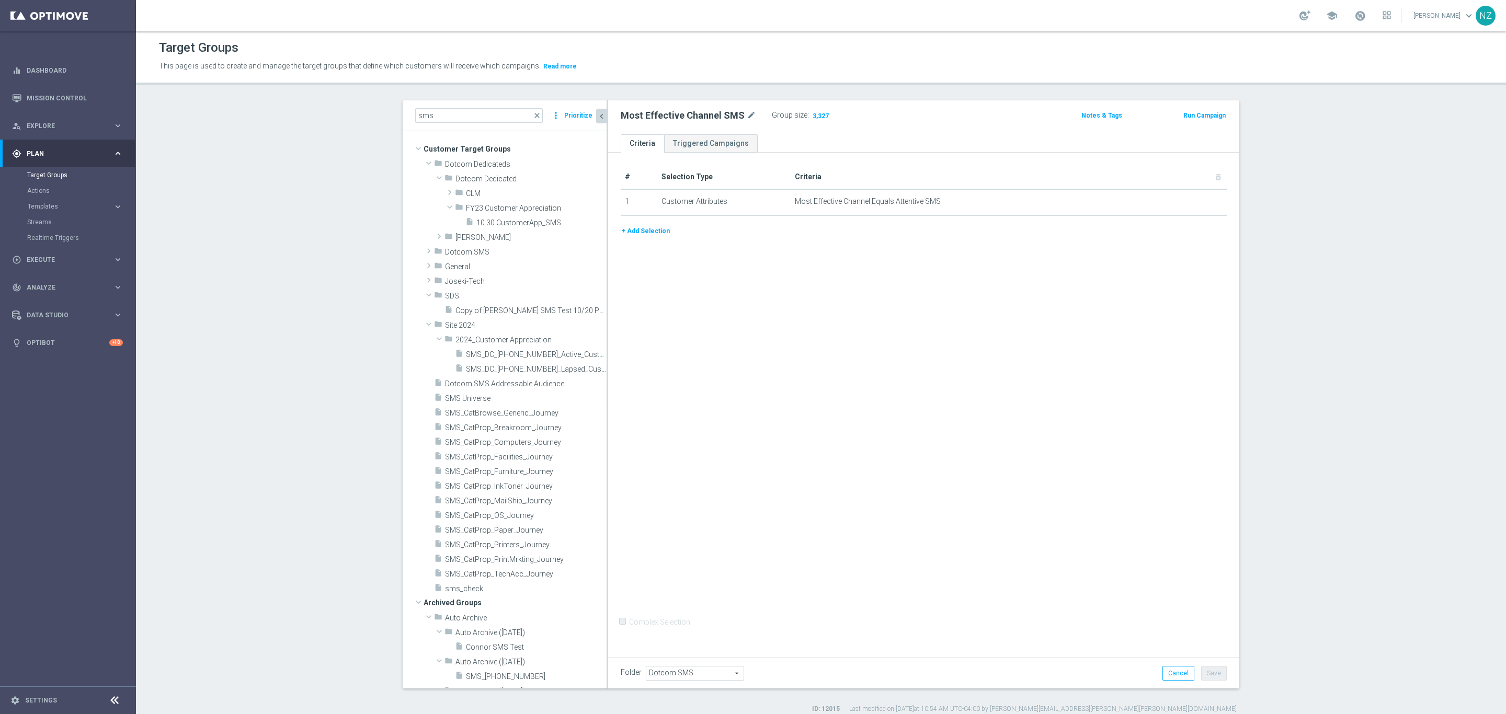
drag, startPoint x: 452, startPoint y: 127, endPoint x: 452, endPoint y: 121, distance: 6.3
click at [452, 124] on div "sms close more_vert Prioritize" at bounding box center [505, 115] width 204 height 31
drag, startPoint x: 452, startPoint y: 115, endPoint x: 344, endPoint y: 132, distance: 110.2
click at [344, 135] on section "sms close more_vert Prioritize Customer Target Groups library_add create_new_fo…" at bounding box center [821, 407] width 1370 height 614
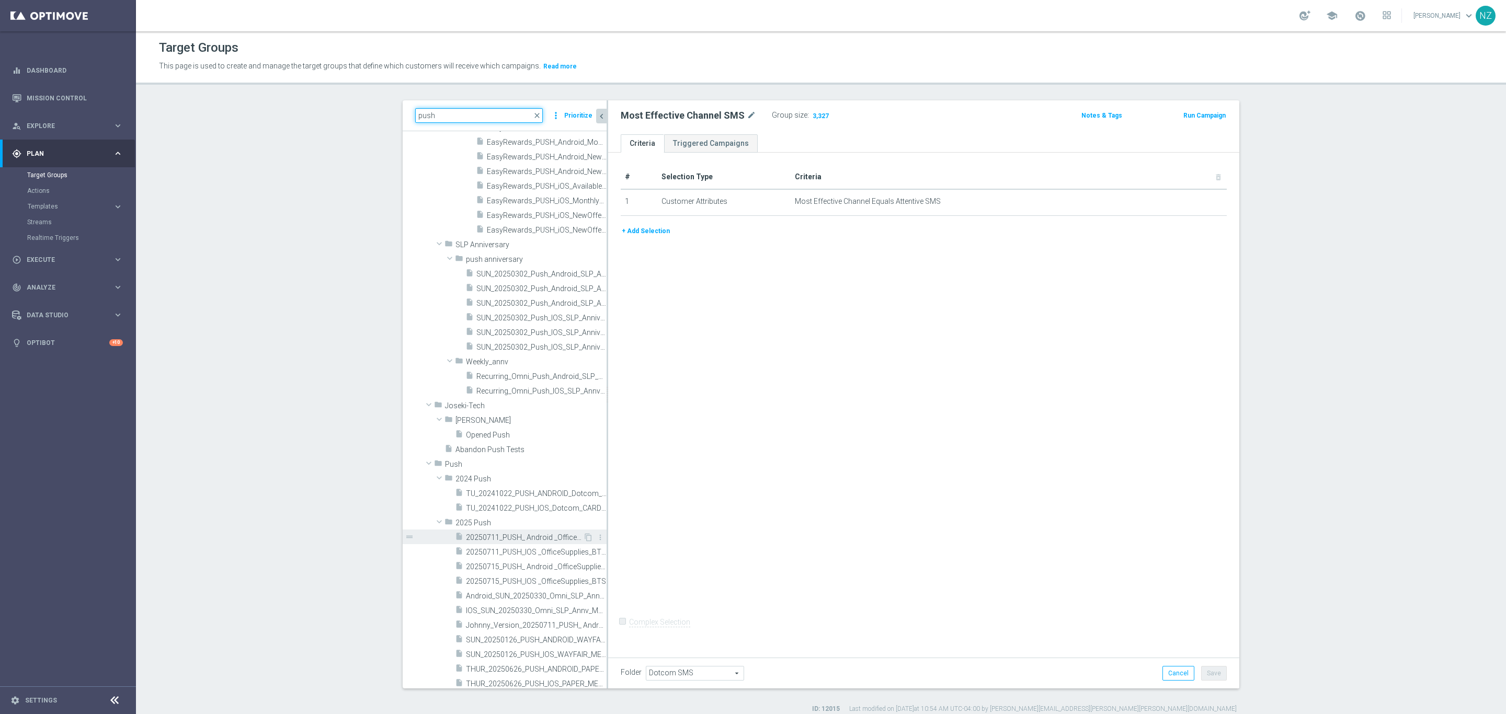
scroll to position [863, 0]
type input "push"
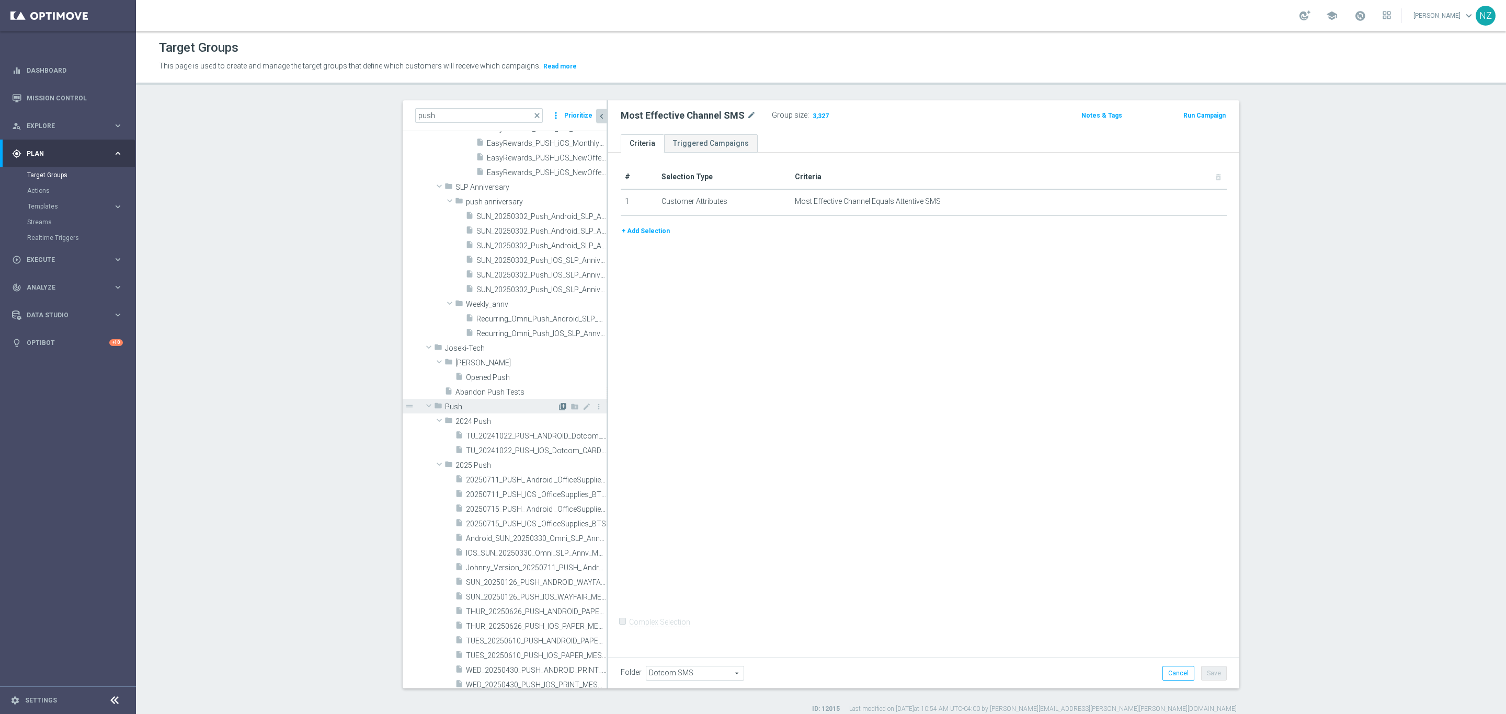
click at [559, 407] on icon "library_add" at bounding box center [563, 407] width 8 height 8
type input "Push"
type input "Most Effective Channel"
click at [634, 176] on button "+ Add Selection" at bounding box center [646, 172] width 50 height 12
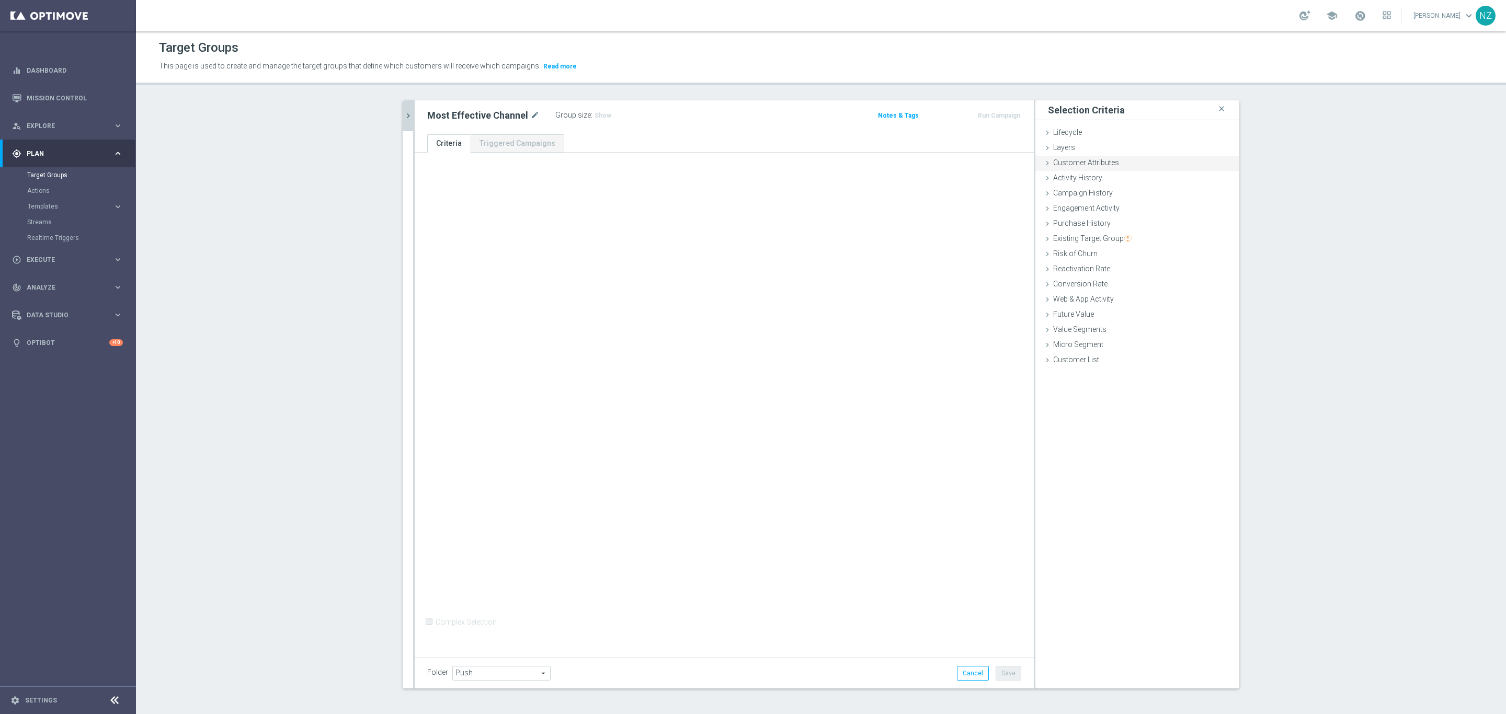
click at [1081, 165] on span "Customer Attributes" at bounding box center [1086, 162] width 66 height 8
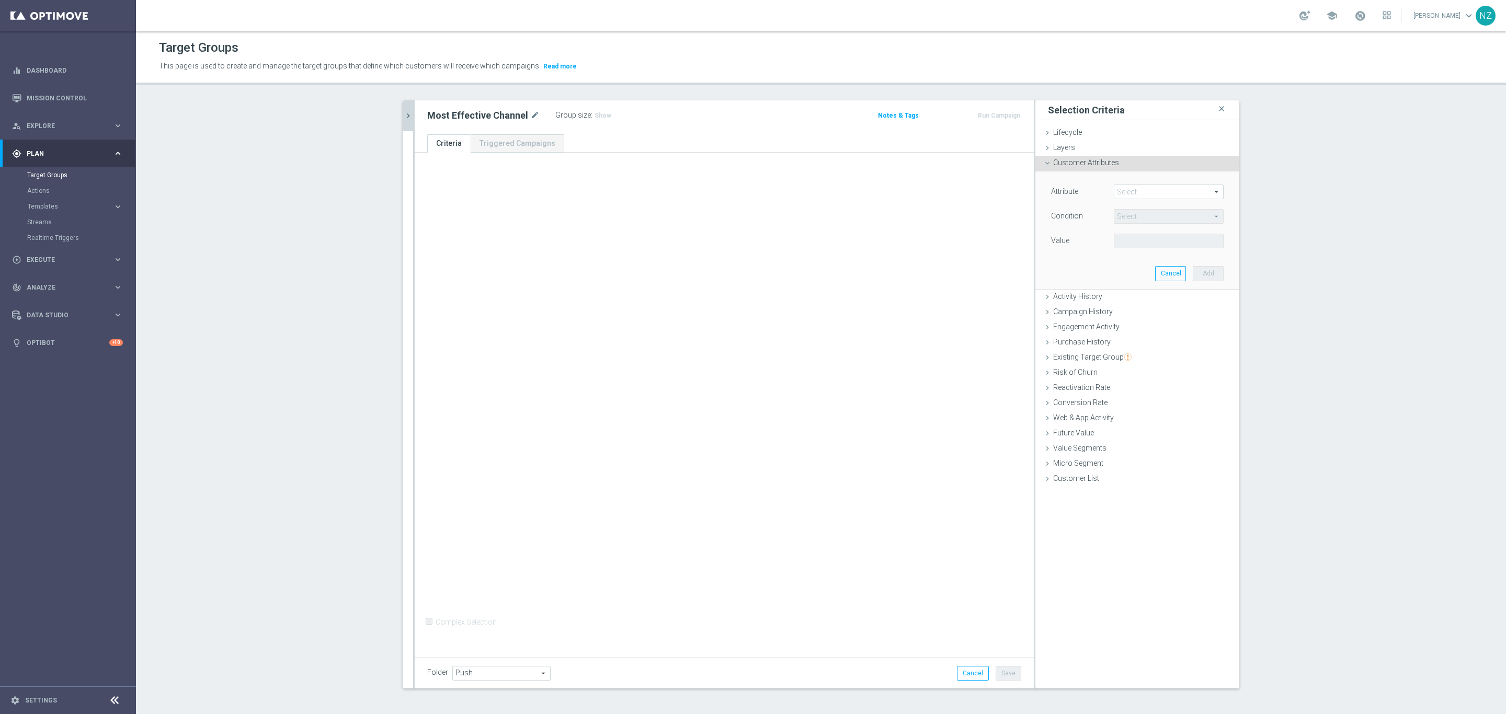
click at [1126, 195] on span at bounding box center [1169, 192] width 109 height 14
click at [1140, 189] on input "search" at bounding box center [1169, 192] width 110 height 15
type input "most"
click at [1149, 222] on span "Most Effective Channel" at bounding box center [1168, 221] width 99 height 8
type input "Most Effective Channel"
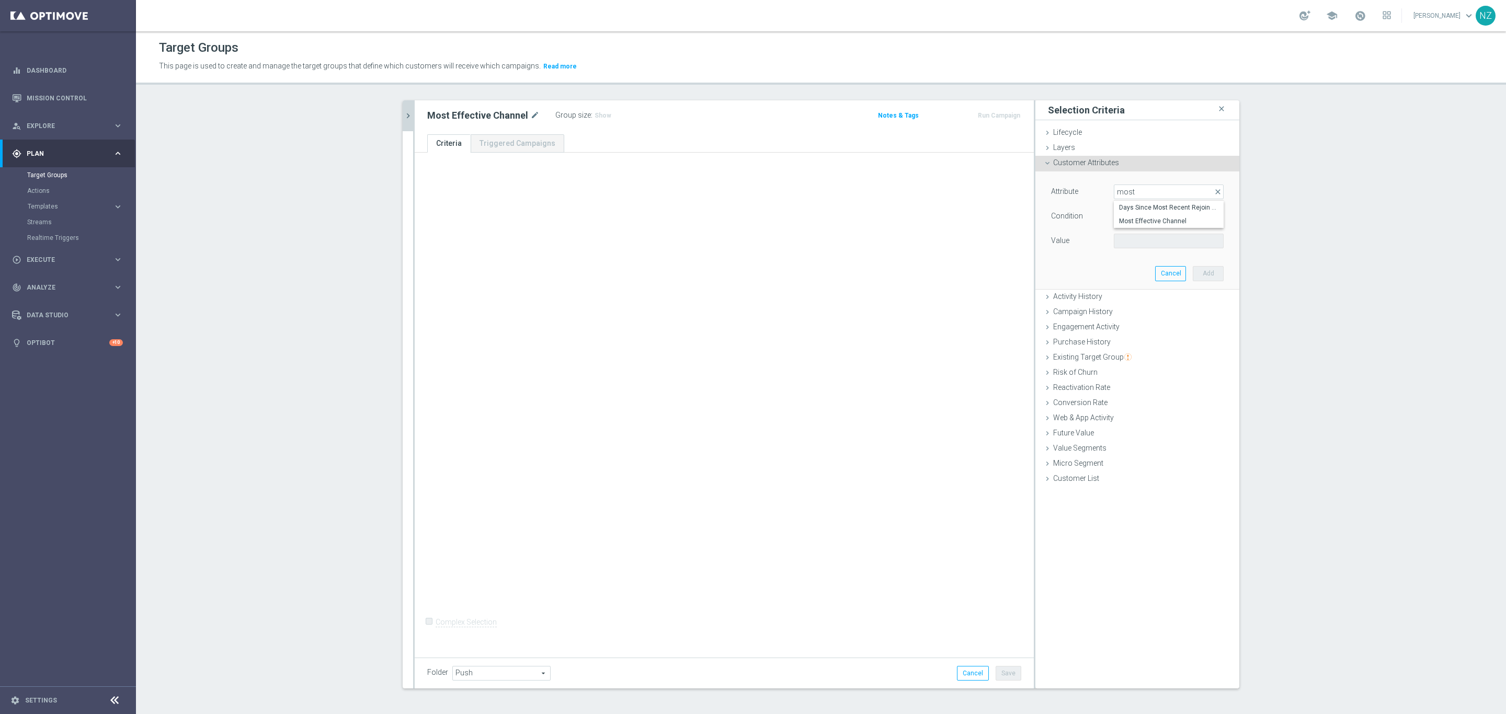
type input "Equals"
click at [1138, 217] on span "Equals" at bounding box center [1169, 217] width 109 height 14
click at [1064, 237] on div "Value" at bounding box center [1074, 242] width 63 height 17
click at [1139, 231] on div "Attribute Most Effective Channel Most Effective Channel arrow_drop_down search …" at bounding box center [1137, 218] width 173 height 66
click at [1139, 236] on span at bounding box center [1169, 241] width 109 height 14
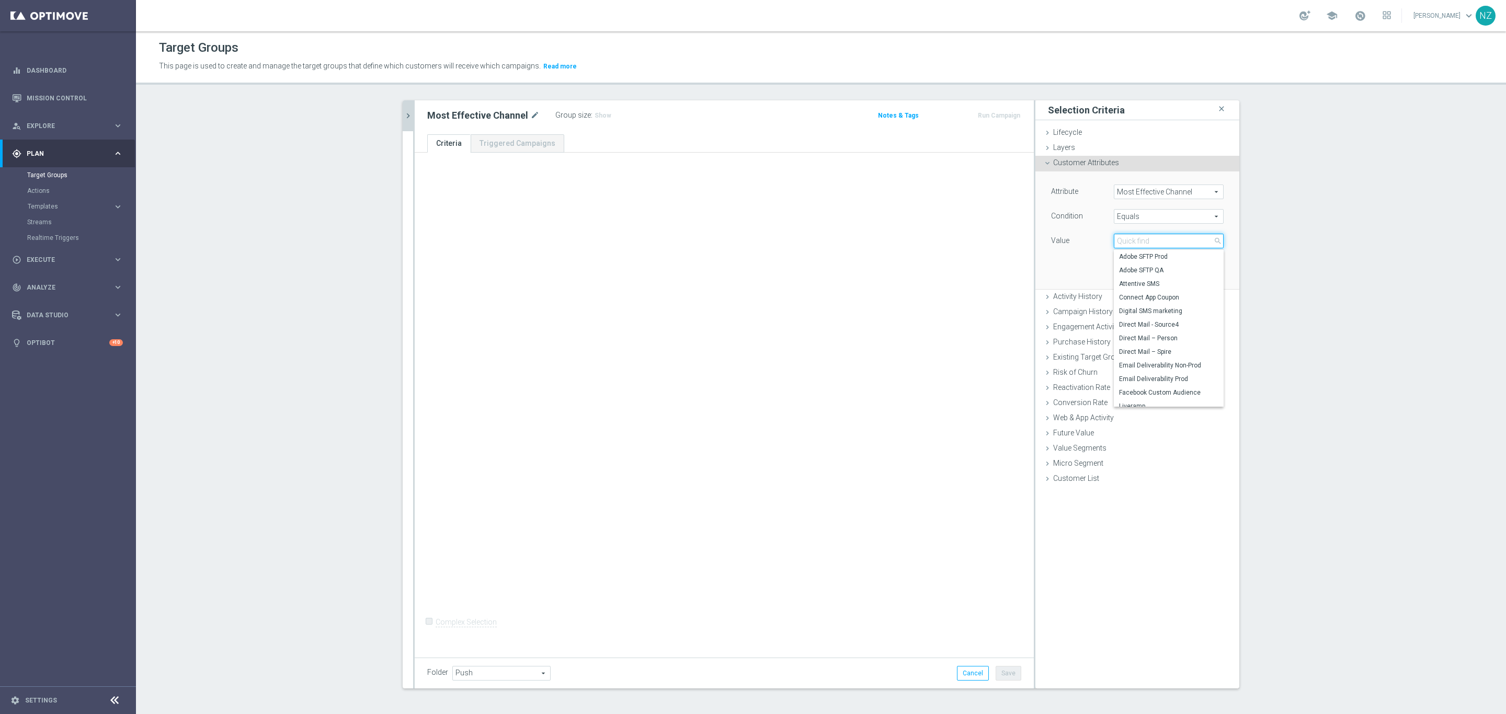
click at [1139, 237] on input "search" at bounding box center [1169, 241] width 110 height 15
type input "push"
click at [1143, 220] on span "Equals" at bounding box center [1169, 217] width 109 height 14
click at [1138, 349] on label "One of" at bounding box center [1169, 355] width 110 height 14
type input "One of"
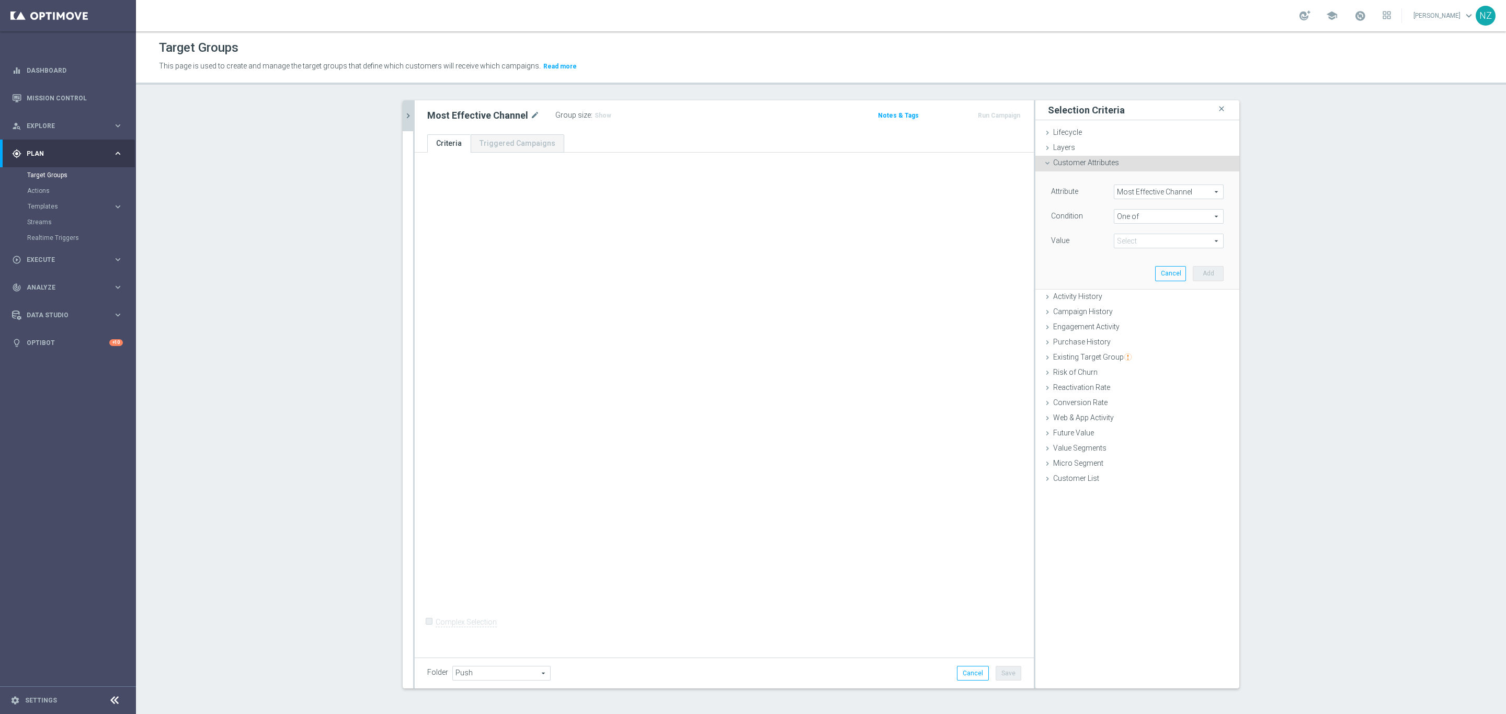
click at [1150, 242] on span at bounding box center [1169, 241] width 109 height 14
click at [1142, 246] on input "search" at bounding box center [1169, 241] width 110 height 15
type input "push"
click at [1114, 286] on div "(All Search Results)" at bounding box center [1169, 281] width 110 height 14
click at [1122, 277] on input "(All Search Results)" at bounding box center [1125, 280] width 7 height 7
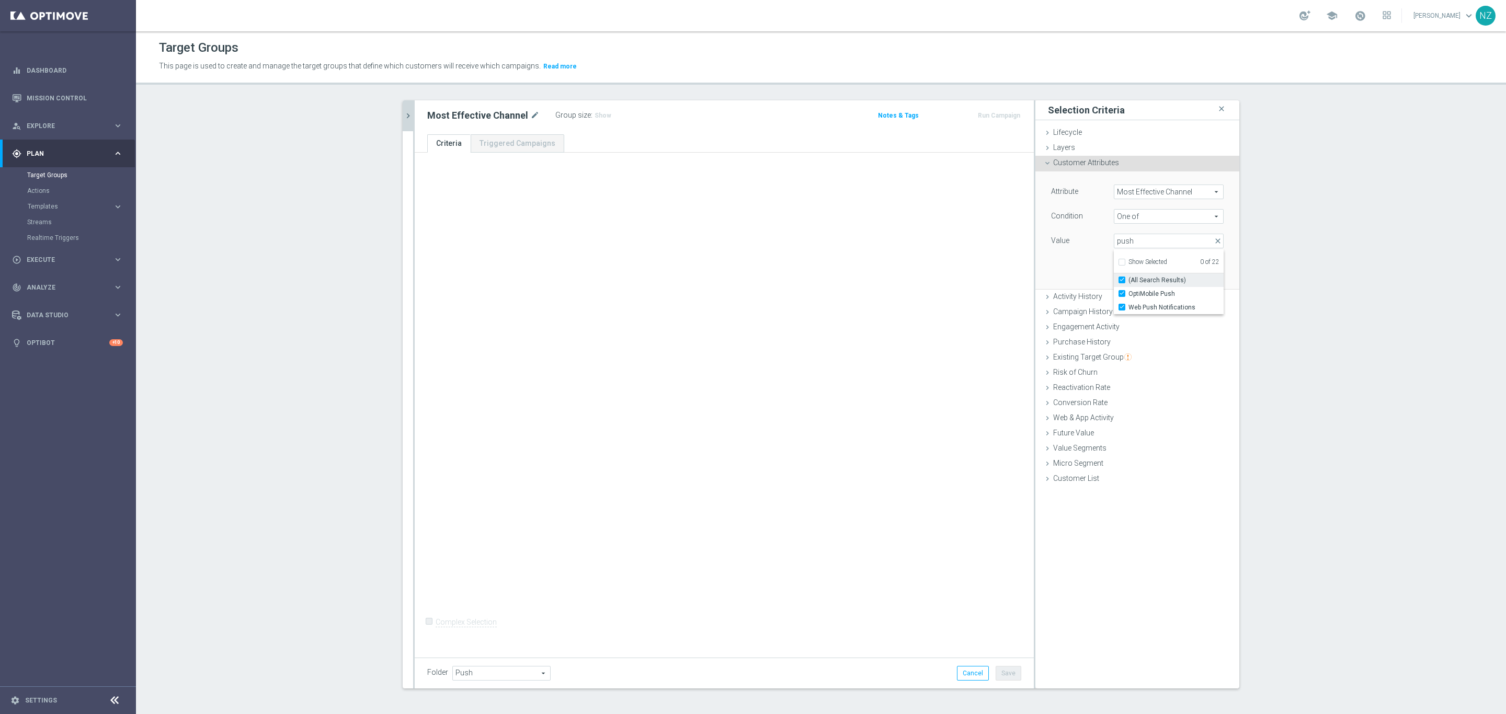
checkbox input "true"
type input "Selected 2 of 22"
checkbox input "true"
click at [1075, 253] on div "Attribute Most Effective Channel Most Effective Channel arrow_drop_down search …" at bounding box center [1137, 230] width 188 height 117
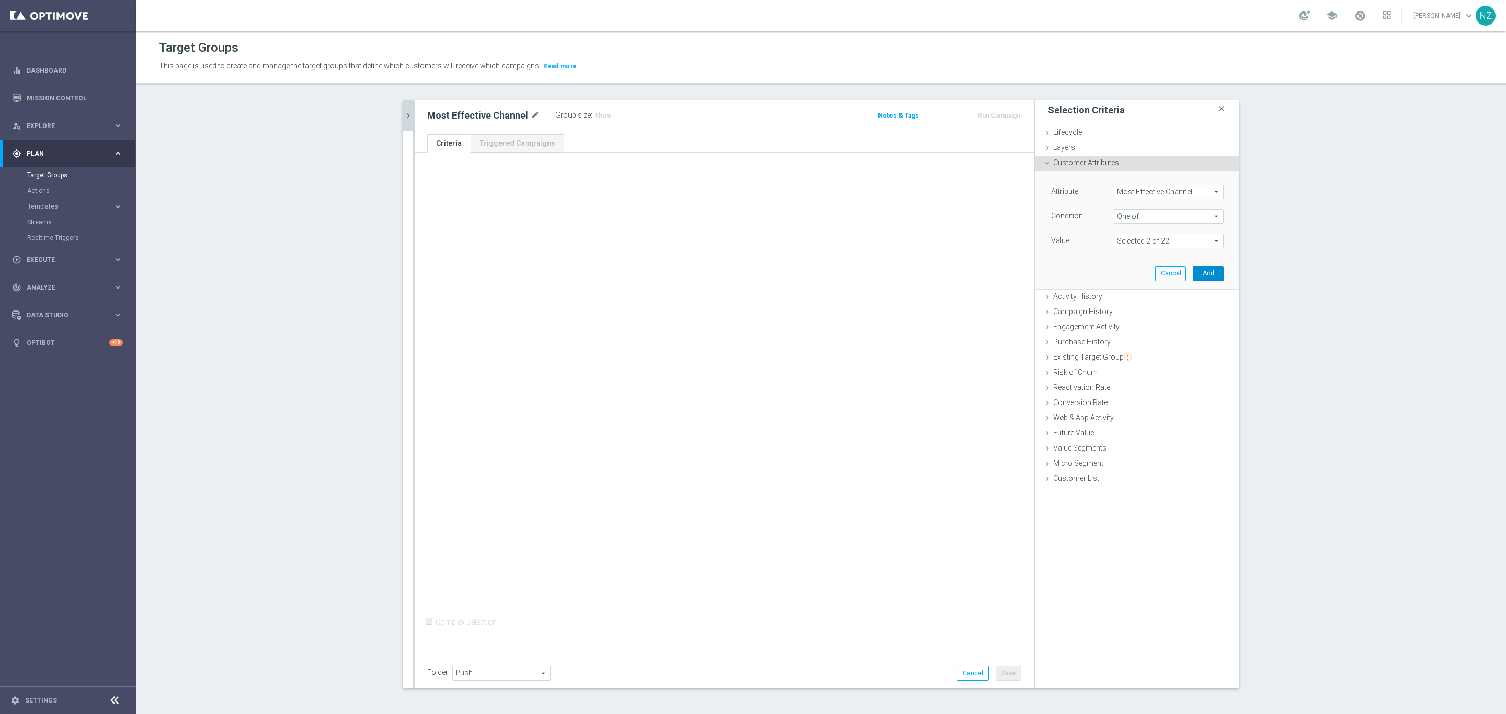
click at [1172, 275] on button "Add" at bounding box center [1208, 273] width 31 height 15
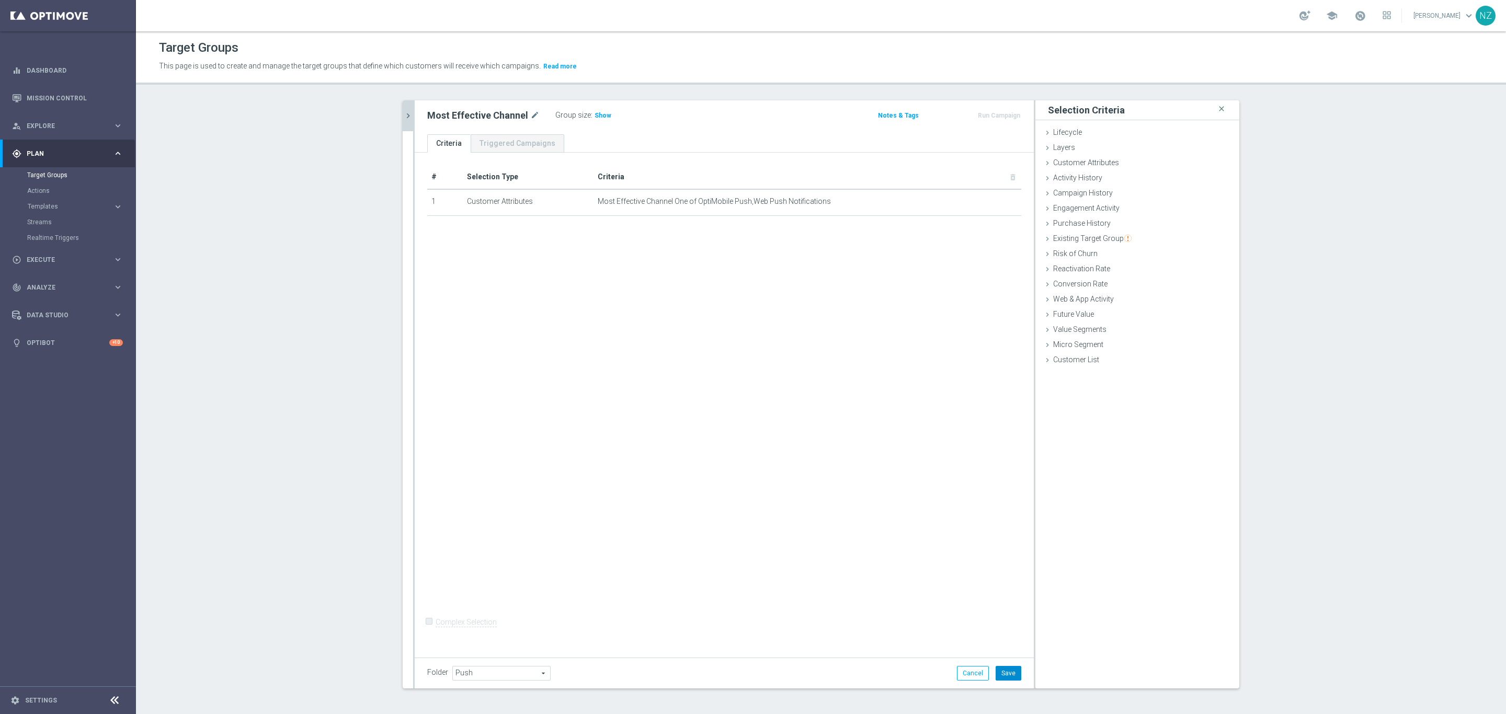
click at [1006, 600] on button "Save" at bounding box center [1009, 673] width 26 height 15
click at [596, 118] on span "Show" at bounding box center [603, 115] width 17 height 7
click at [403, 108] on button "chevron_right" at bounding box center [408, 115] width 10 height 31
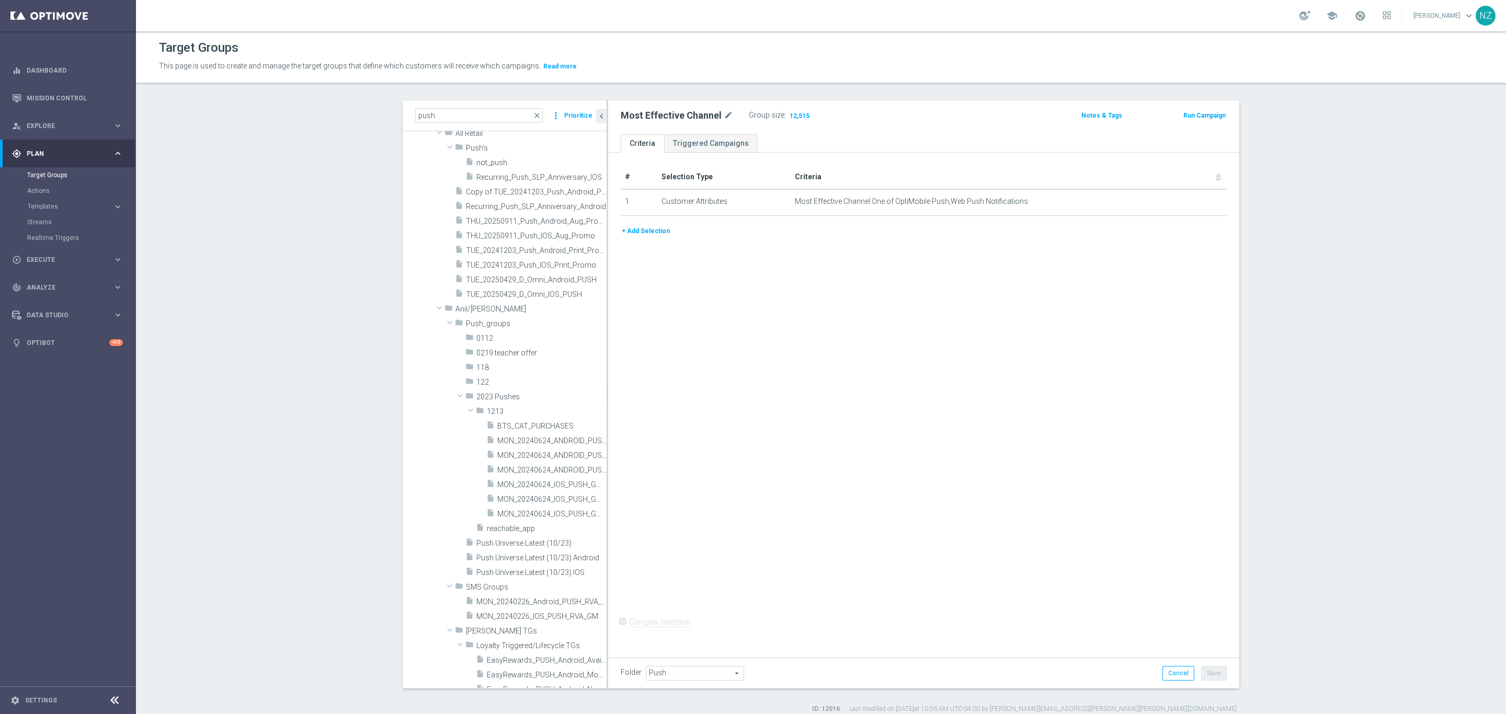
scroll to position [235, 0]
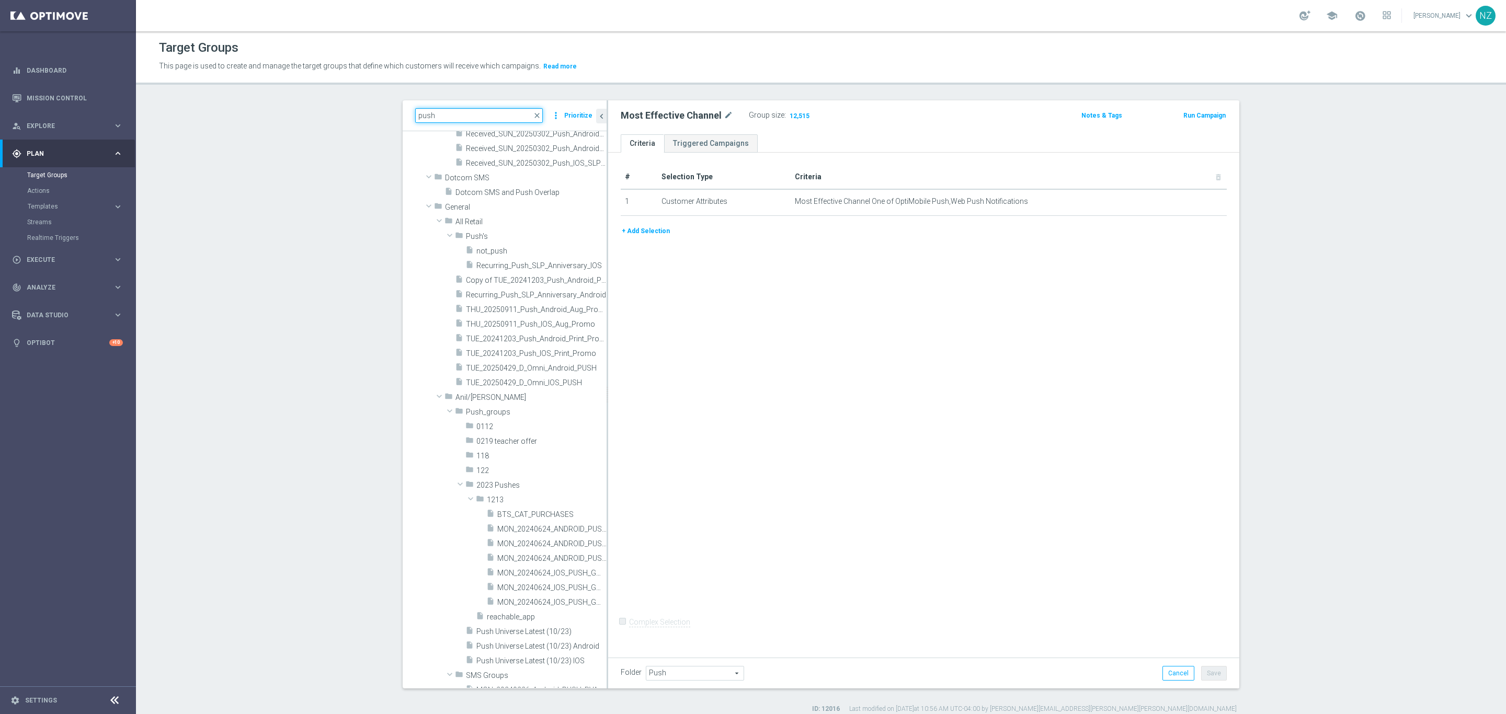
drag, startPoint x: 441, startPoint y: 111, endPoint x: 358, endPoint y: 124, distance: 84.2
click at [358, 124] on section "push close more_vert Prioritize Customer Target Groups library_add create_new_f…" at bounding box center [821, 407] width 1370 height 614
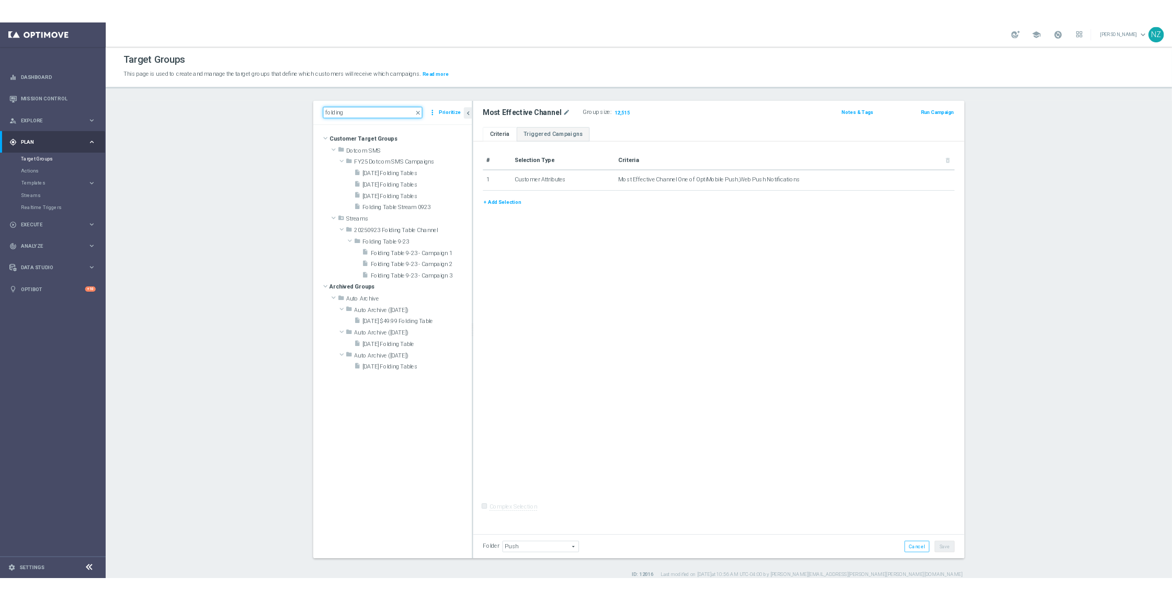
scroll to position [0, 0]
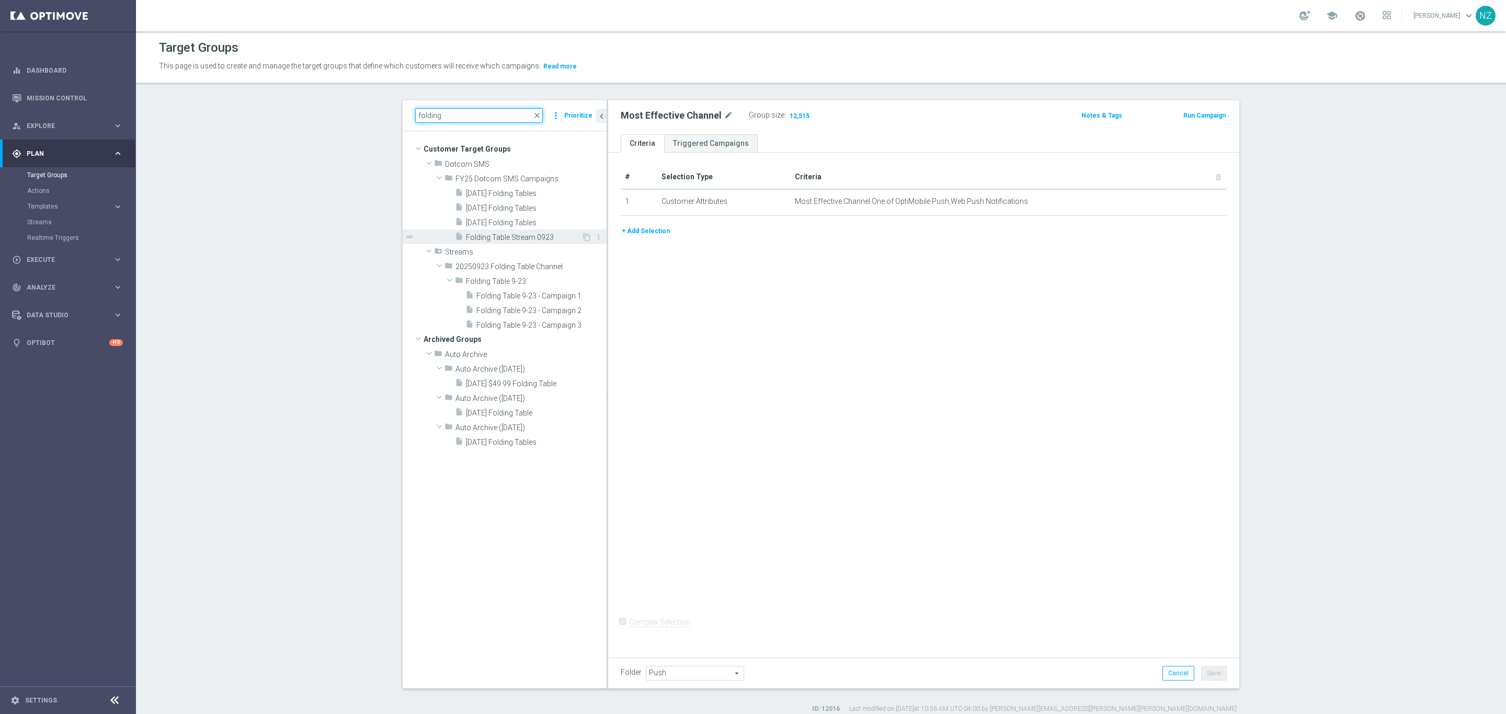
type input "folding"
click at [510, 240] on span "Folding Table Stream 0923" at bounding box center [524, 237] width 116 height 9
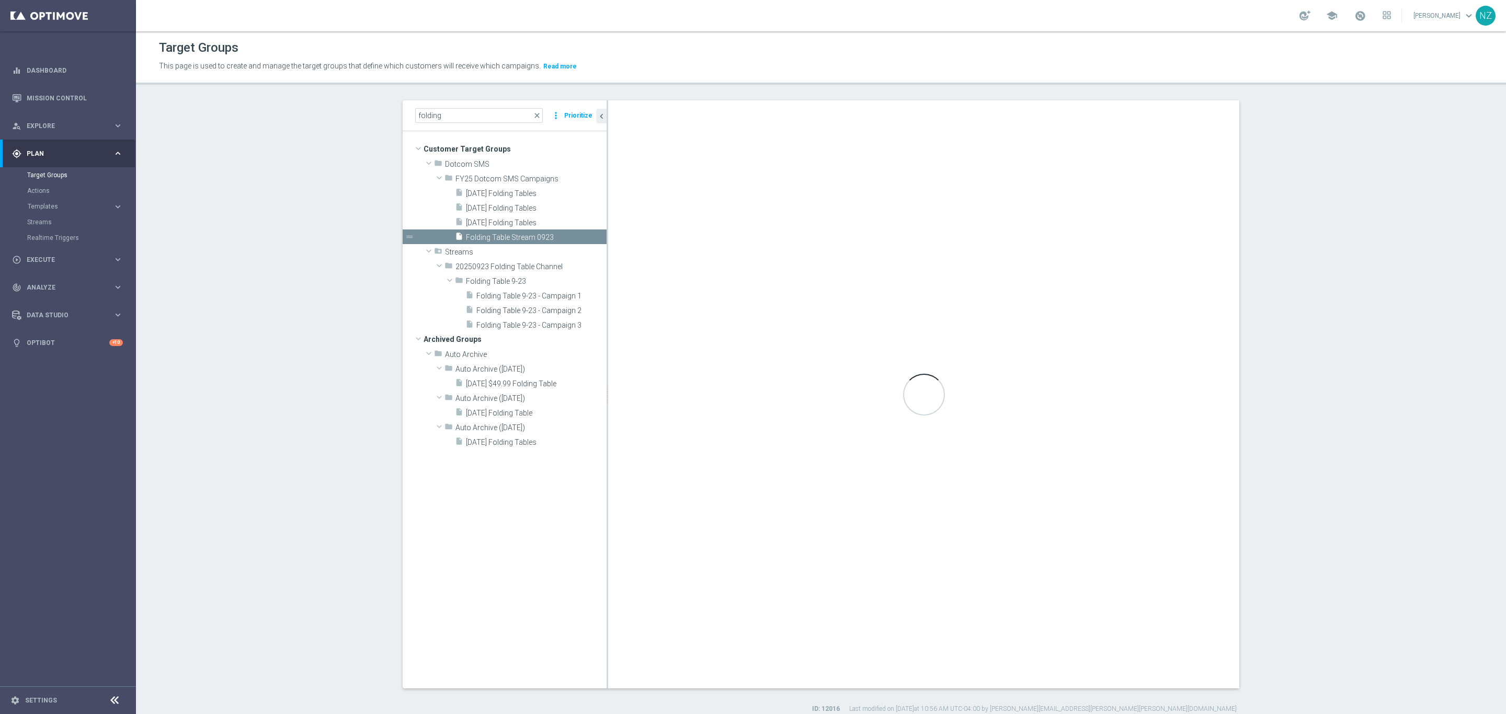
checkbox input "true"
type input "FY25 Dotcom SMS Campaigns"
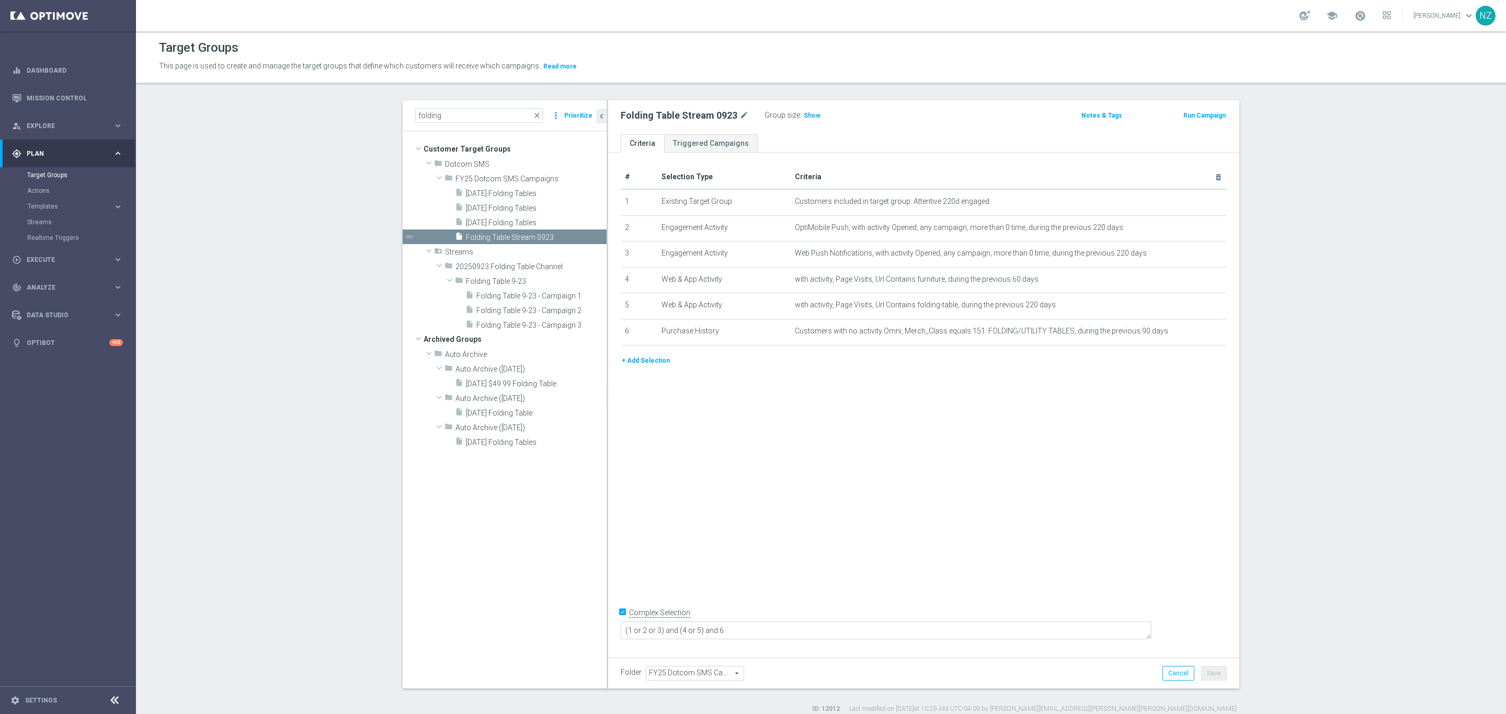
click at [645, 361] on button "+ Add Selection" at bounding box center [646, 361] width 50 height 12
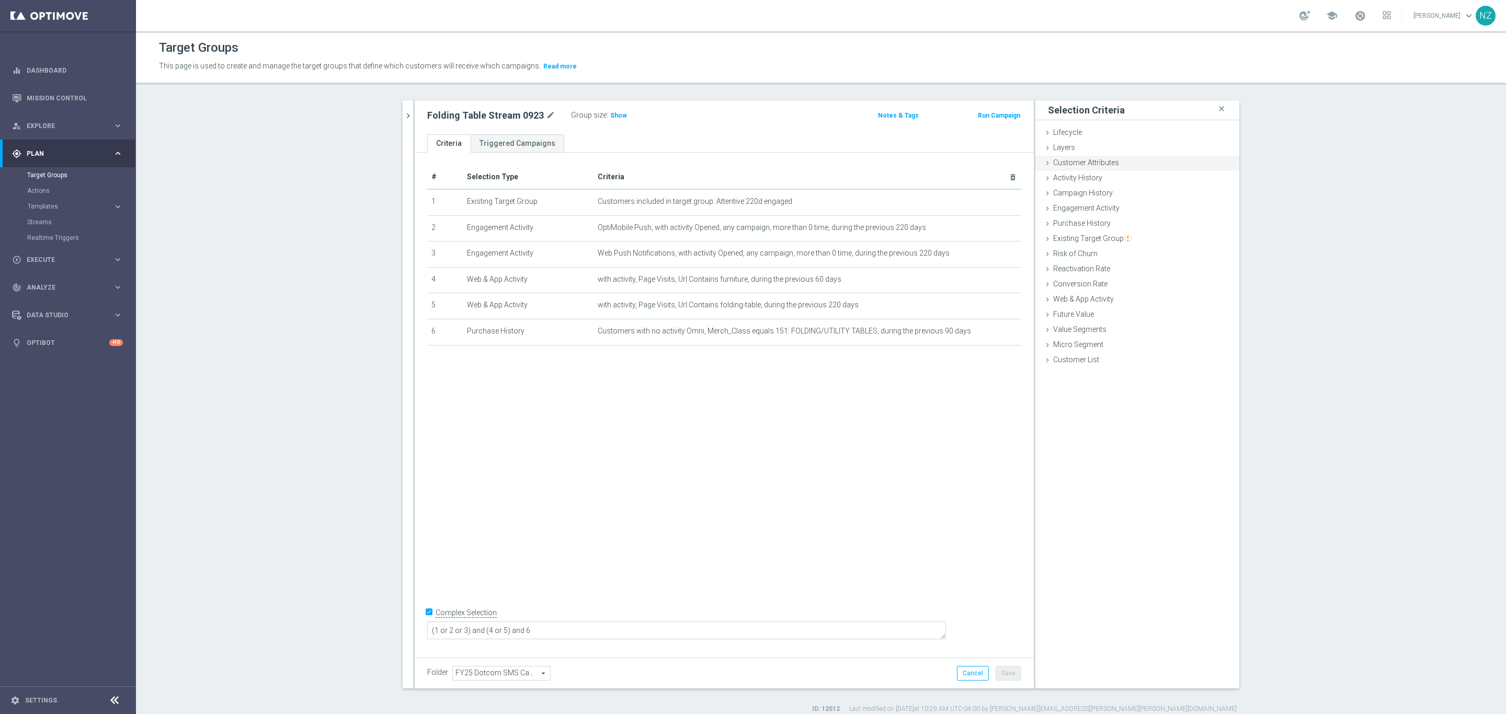
click at [1087, 158] on span "Customer Attributes" at bounding box center [1086, 162] width 66 height 8
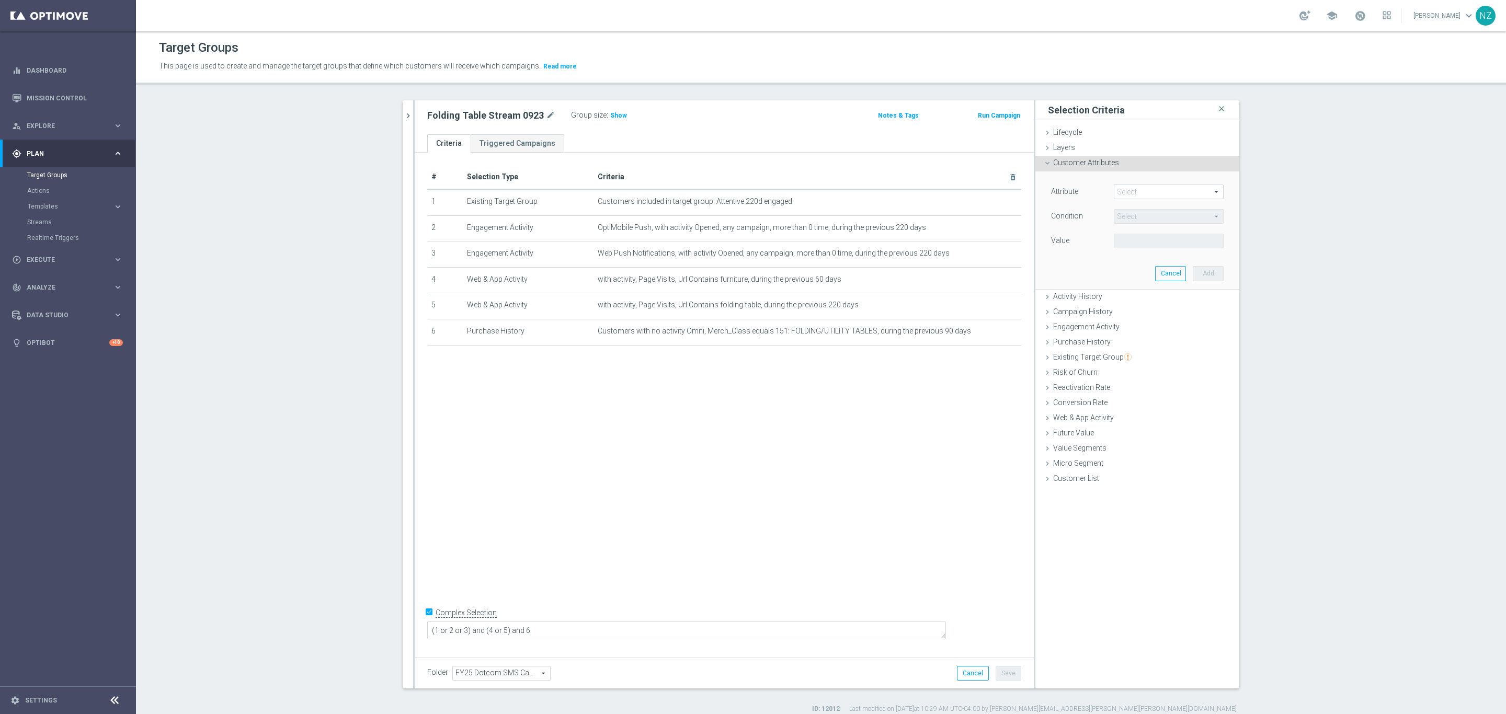
click at [1129, 191] on span at bounding box center [1169, 192] width 109 height 14
click at [1143, 194] on input "search" at bounding box center [1169, 192] width 110 height 15
type input "most"
click at [1141, 214] on div "Days Since Most Recent Rejoin Date Most Effective Channel" at bounding box center [1169, 214] width 110 height 27
click at [1154, 217] on span "Most Effective Channel" at bounding box center [1168, 221] width 99 height 8
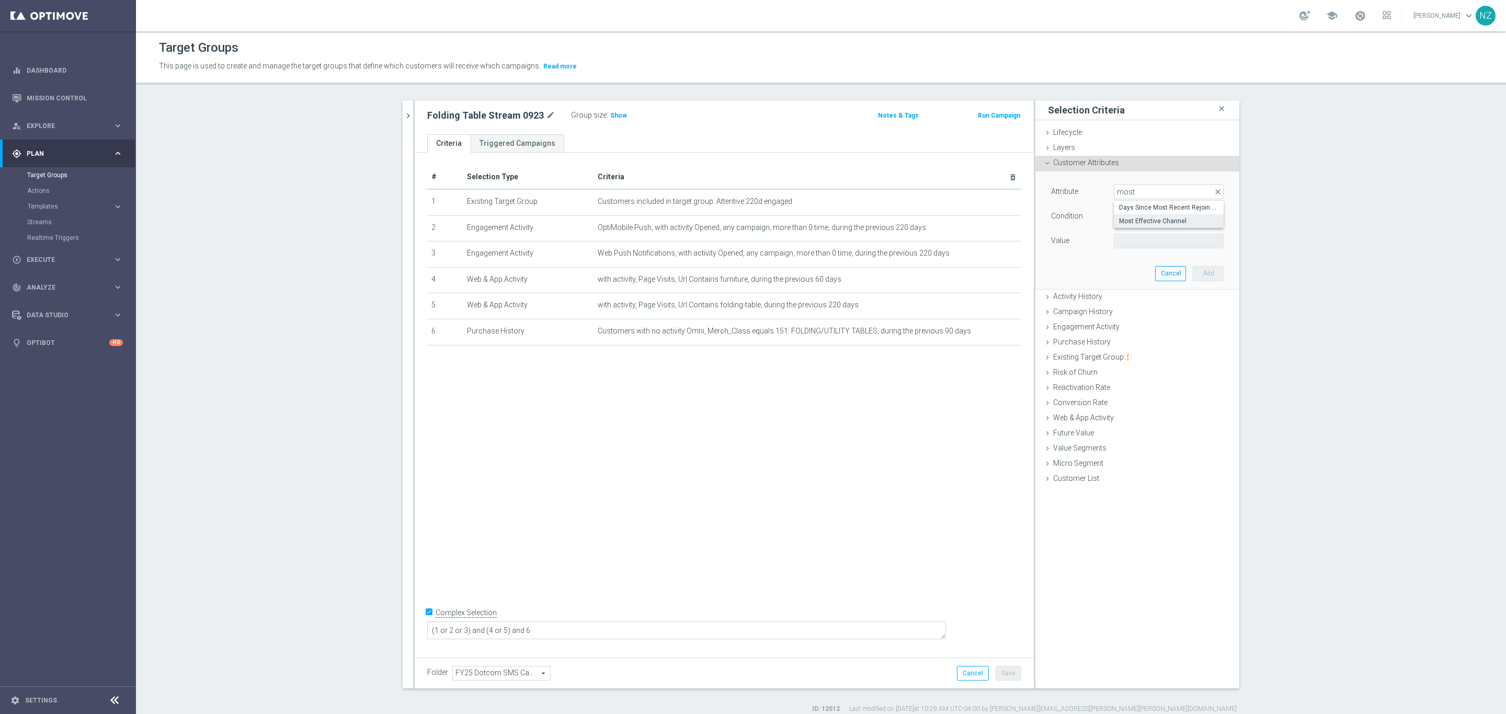
type input "Most Effective Channel"
click at [1138, 217] on span "Equals" at bounding box center [1169, 217] width 109 height 14
click at [1138, 356] on span "One of" at bounding box center [1168, 354] width 99 height 8
type input "One of"
click at [1153, 240] on span at bounding box center [1169, 241] width 109 height 14
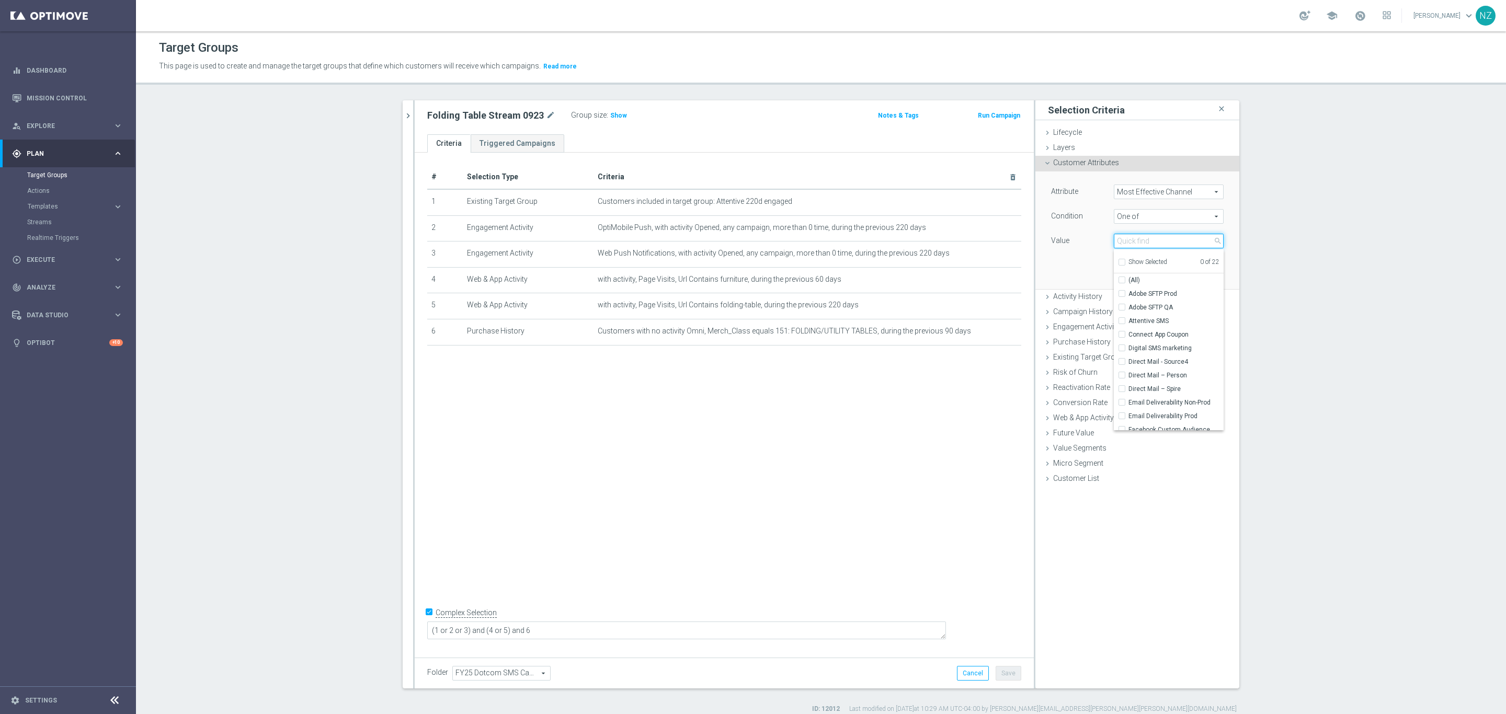
click at [1153, 242] on input "search" at bounding box center [1169, 241] width 110 height 15
type input "sms"
click at [1154, 298] on span "Attentive SMS" at bounding box center [1176, 294] width 95 height 8
click at [1129, 298] on input "Attentive SMS" at bounding box center [1125, 294] width 7 height 7
checkbox input "true"
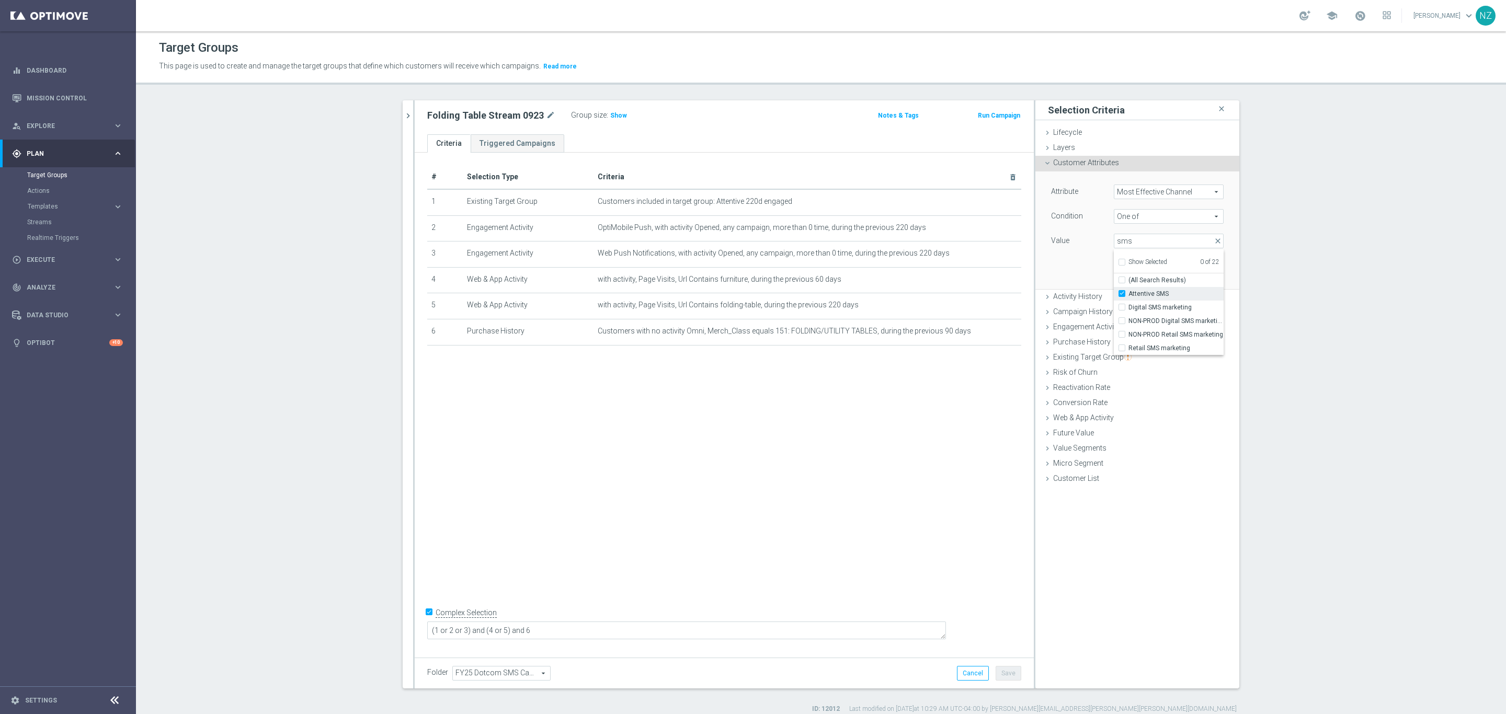
type input "Attentive SMS"
drag, startPoint x: 1130, startPoint y: 242, endPoint x: 1102, endPoint y: 240, distance: 27.8
click at [1106, 240] on div "Attentive SMS Attentive SMS arrow_drop_down sms close Show Selected 1 of 22 (Al…" at bounding box center [1169, 241] width 126 height 15
drag, startPoint x: 1119, startPoint y: 237, endPoint x: 1150, endPoint y: 235, distance: 30.9
click at [1120, 237] on span "Attentive SMS" at bounding box center [1169, 241] width 109 height 14
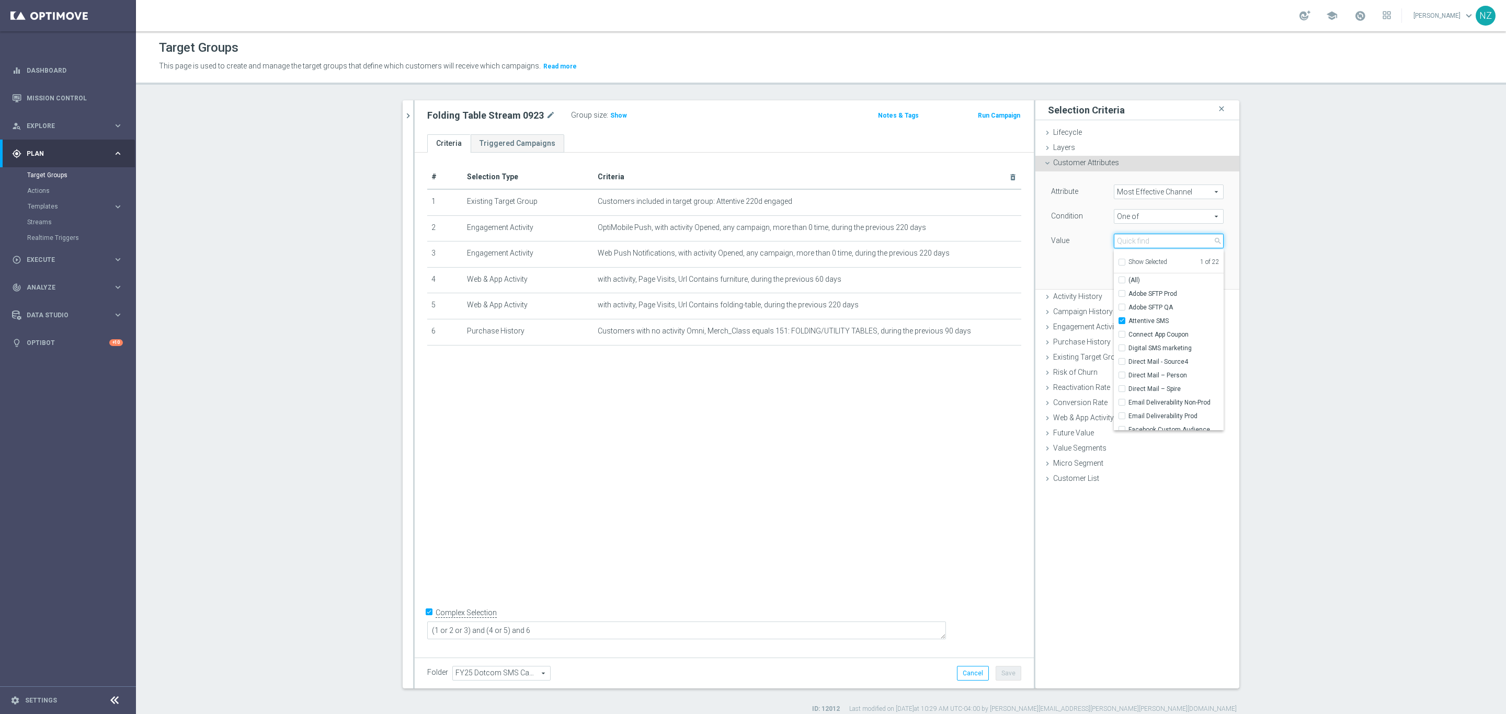
click at [1154, 242] on input "search" at bounding box center [1169, 241] width 110 height 15
type input "push"
click at [1122, 282] on input "(All Search Results)" at bounding box center [1125, 280] width 7 height 7
checkbox input "true"
type input "Selected 3 of 22"
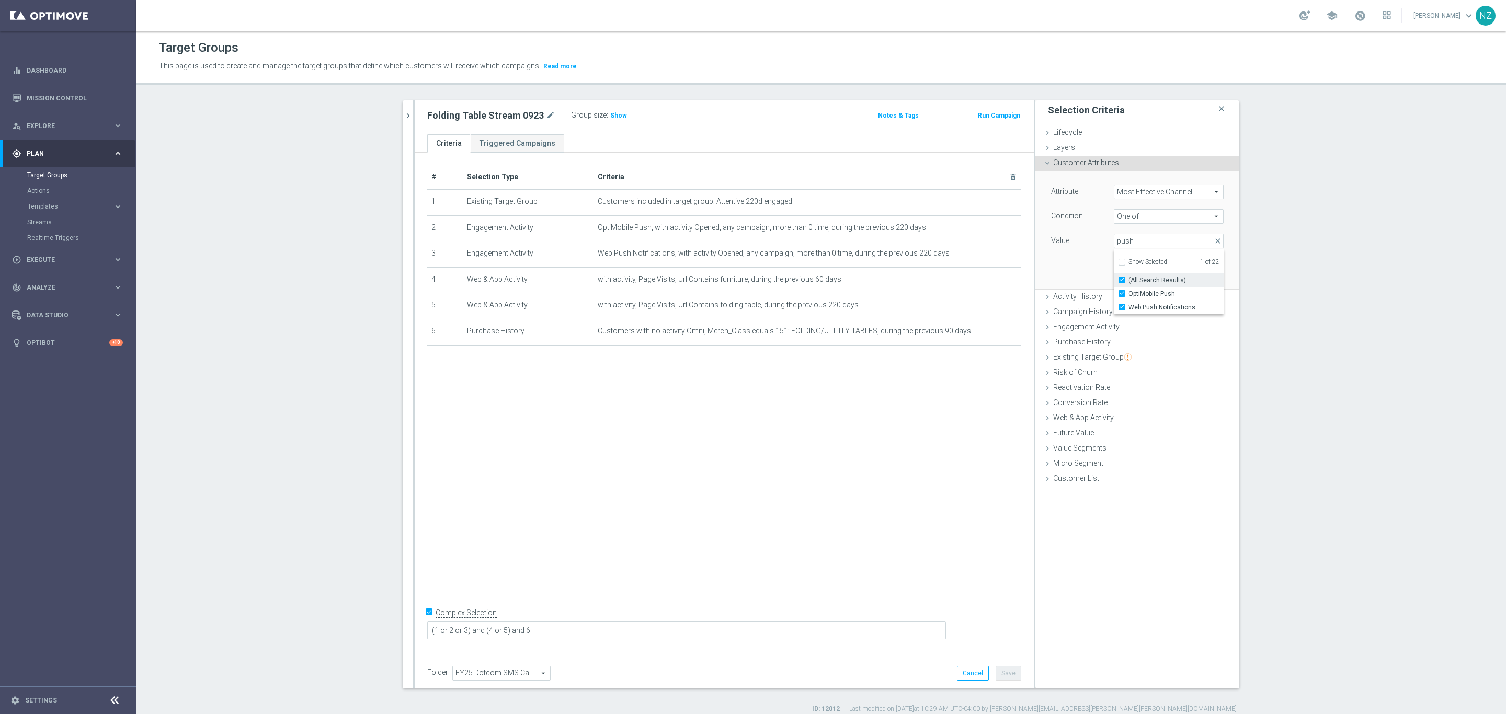
checkbox input "true"
click at [1076, 269] on div "Attribute Most Effective Channel Most Effective Channel arrow_drop_down search …" at bounding box center [1137, 230] width 188 height 117
click at [1172, 271] on button "Add" at bounding box center [1208, 273] width 31 height 15
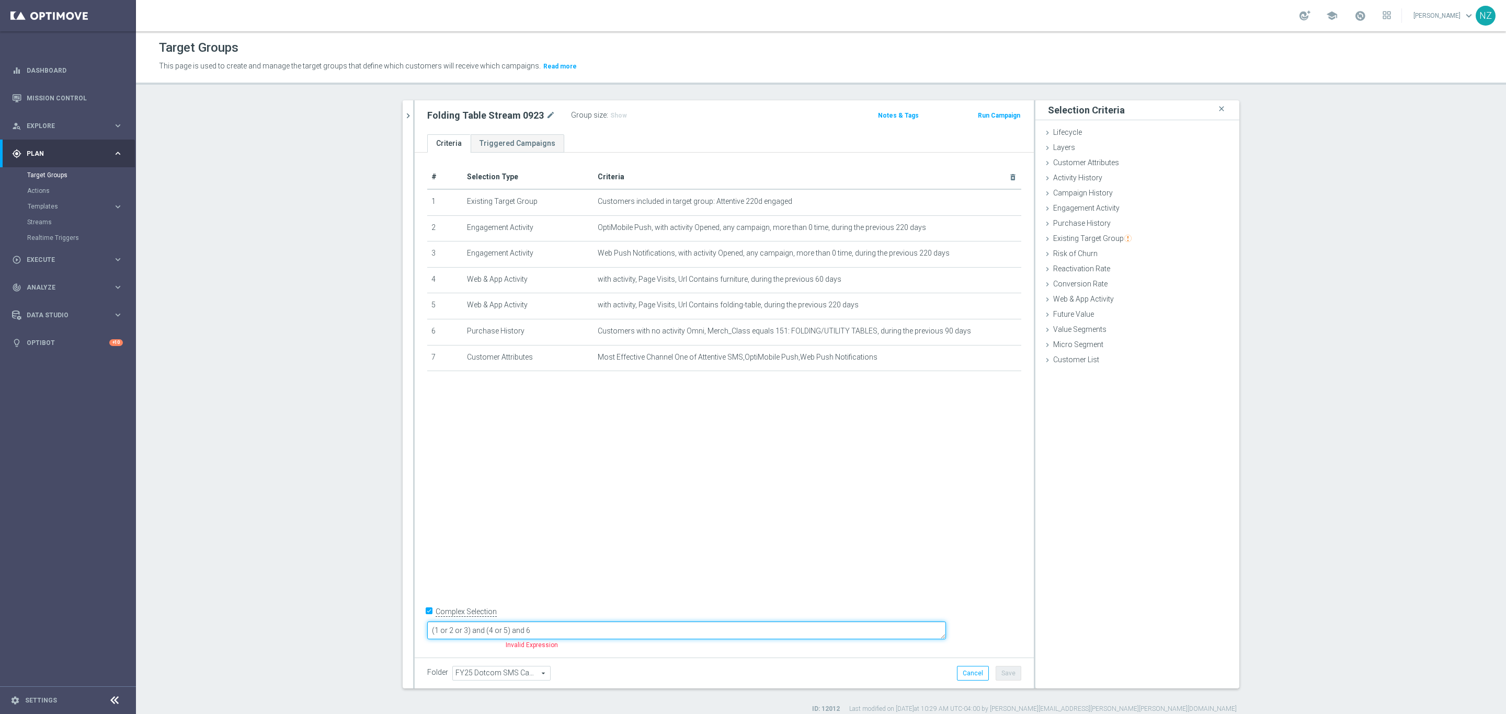
click at [652, 600] on textarea "(1 or 2 or 3) and (4 or 5) and 6" at bounding box center [686, 631] width 519 height 18
type textarea "(1 or 2 or 3) and (4 or 5) and 6 and 7"
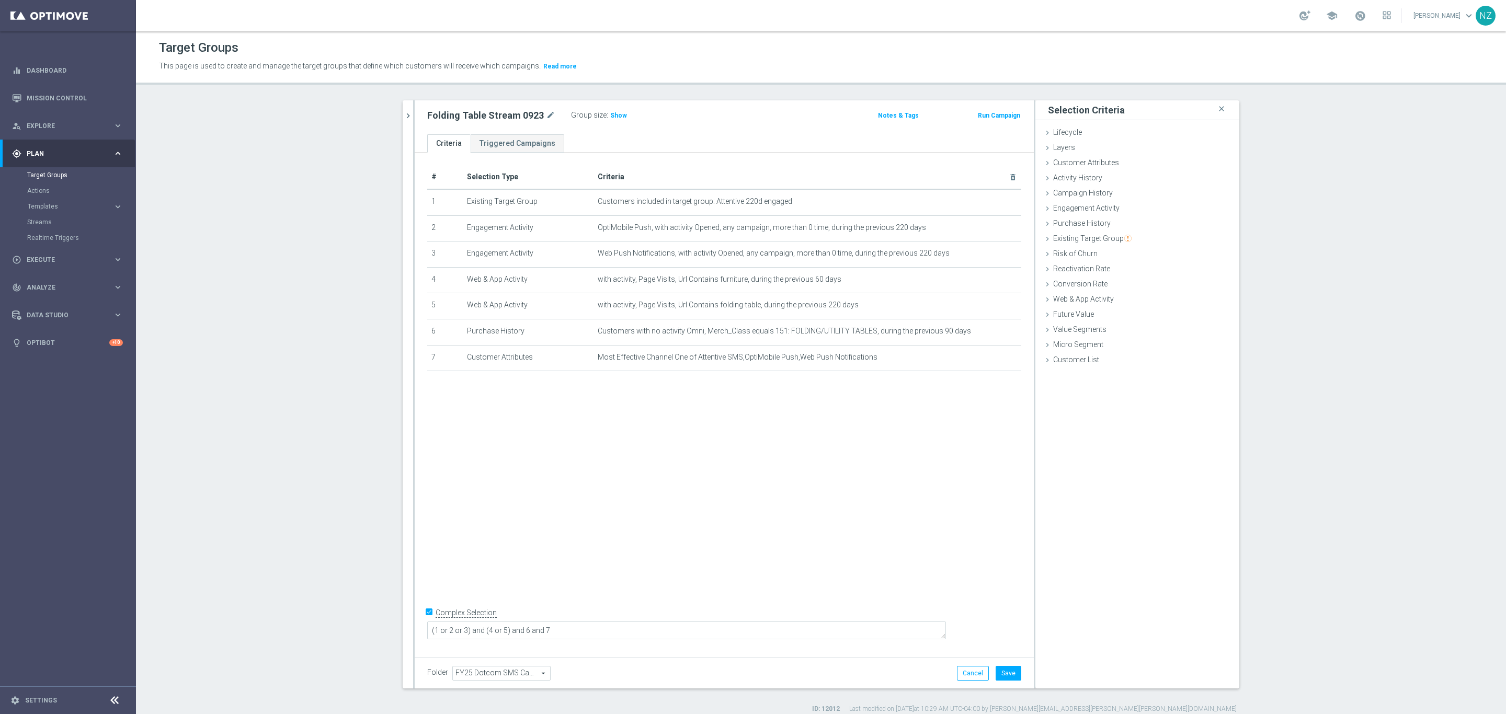
click at [606, 107] on div "Folding Table Stream 0923 mode_edit Group size : Show Notes & Tags Run Campaign" at bounding box center [724, 117] width 619 height 34
click at [610, 112] on span "Show" at bounding box center [618, 115] width 17 height 7
click at [1011, 600] on button "Save" at bounding box center [1009, 673] width 26 height 15
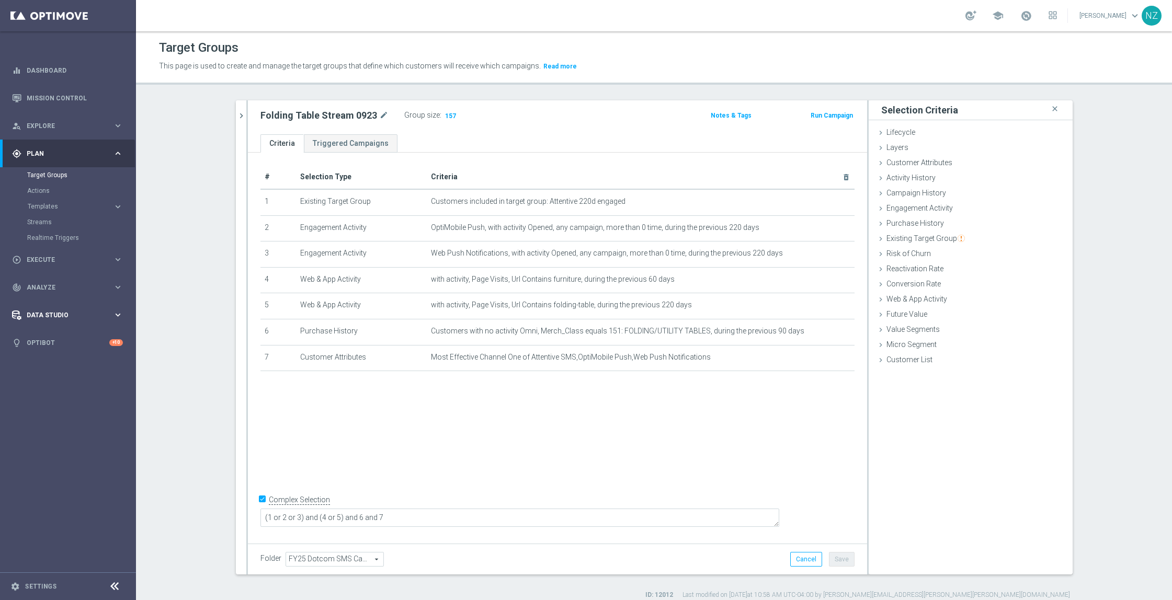
click at [58, 304] on div "Data Studio keyboard_arrow_right" at bounding box center [67, 315] width 135 height 28
click at [44, 213] on div "track_changes Analyze" at bounding box center [62, 209] width 101 height 9
click at [54, 306] on span "BI Studio" at bounding box center [65, 309] width 75 height 6
click at [70, 391] on link "Weekly Campaigns Report" at bounding box center [70, 387] width 76 height 8
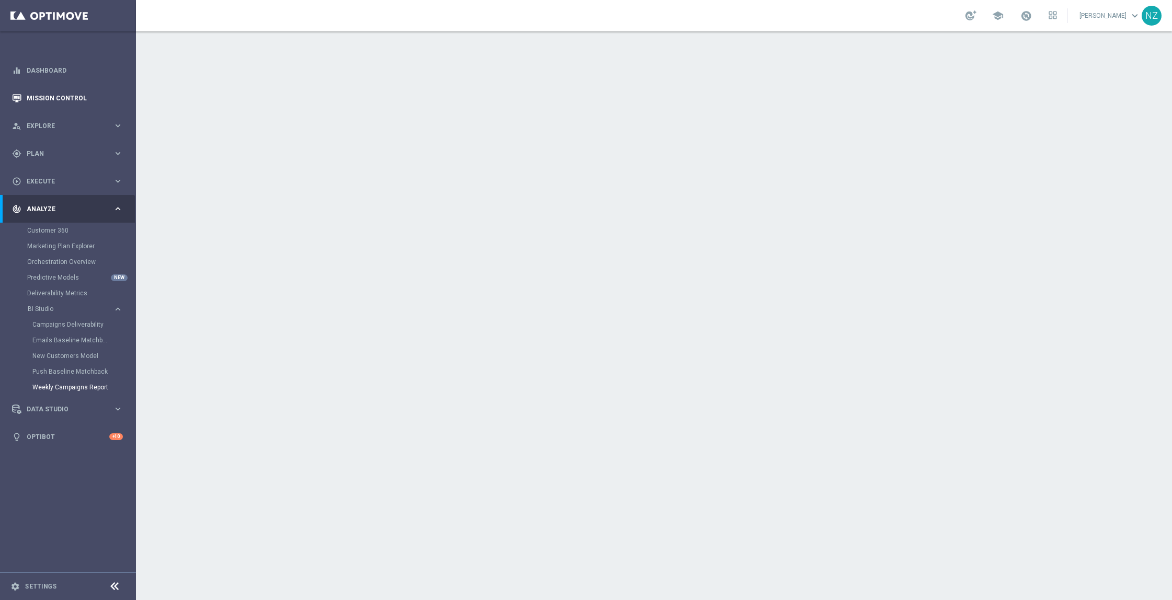
click at [75, 98] on link "Mission Control" at bounding box center [75, 98] width 96 height 28
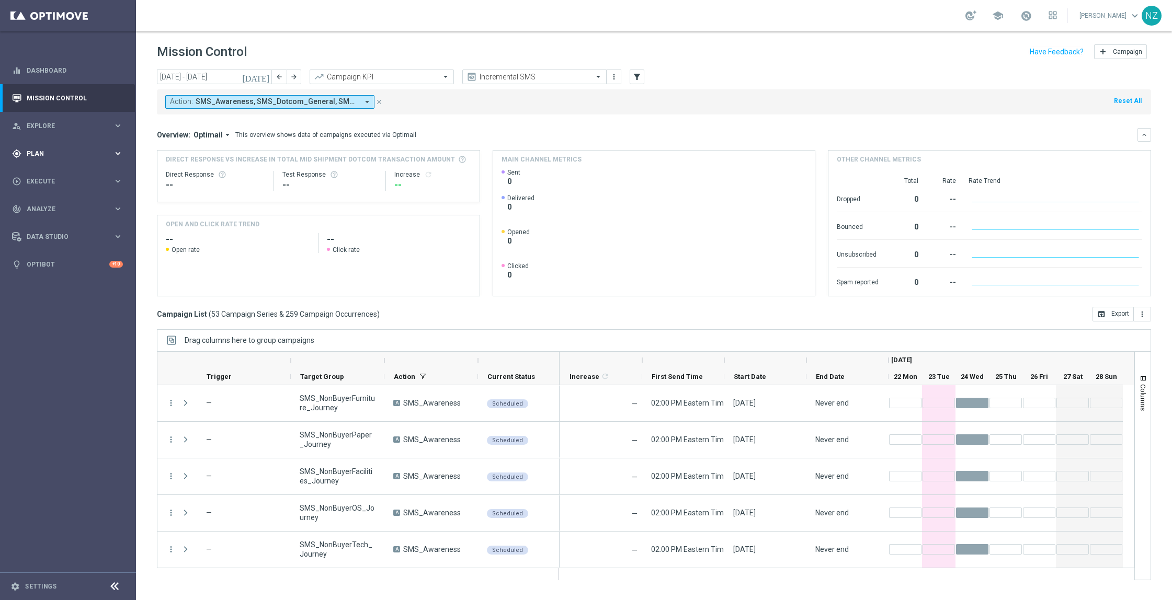
click at [90, 154] on span "Plan" at bounding box center [70, 154] width 86 height 6
click at [51, 177] on link "Target Groups" at bounding box center [68, 175] width 82 height 8
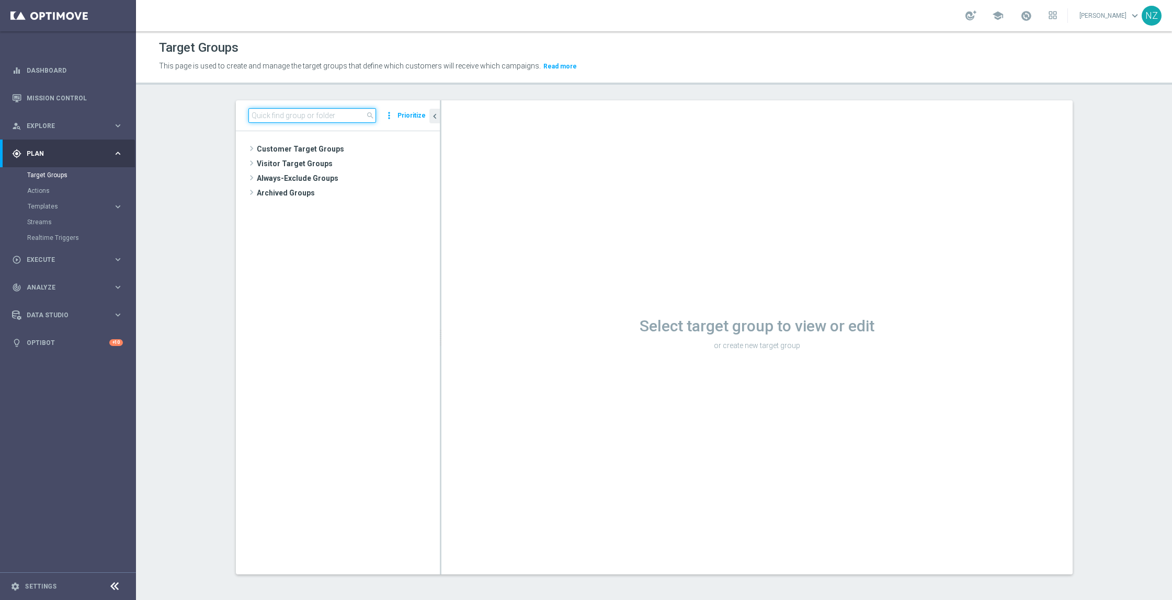
click at [258, 118] on input at bounding box center [312, 115] width 128 height 15
type input "twilio"
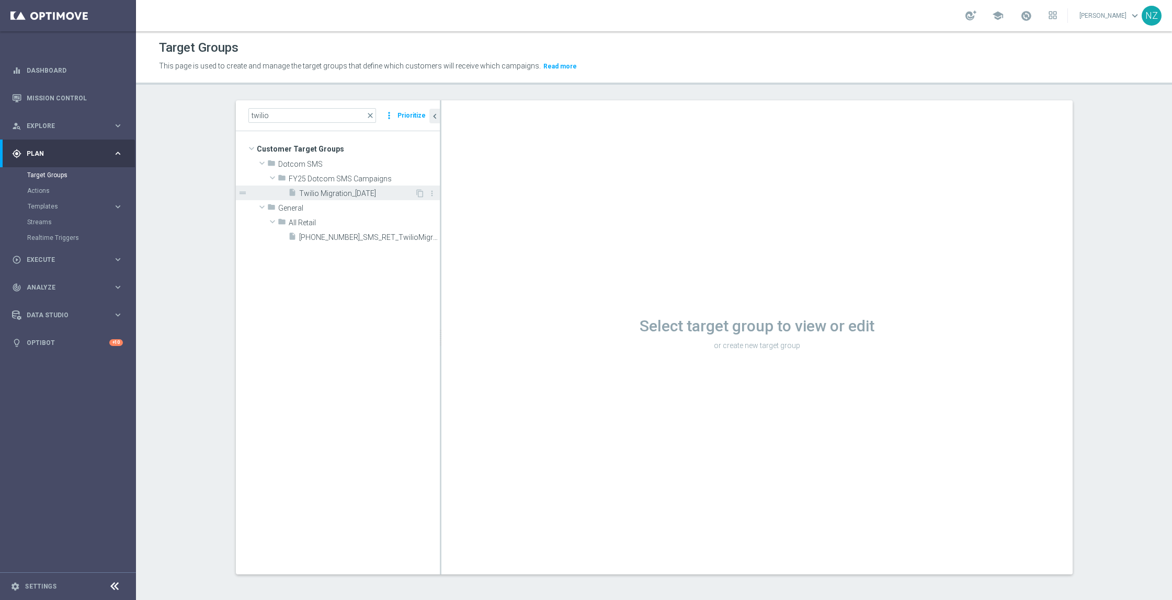
click at [321, 194] on span "Twilio Migration_10.1.25" at bounding box center [357, 193] width 116 height 9
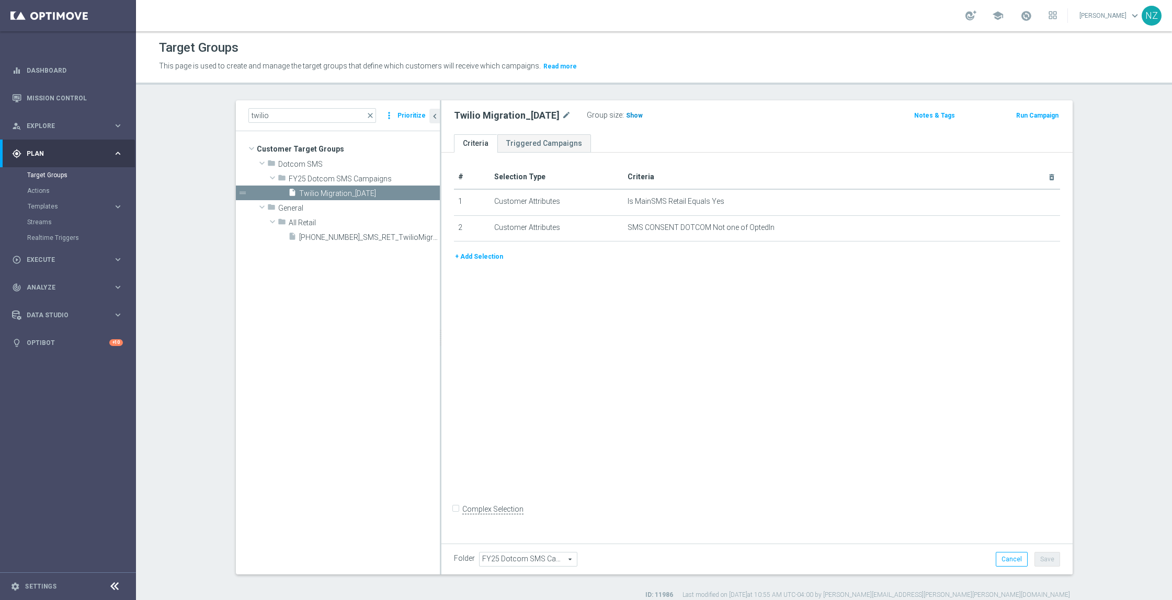
click at [626, 112] on span "Show" at bounding box center [634, 115] width 17 height 7
click at [578, 92] on div "Target Groups This page is used to create and manage the target groups that def…" at bounding box center [654, 315] width 1036 height 569
click at [416, 191] on icon "content_copy" at bounding box center [420, 193] width 8 height 8
click at [586, 112] on icon "mode_edit" at bounding box center [590, 115] width 9 height 13
click at [478, 115] on input "Copy of Twilio Migration_10.1.25" at bounding box center [524, 116] width 141 height 15
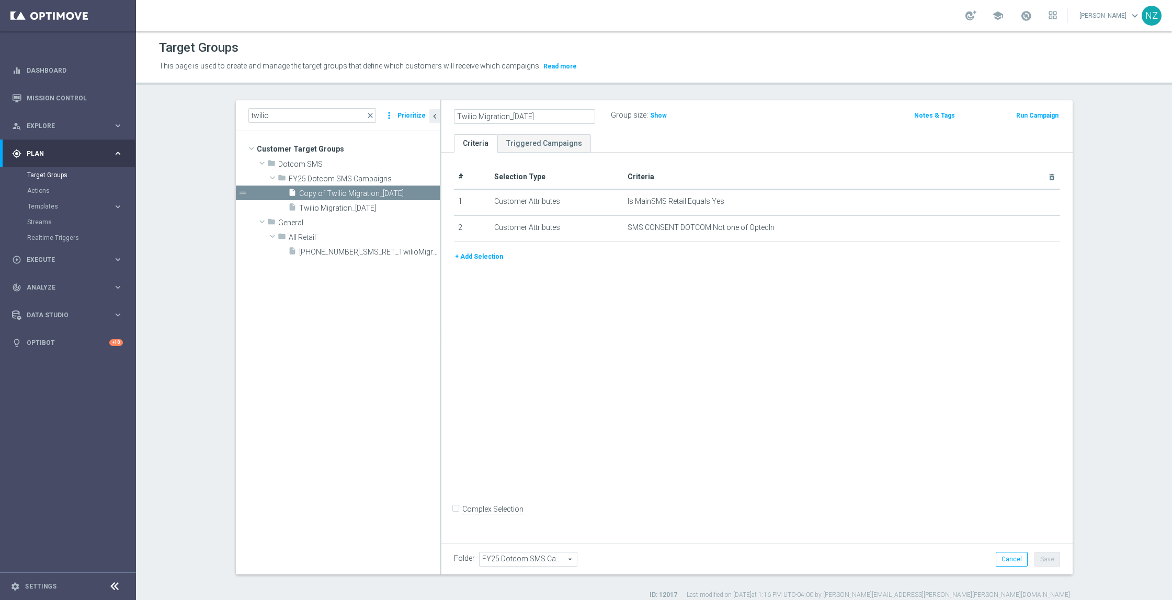
type input "Twilio Migration_10.22.25"
click at [979, 438] on div "# Selection Type Criteria delete_forever 1 Customer Attributes Is MainSMS Retai…" at bounding box center [756, 346] width 631 height 387
click at [1044, 559] on button "Save" at bounding box center [1048, 559] width 26 height 15
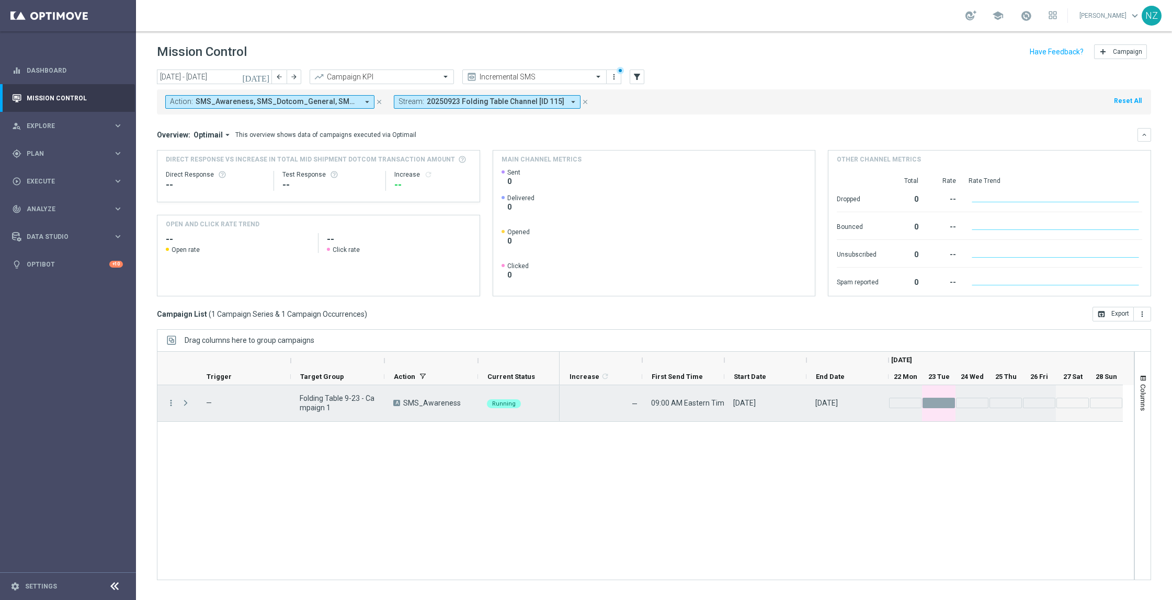
click at [184, 405] on span "Press SPACE to select this row." at bounding box center [185, 403] width 9 height 8
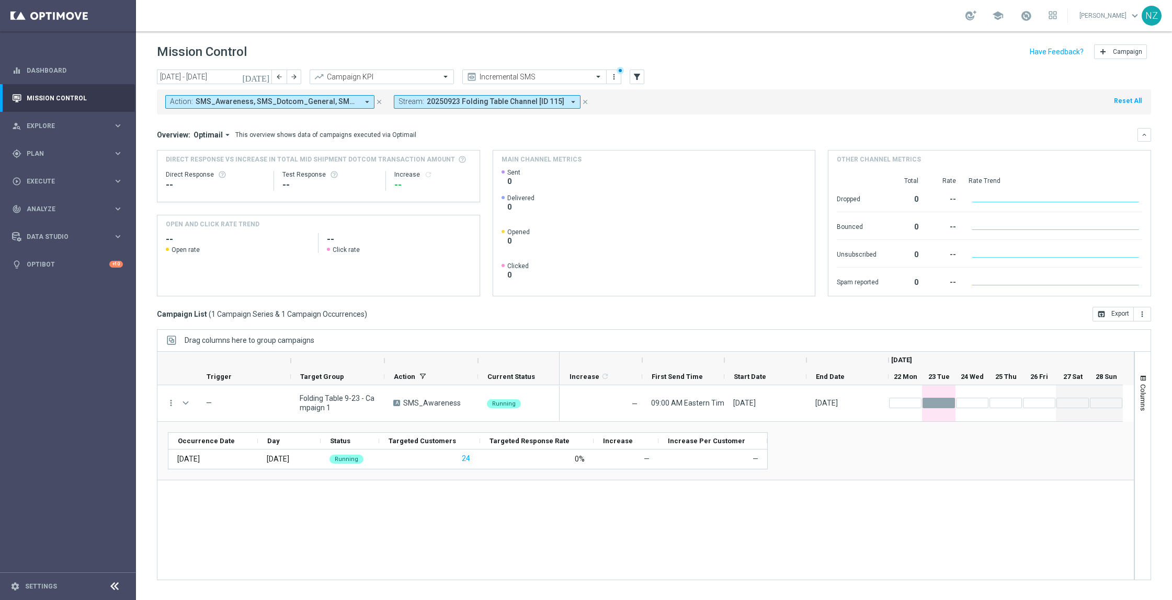
click at [382, 103] on icon "close" at bounding box center [379, 101] width 7 height 7
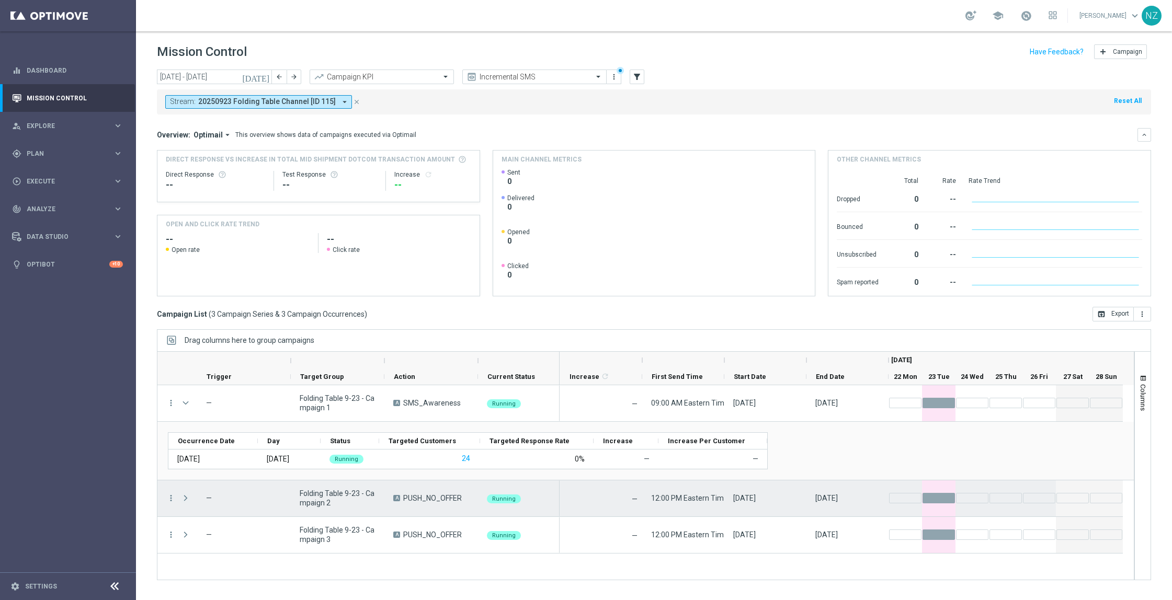
click at [186, 497] on span at bounding box center [185, 498] width 9 height 8
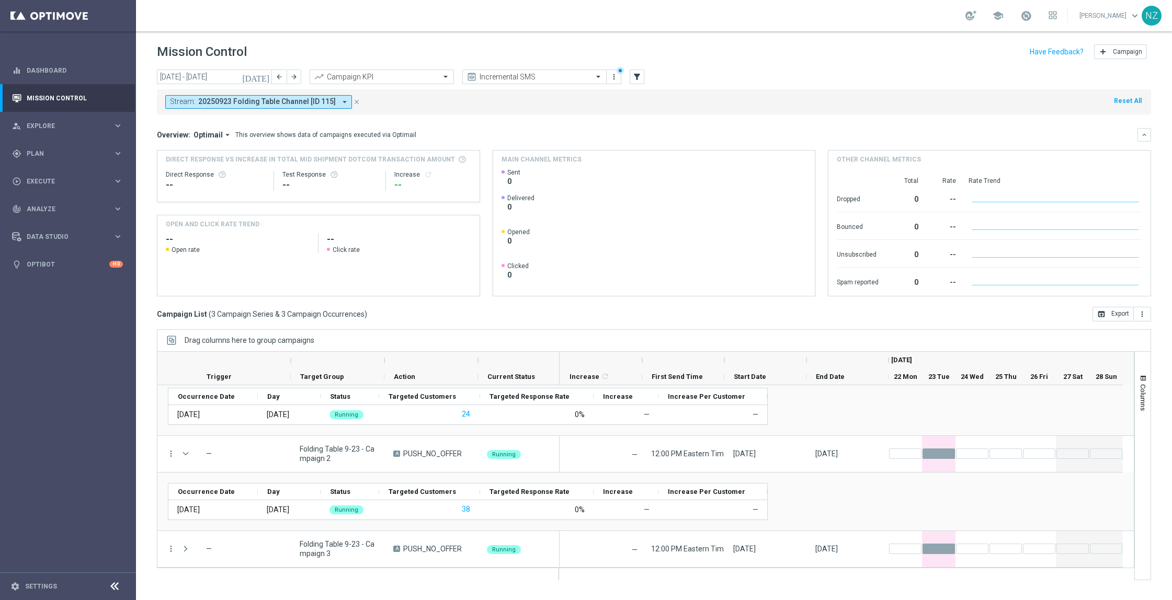
scroll to position [44, 0]
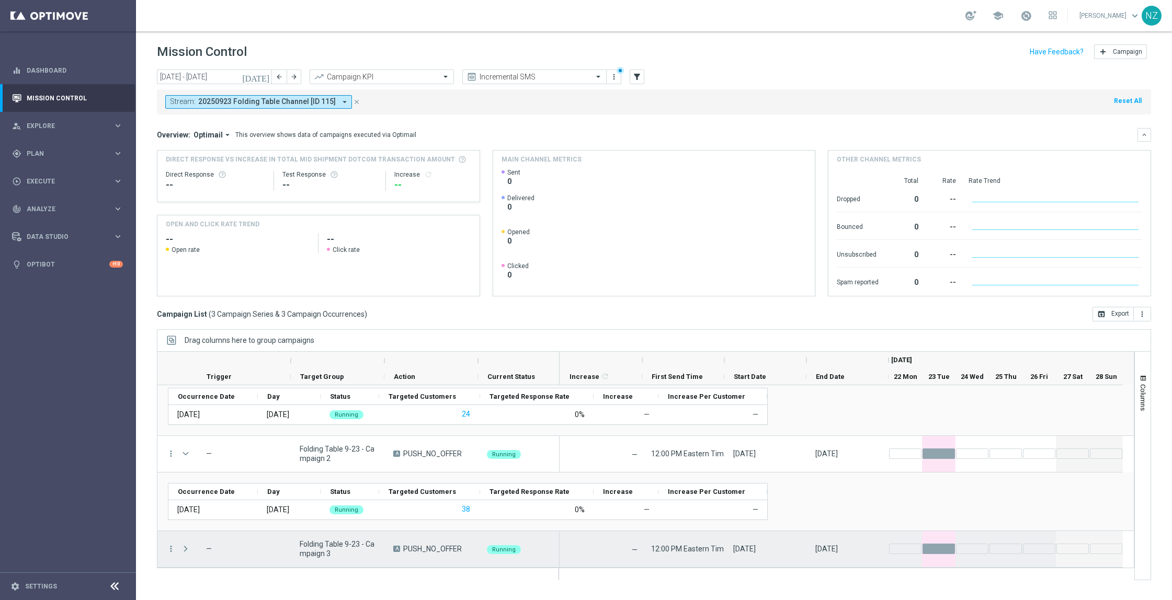
click at [186, 549] on span at bounding box center [185, 549] width 9 height 8
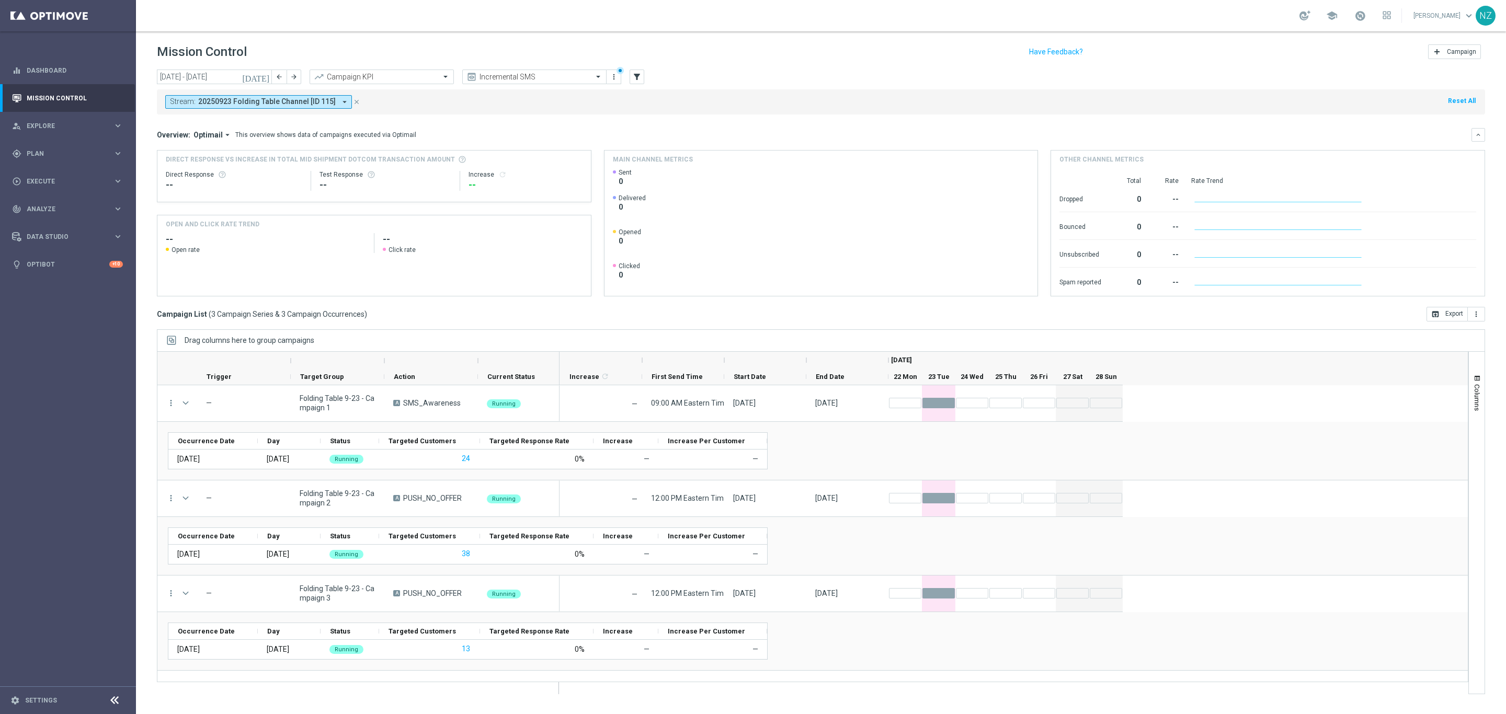
scroll to position [0, 0]
click at [51, 155] on span "Plan" at bounding box center [70, 154] width 86 height 6
click at [43, 223] on link "Streams" at bounding box center [68, 222] width 82 height 8
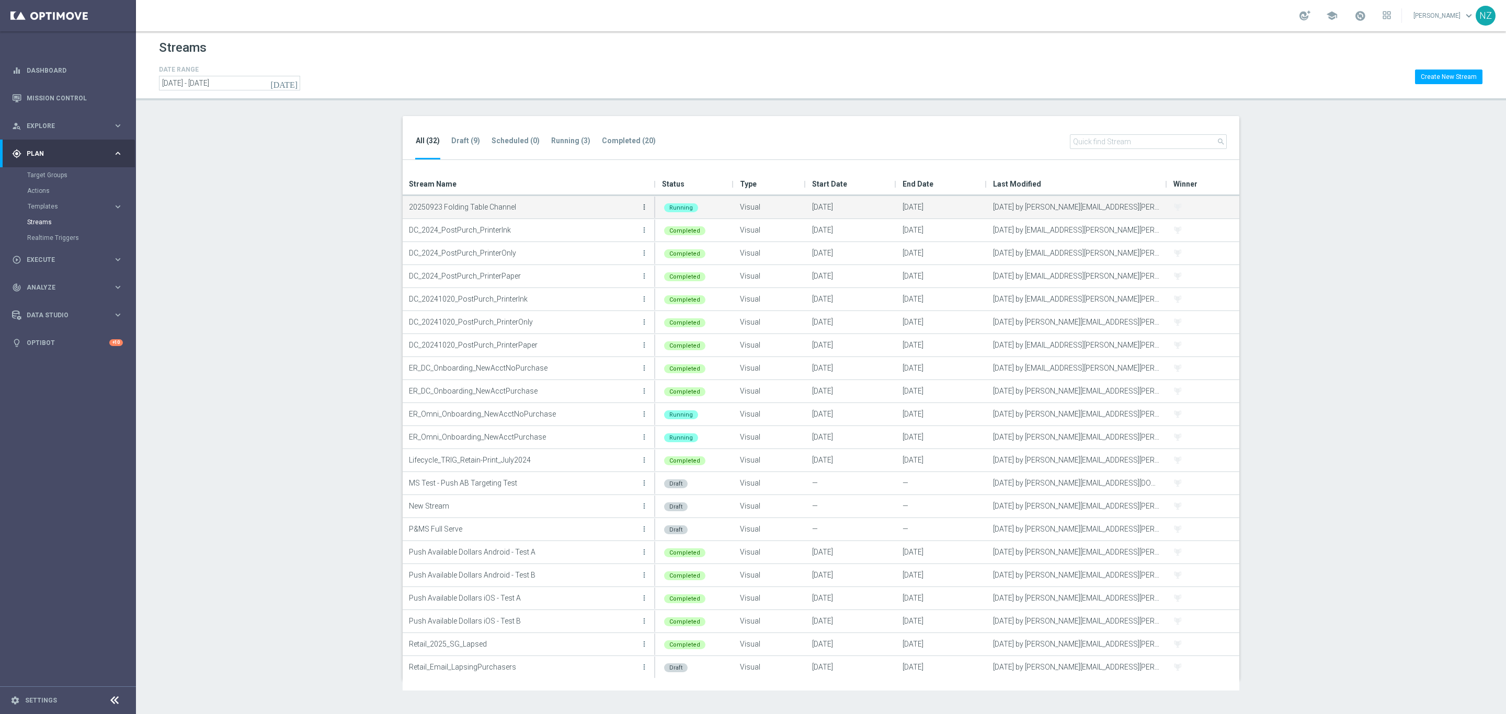
click at [645, 207] on icon "more_vert" at bounding box center [644, 207] width 8 height 8
click at [596, 254] on div "Edit" at bounding box center [602, 252] width 63 height 7
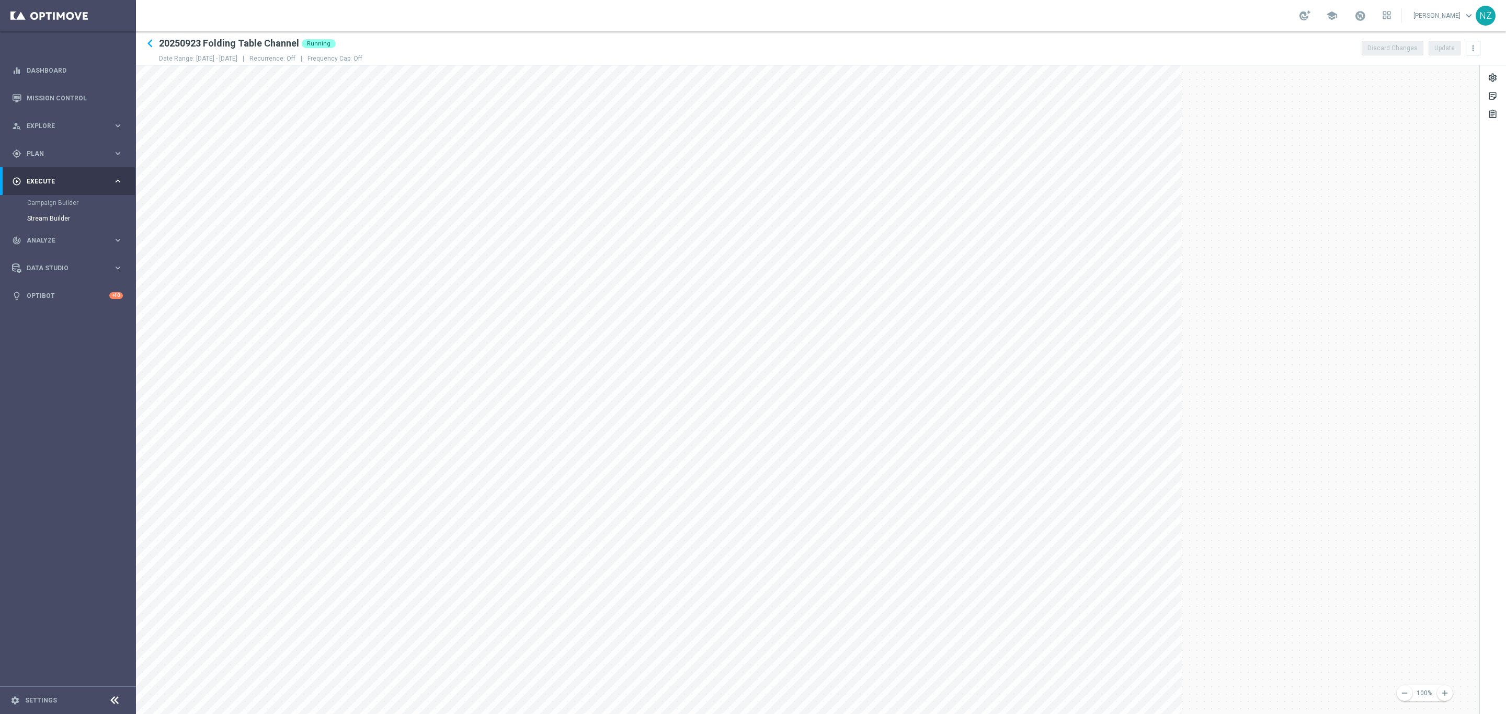
click at [1172, 394] on ko-stage at bounding box center [808, 588] width 1344 height 1046
click at [1172, 96] on div "sticky_note_2" at bounding box center [1493, 98] width 10 height 14
click at [1172, 115] on div "assignment" at bounding box center [1493, 114] width 17 height 17
click at [1172, 113] on div "assignment" at bounding box center [1493, 116] width 10 height 14
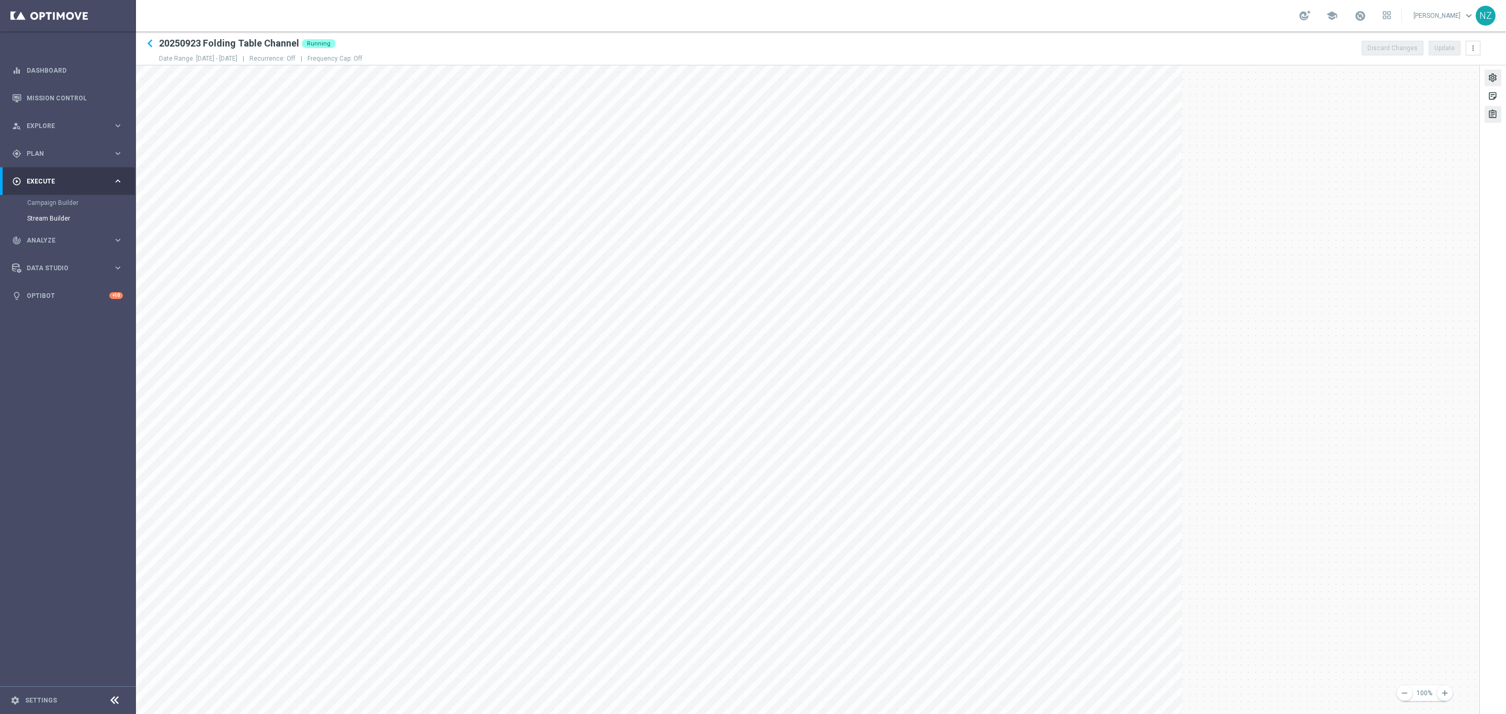
click at [1172, 79] on div "settings" at bounding box center [1493, 80] width 10 height 14
click at [1172, 46] on icon "more_vert" at bounding box center [1473, 48] width 8 height 8
click at [1172, 78] on span "Go to Stream Analysis" at bounding box center [1446, 81] width 66 height 7
click at [147, 40] on icon "keyboard_arrow_left" at bounding box center [150, 44] width 16 height 16
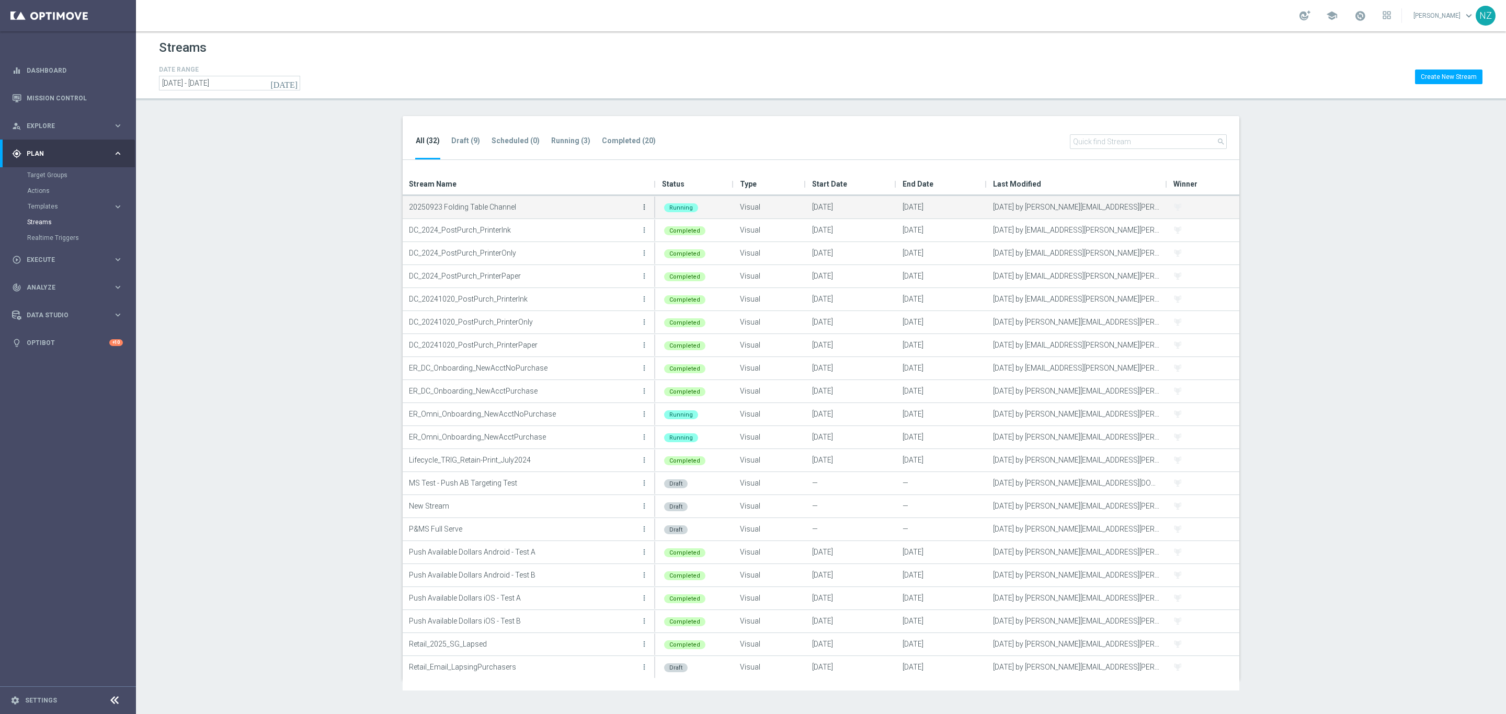
click at [645, 203] on icon "more_vert" at bounding box center [644, 207] width 8 height 8
click at [597, 268] on div "Stop" at bounding box center [602, 267] width 63 height 7
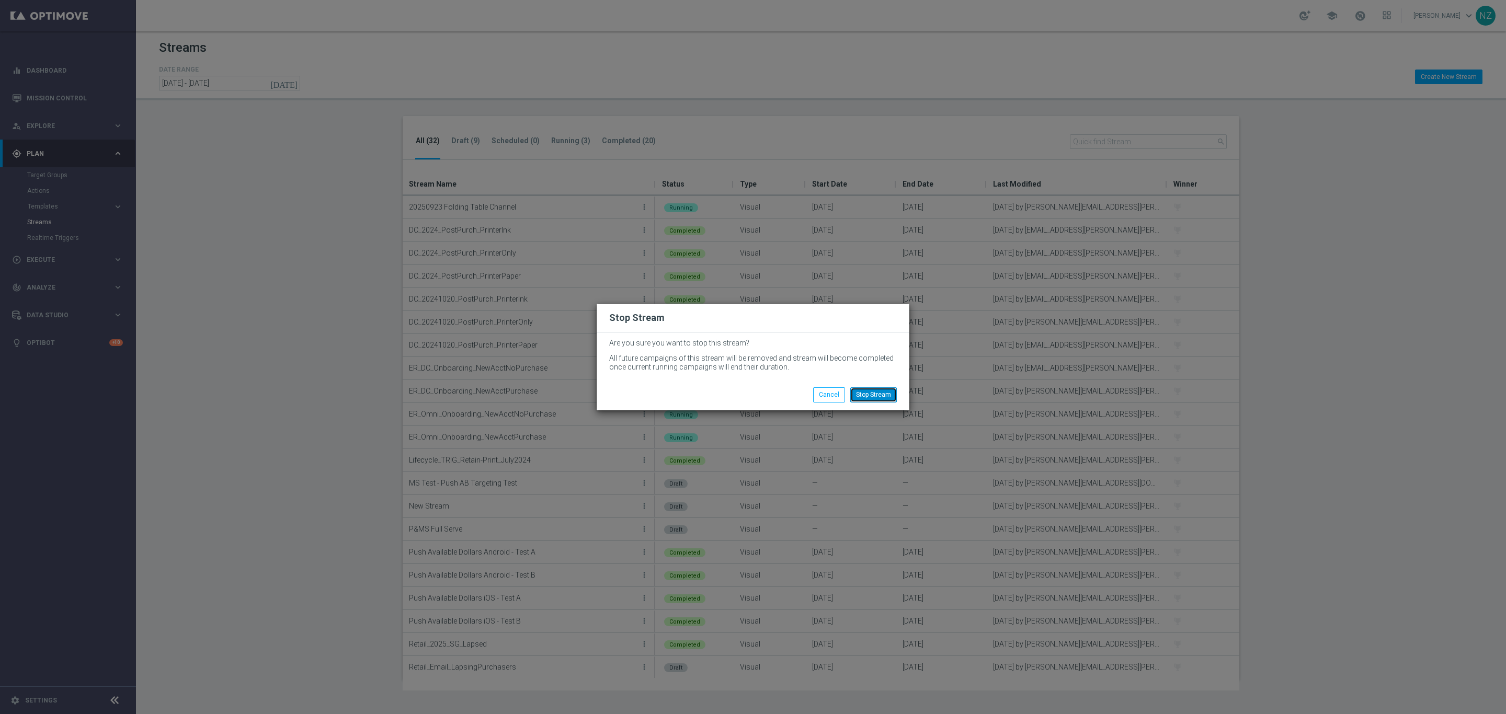
click at [879, 397] on button "Stop Stream" at bounding box center [873, 395] width 47 height 15
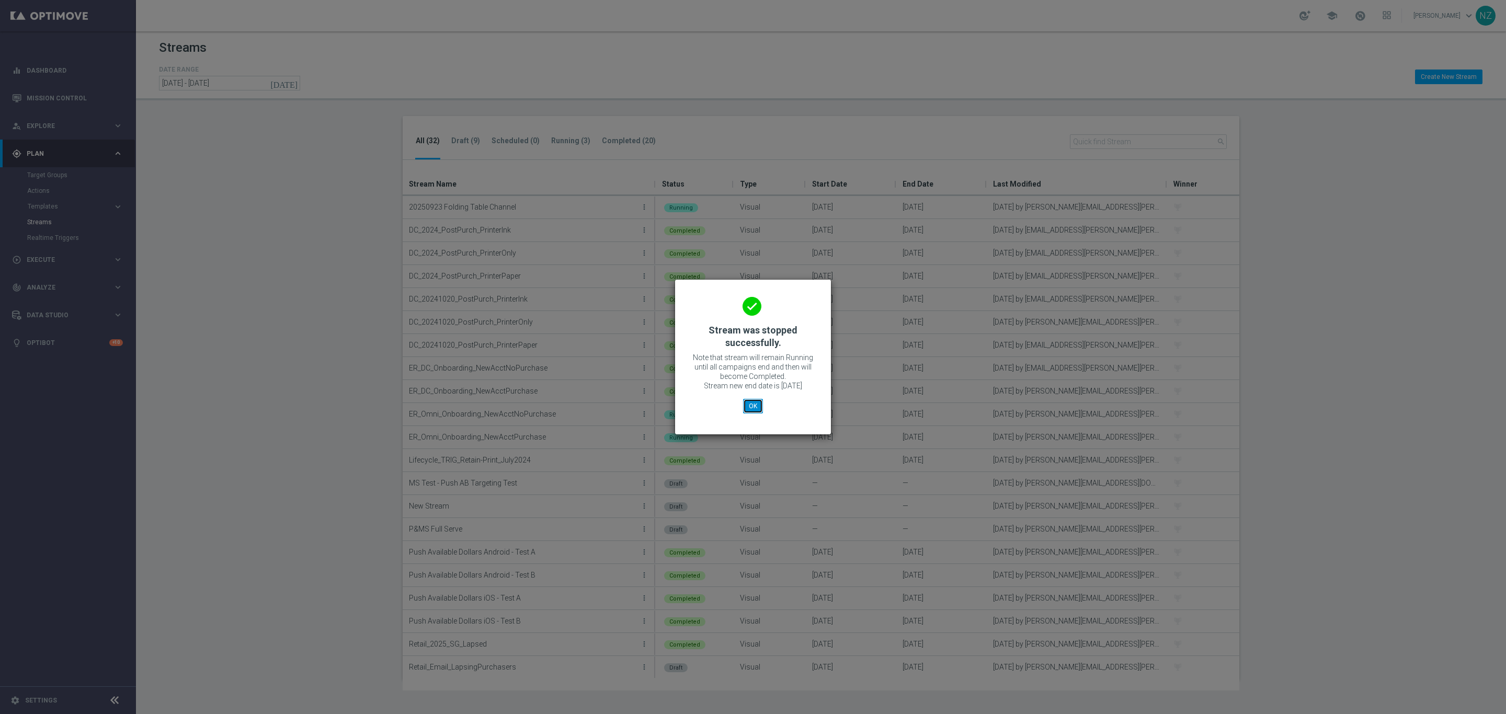
click at [752, 405] on button "OK" at bounding box center [753, 406] width 20 height 15
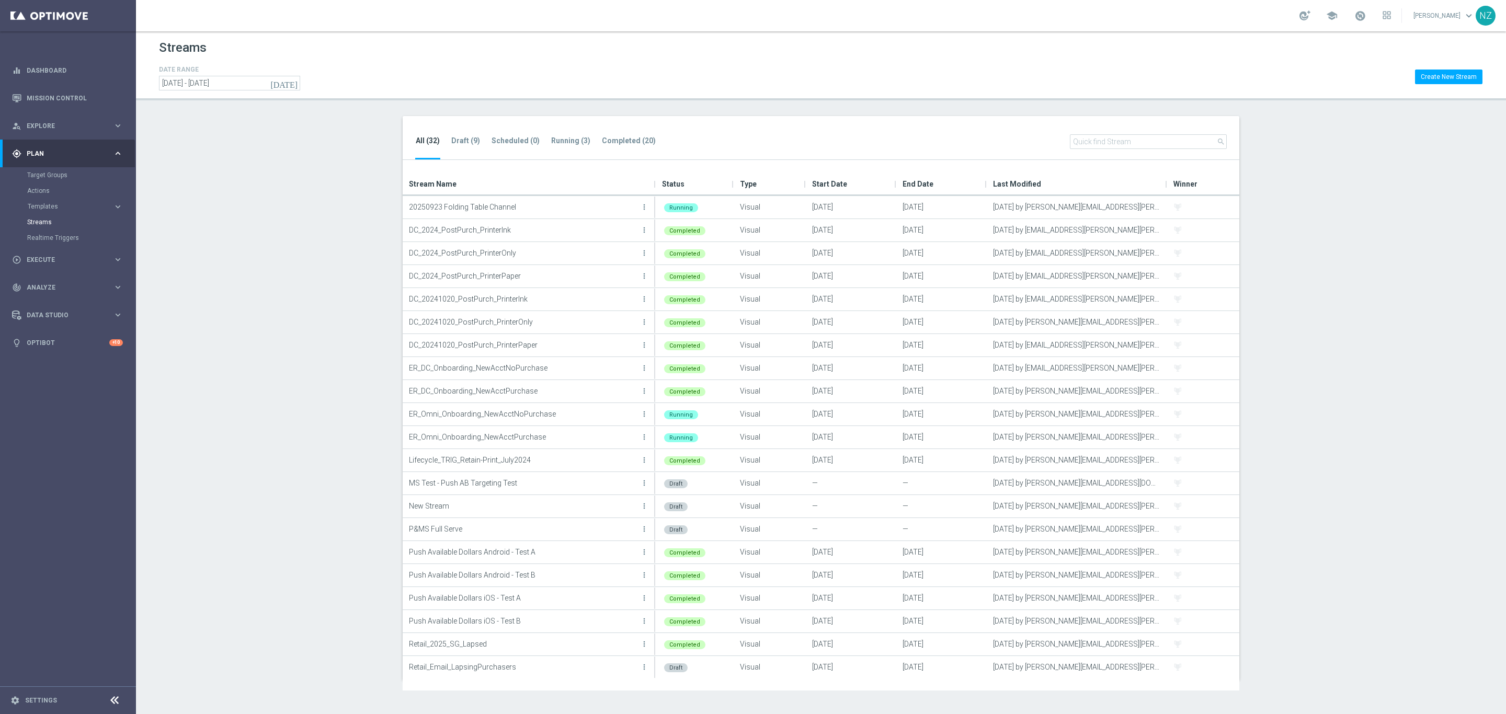
click at [350, 317] on section "All (32) Draft (9) Scheduled (0) Running (3) Completed (20) search Drag here to…" at bounding box center [821, 398] width 1370 height 564
click at [644, 201] on button "more_vert" at bounding box center [644, 207] width 10 height 21
click at [610, 277] on div "file_copy Duplicate" at bounding box center [597, 282] width 84 height 15
click at [639, 230] on icon "more_vert" at bounding box center [641, 230] width 8 height 8
click at [591, 239] on div "Edit" at bounding box center [598, 241] width 63 height 7
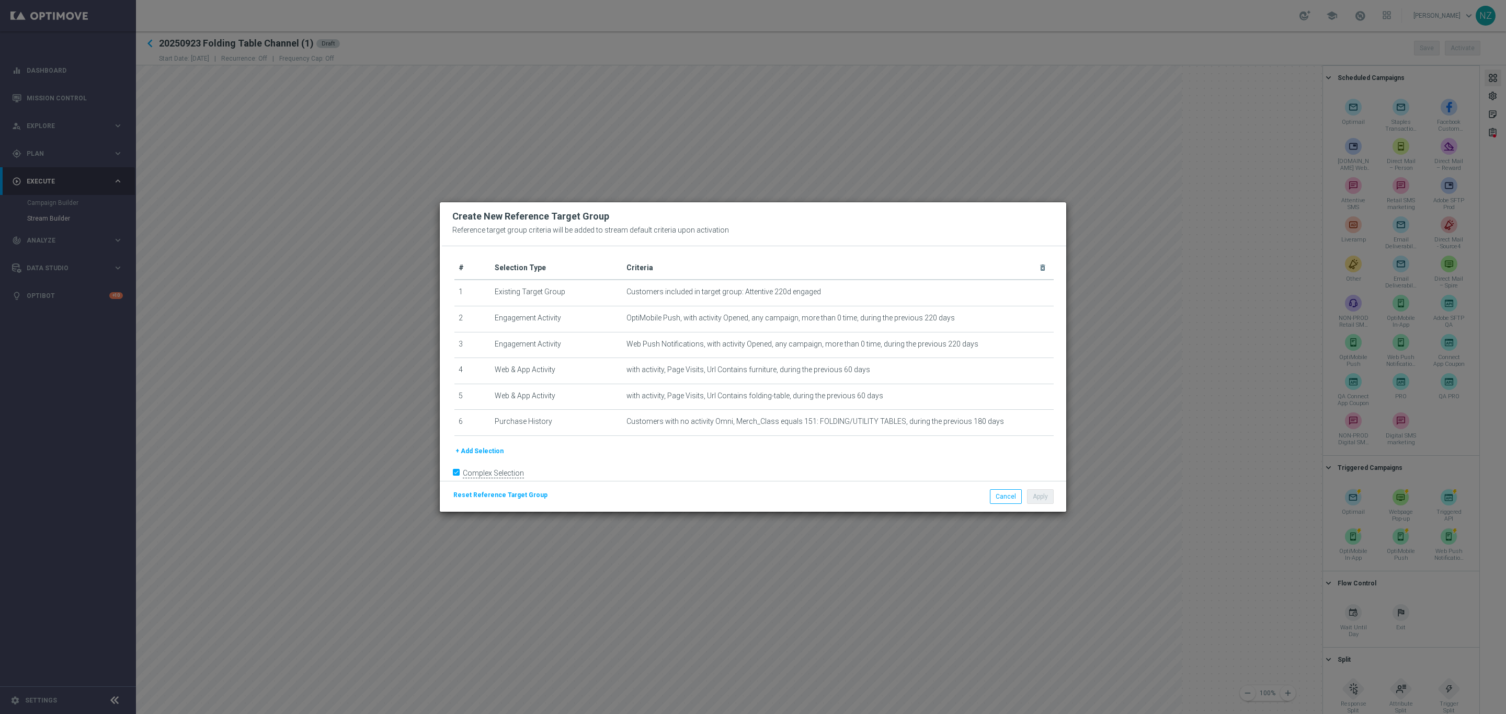
click at [496, 496] on span "Reset Reference Target Group" at bounding box center [500, 495] width 94 height 7
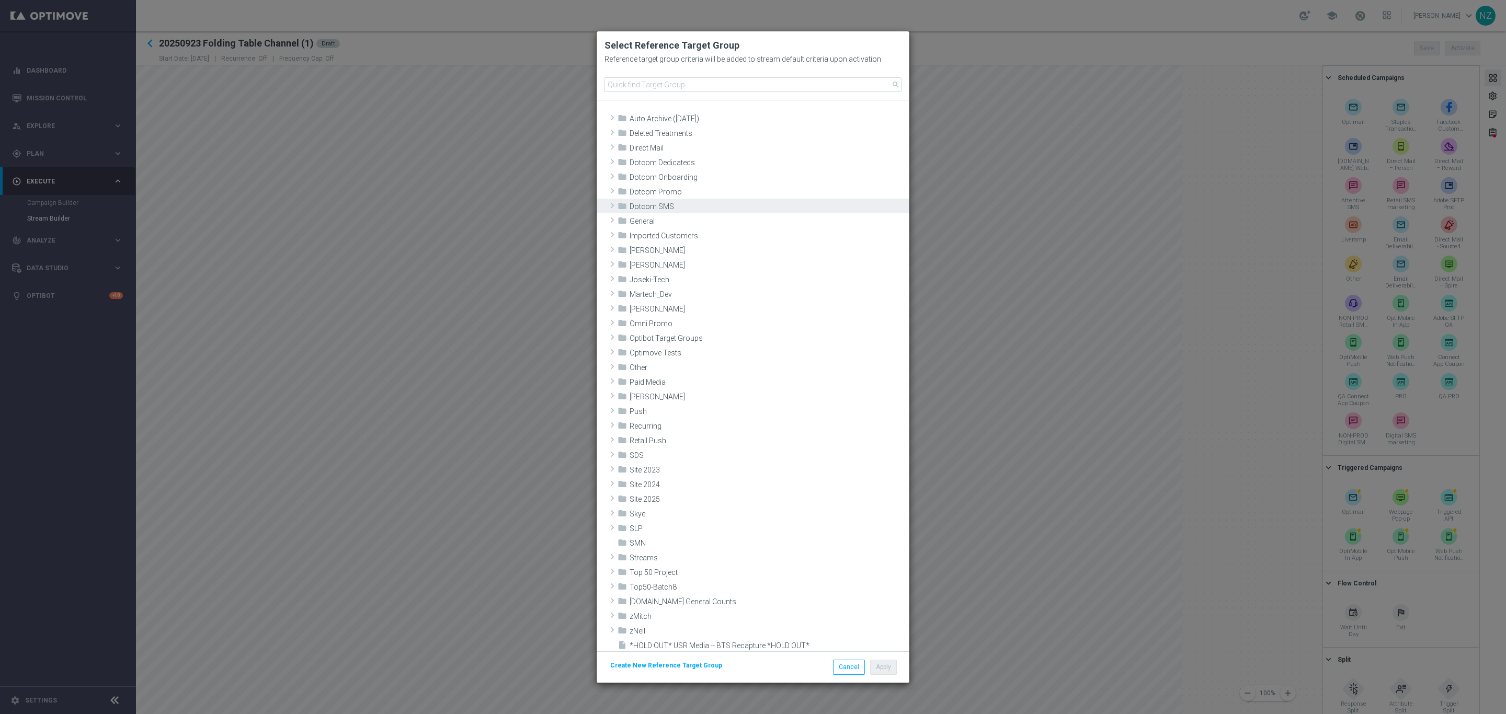
click at [611, 206] on span at bounding box center [612, 205] width 10 height 13
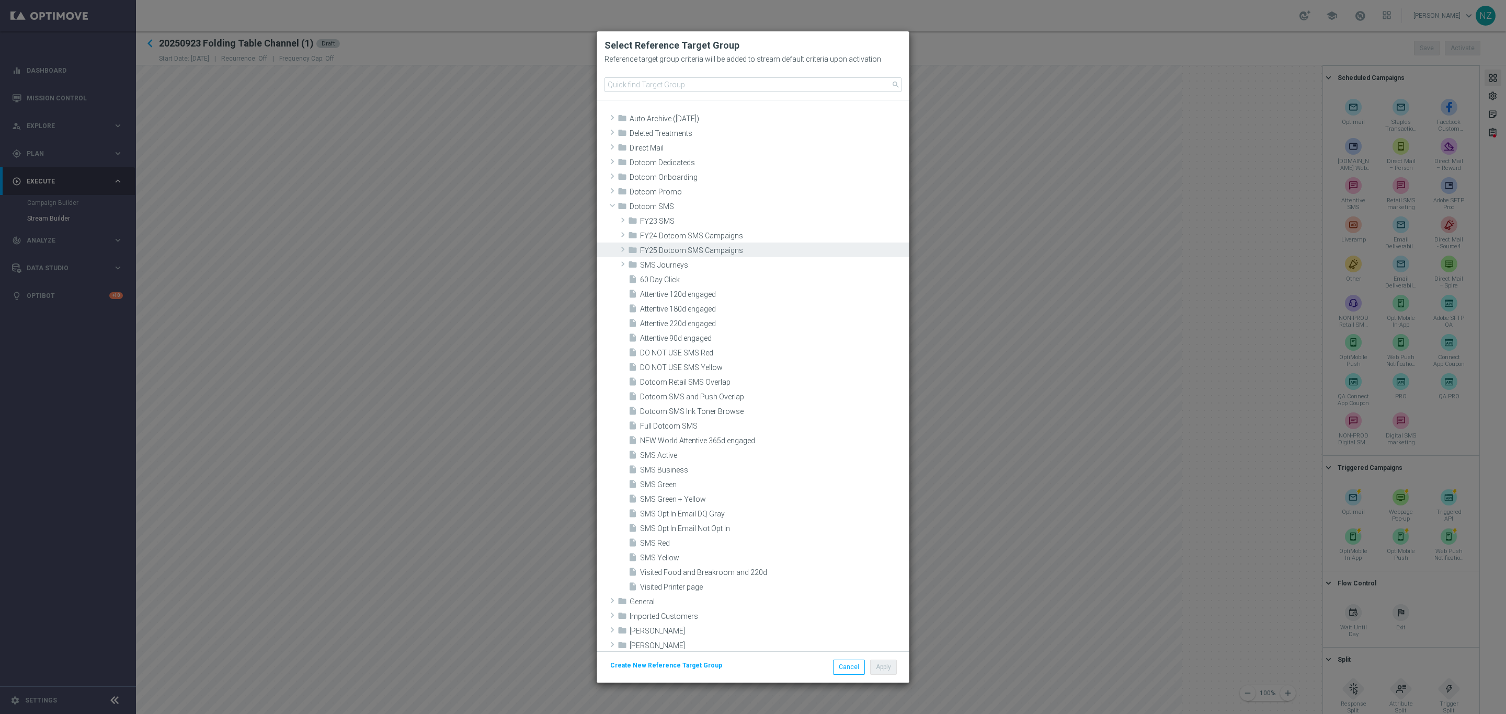
click at [623, 248] on span at bounding box center [623, 249] width 10 height 13
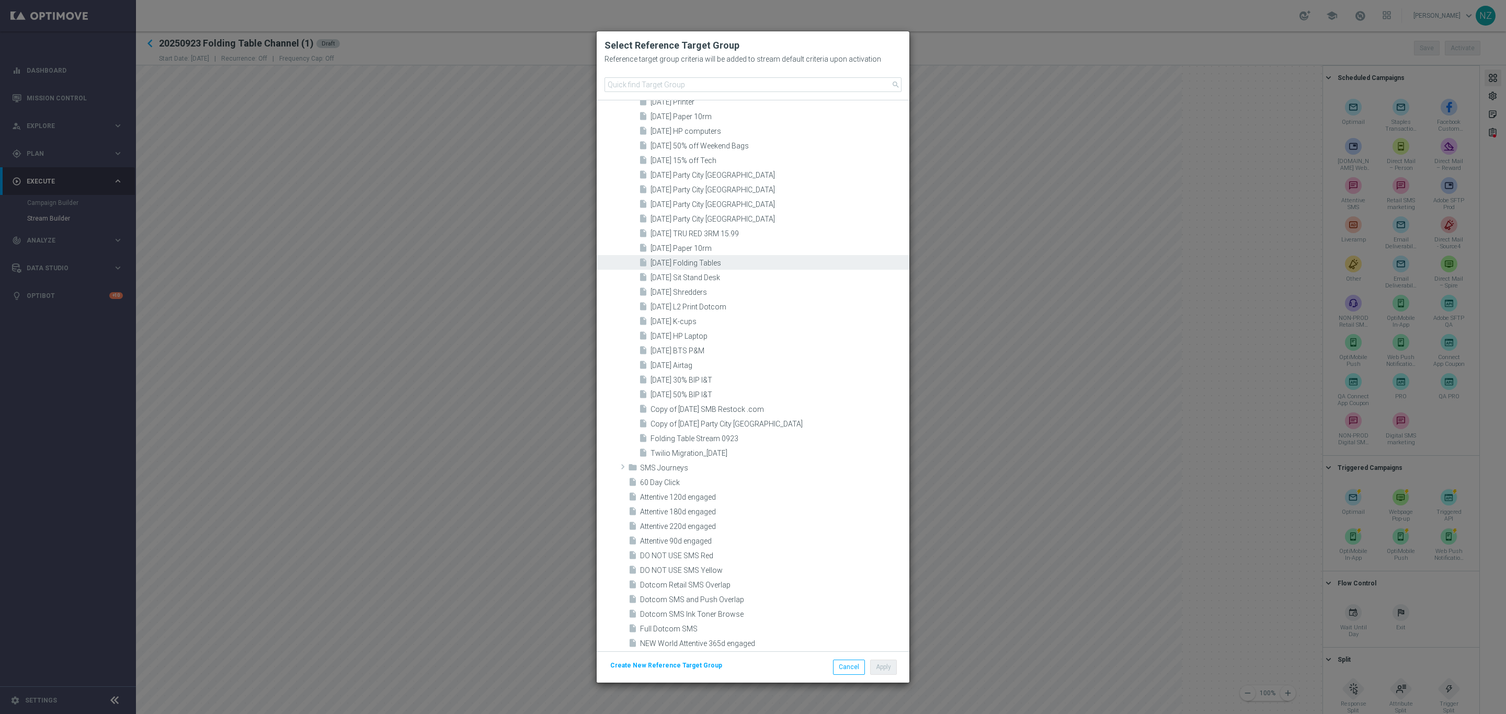
scroll to position [1412, 0]
click at [744, 433] on span "Folding Table Stream 0923" at bounding box center [779, 436] width 256 height 9
click at [890, 600] on button "Apply" at bounding box center [883, 667] width 27 height 15
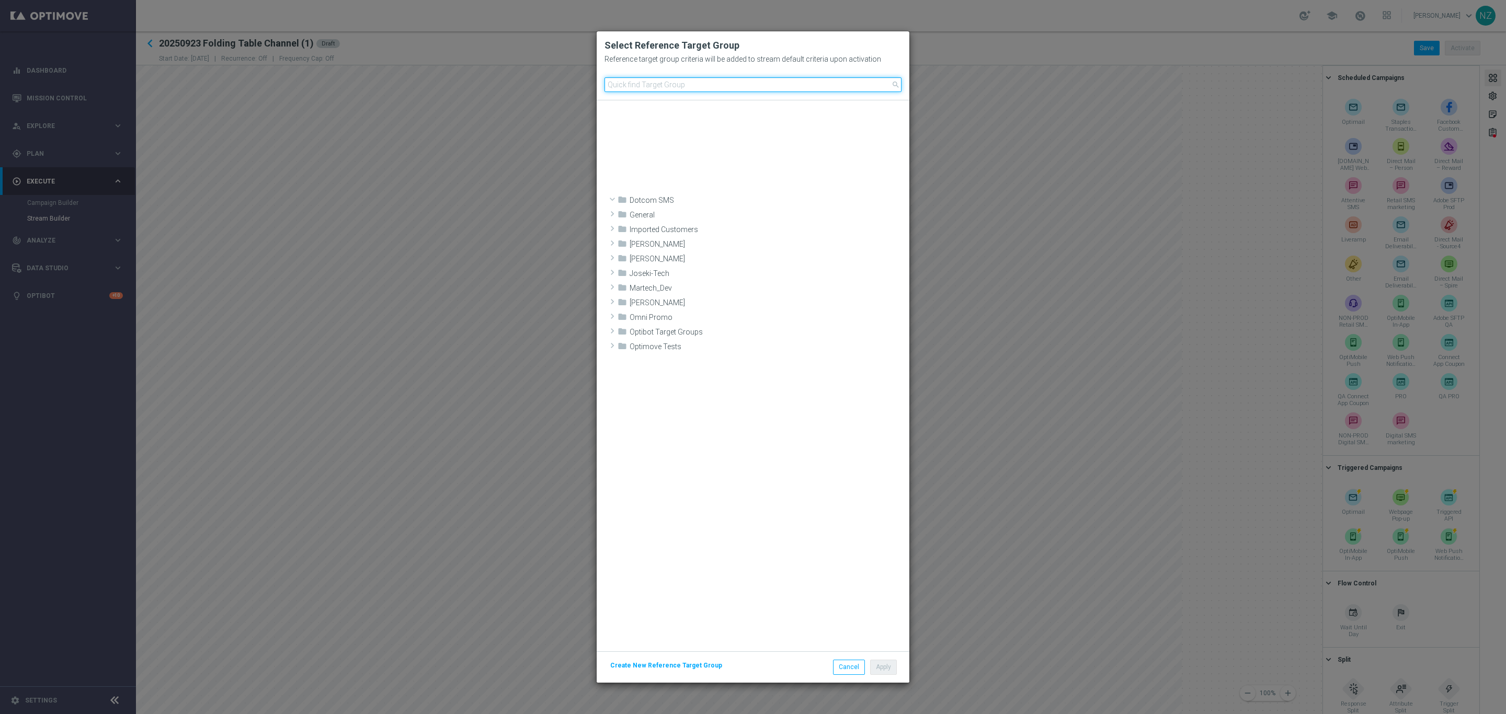
scroll to position [1410, 0]
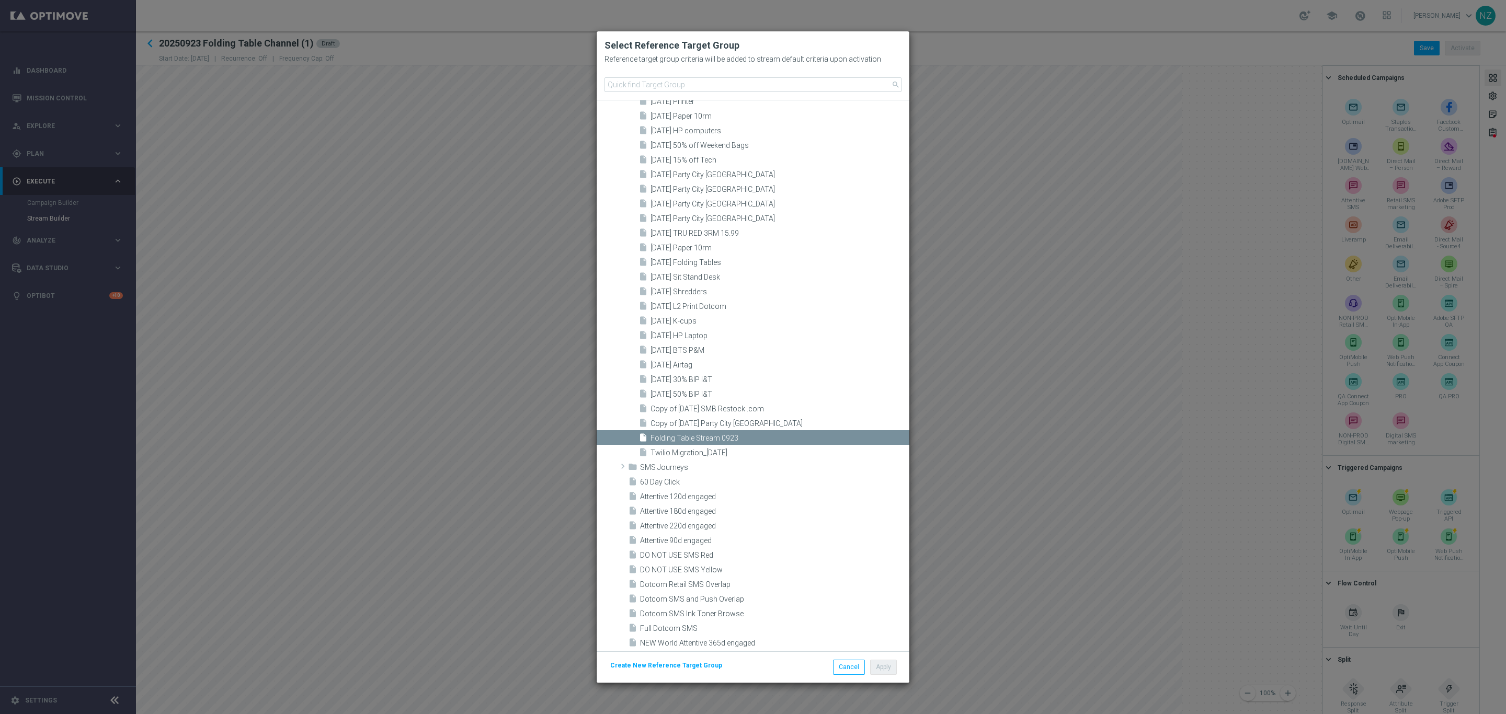
click at [954, 181] on modal-container "Select Reference Target Group Reference target group criteria will be added to …" at bounding box center [753, 357] width 1506 height 714
click at [840, 600] on button "Cancel" at bounding box center [849, 667] width 32 height 15
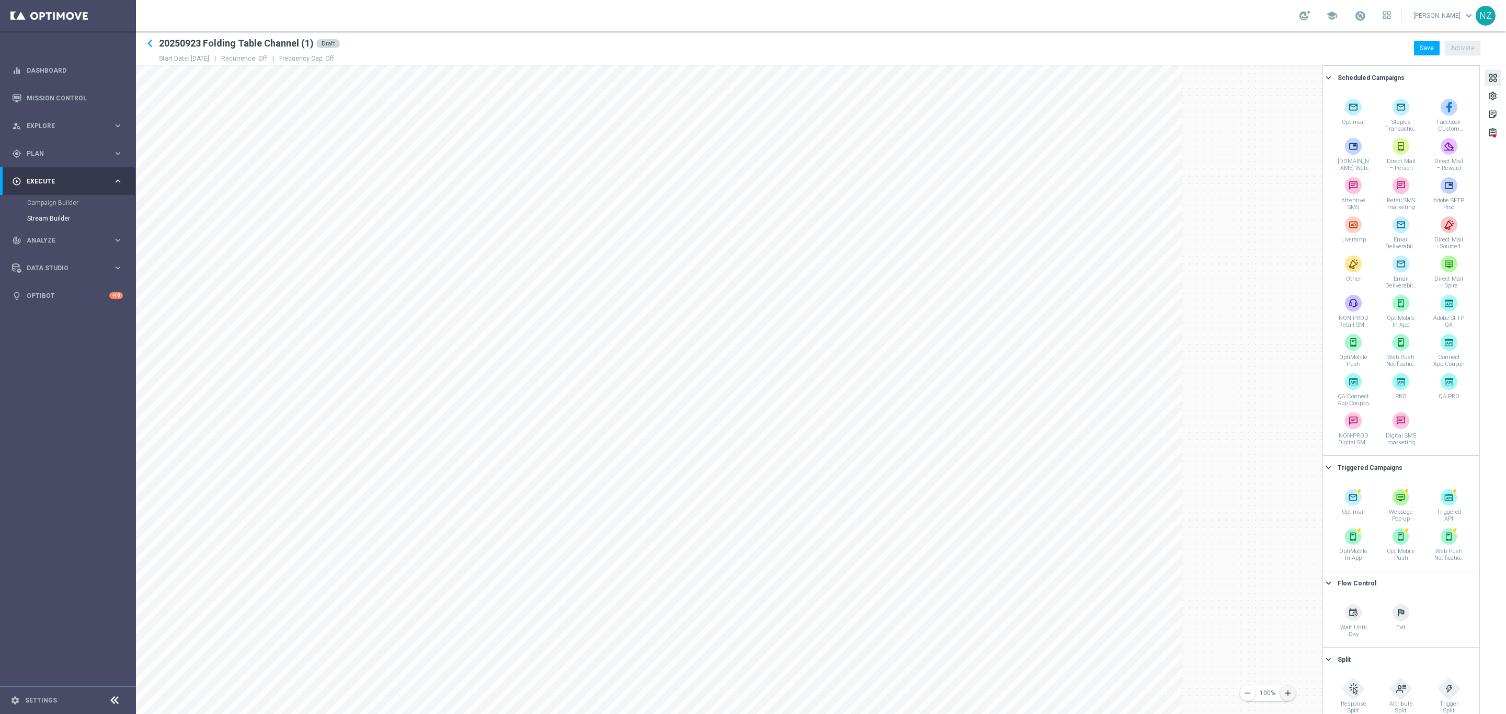
click at [1172, 600] on icon "add" at bounding box center [1288, 693] width 9 height 9
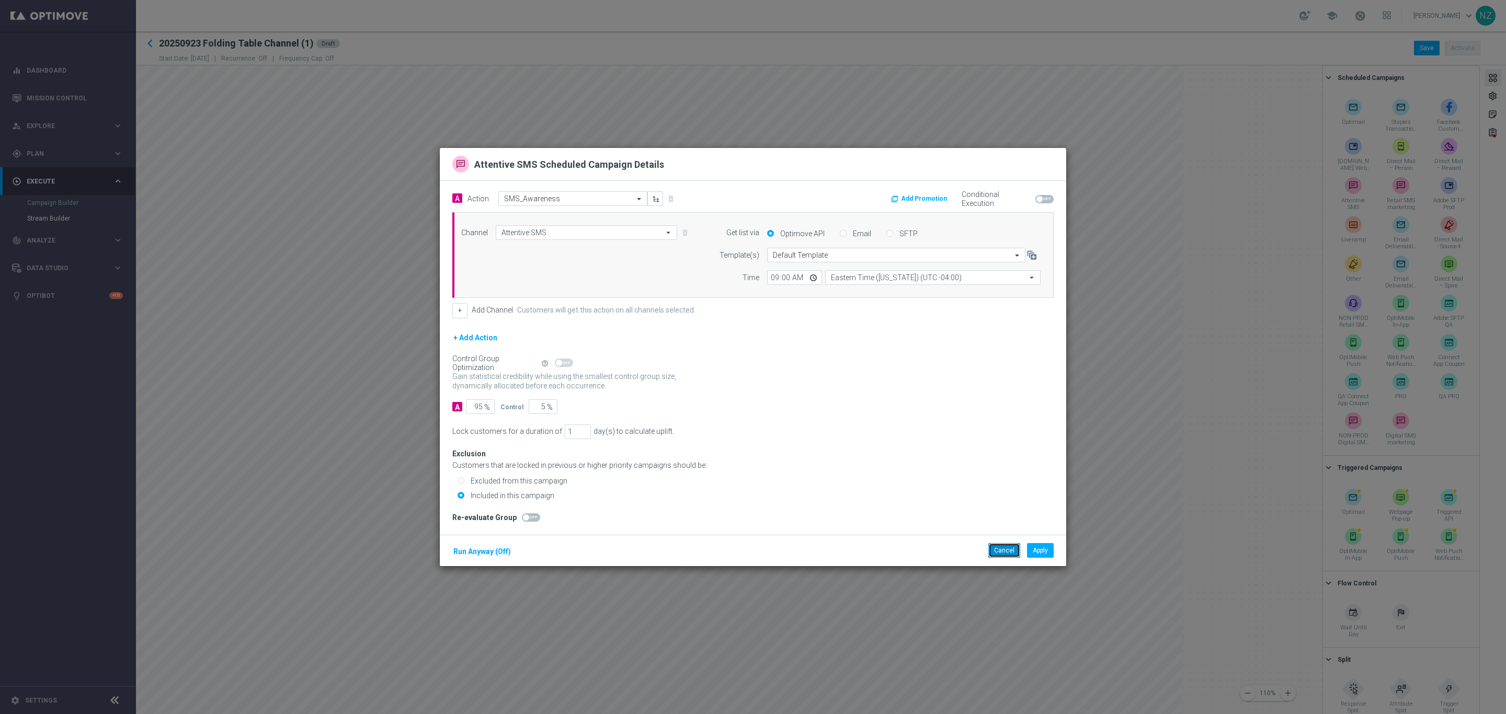
click at [1005, 545] on button "Cancel" at bounding box center [1005, 550] width 32 height 15
click at [1001, 550] on button "Cancel" at bounding box center [1005, 550] width 32 height 15
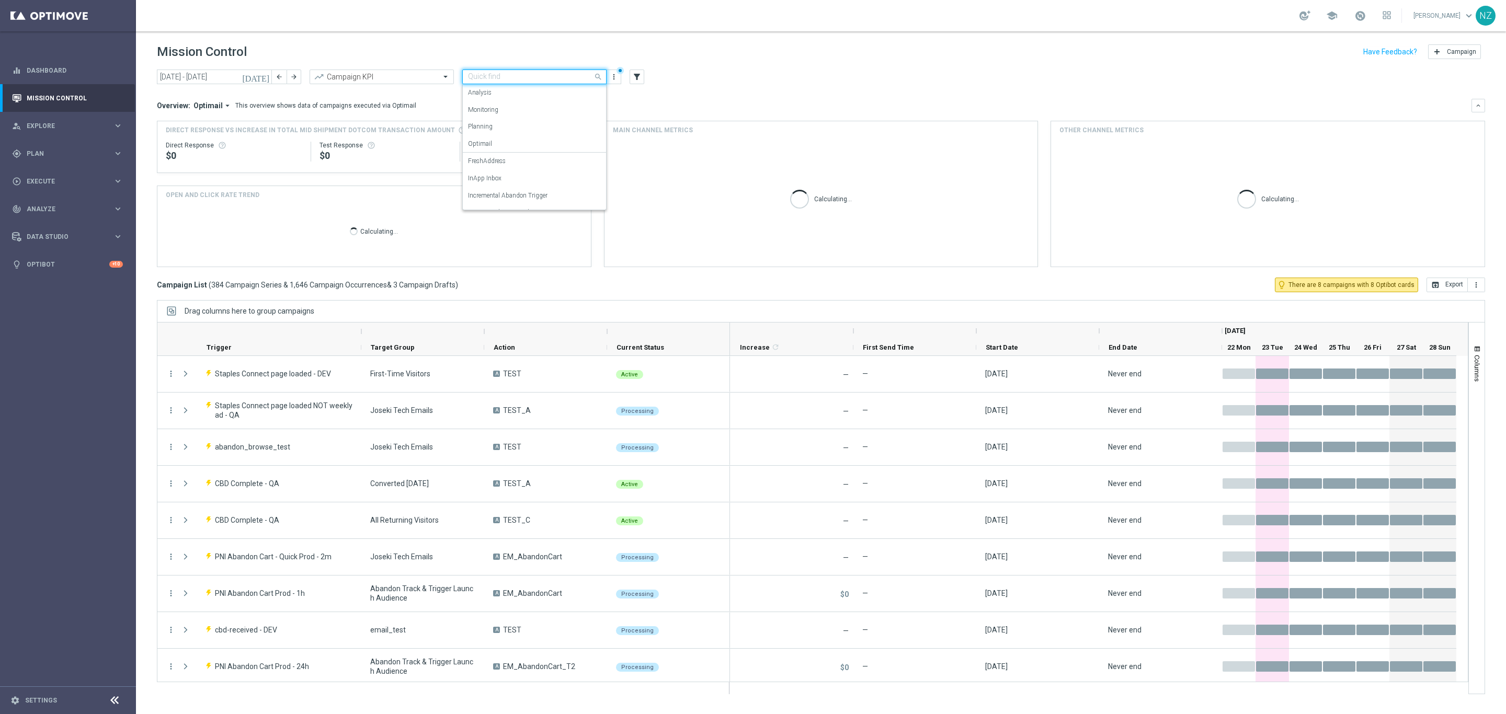
click at [497, 70] on div "Quick find Incremental SMS" at bounding box center [534, 77] width 144 height 15
click at [482, 147] on label "Incremental Promo Sales/Margin" at bounding box center [512, 148] width 89 height 9
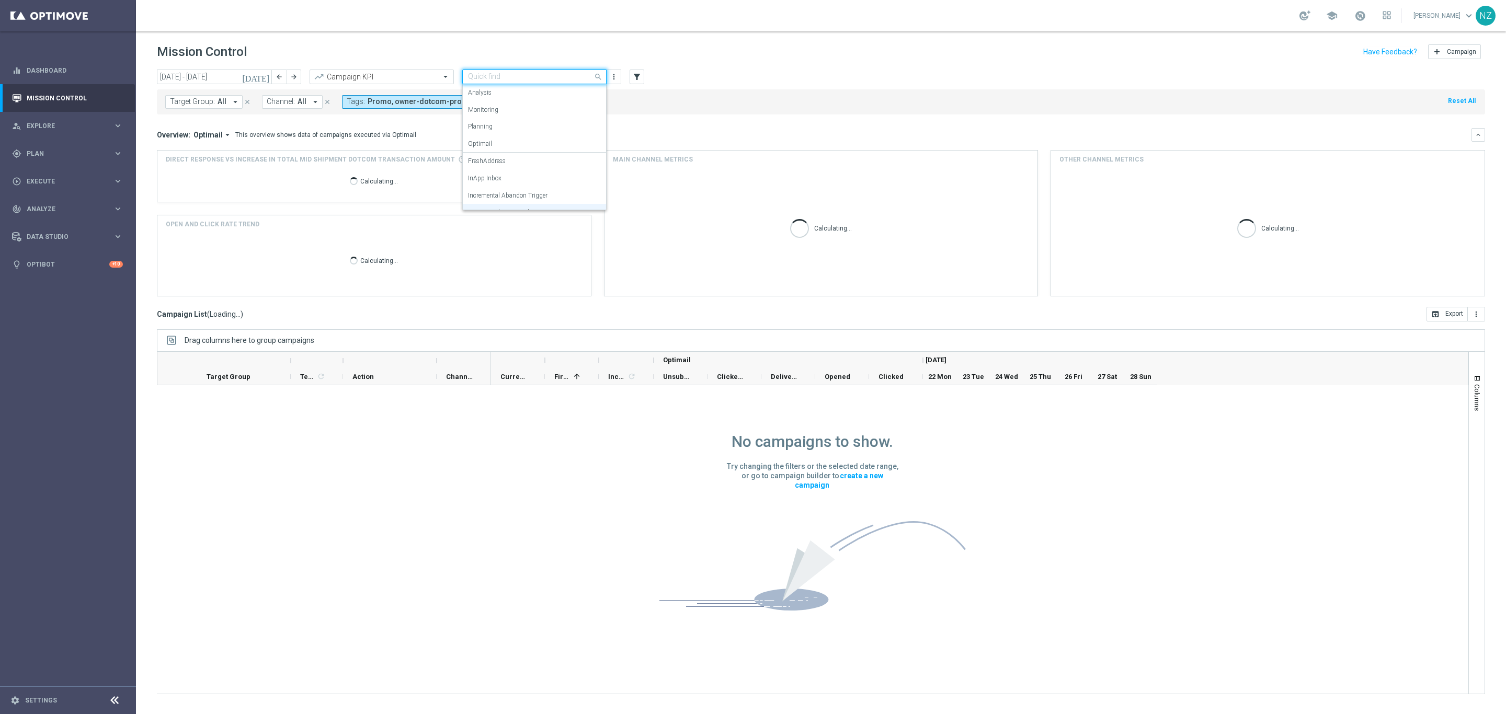
click at [523, 81] on input "text" at bounding box center [524, 77] width 112 height 9
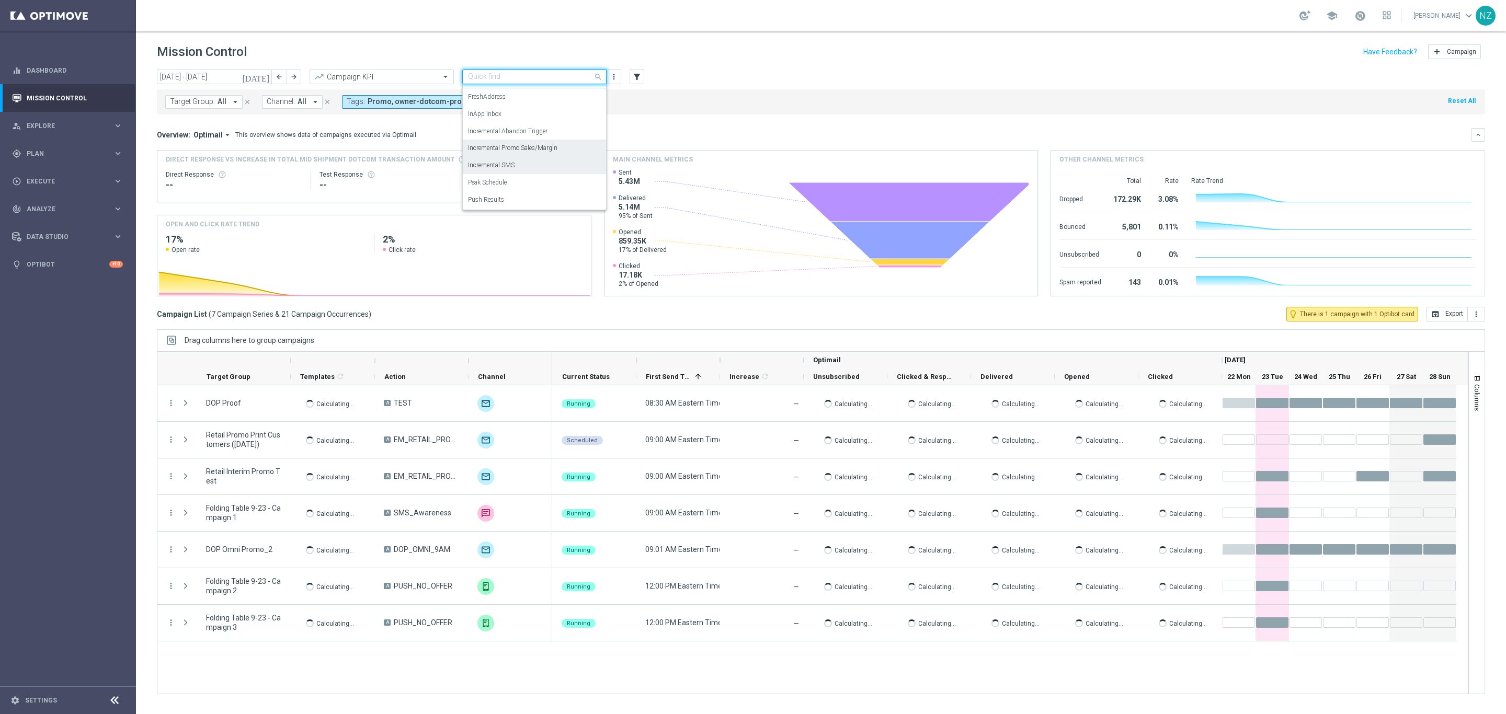
click at [518, 164] on div "Incremental SMS" at bounding box center [534, 165] width 133 height 17
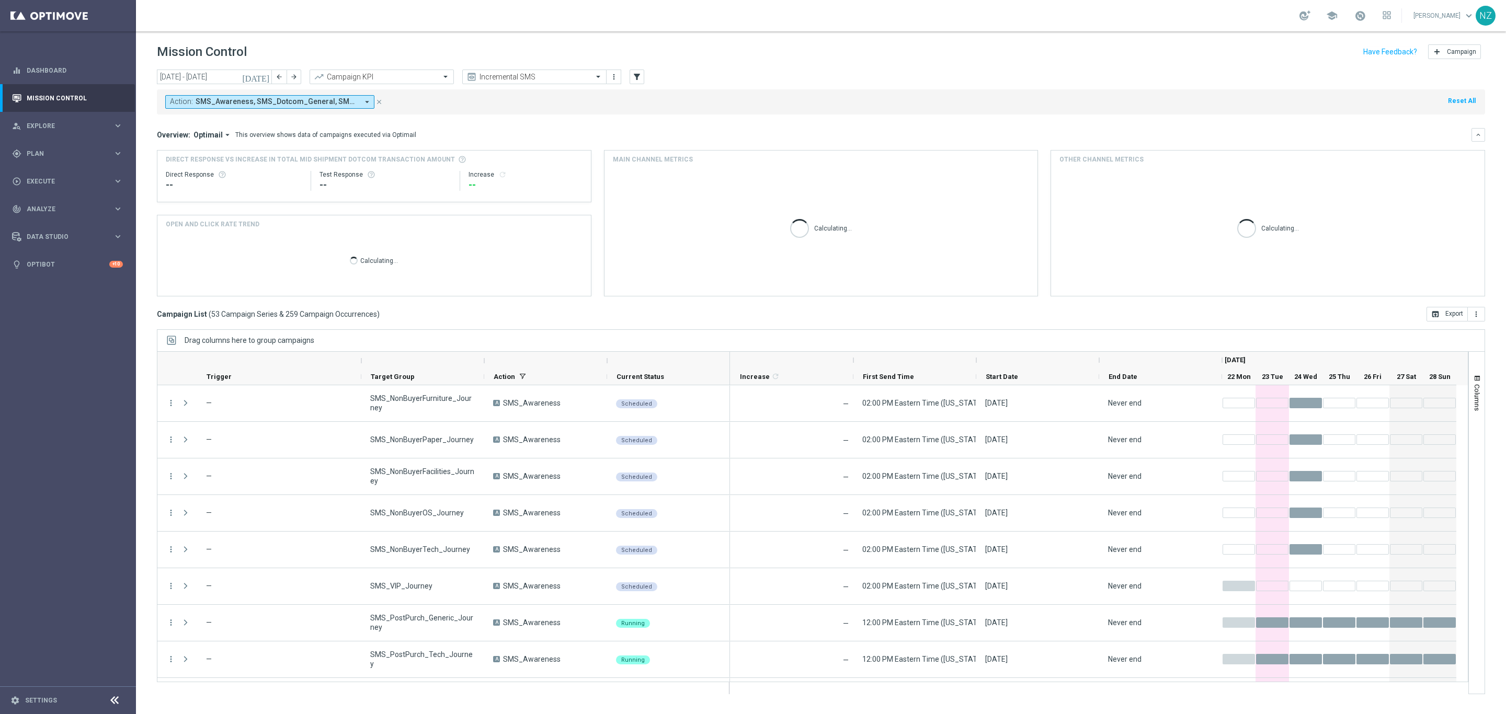
click at [796, 111] on div "Action: SMS_Awareness, SMS_Dotcom_General, SMS_Retail_General arrow_drop_down c…" at bounding box center [821, 101] width 1329 height 25
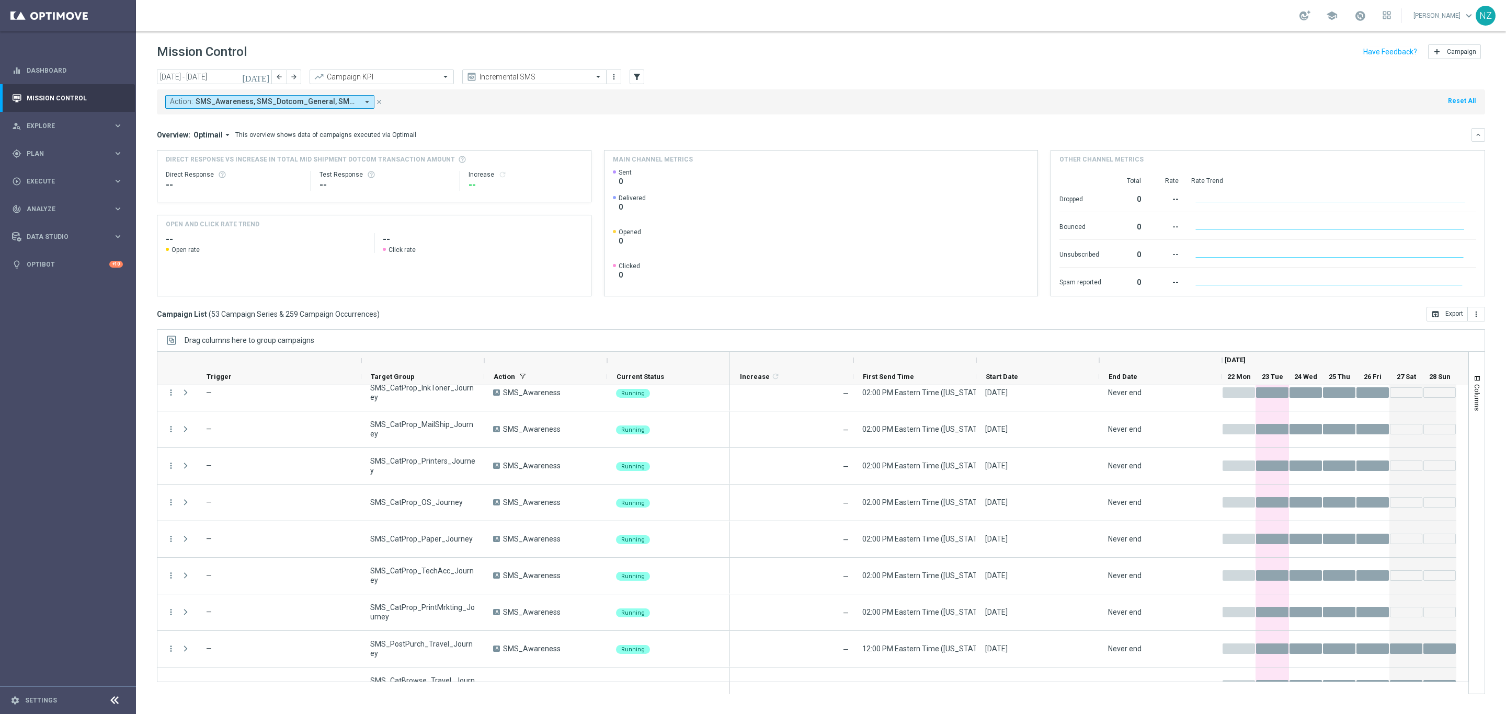
scroll to position [1644, 0]
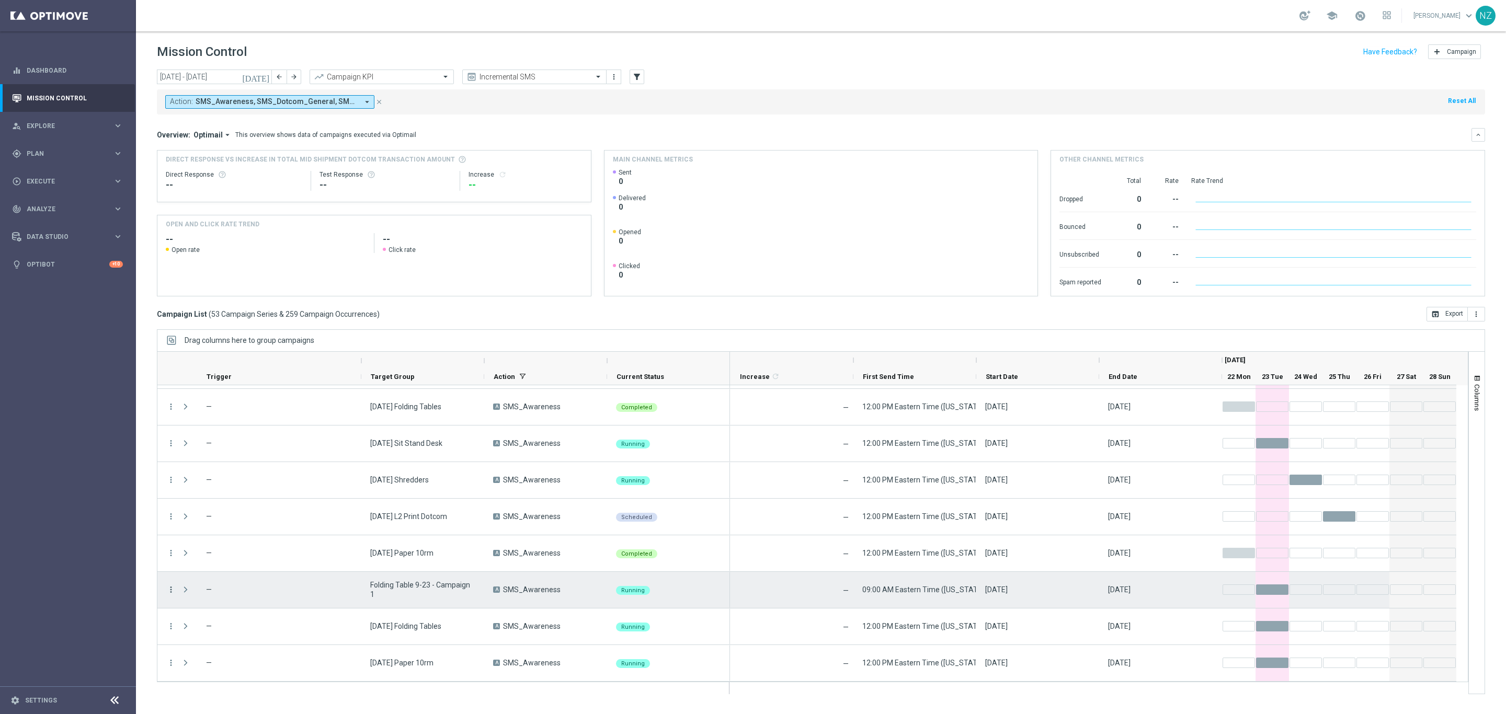
click at [169, 591] on icon "more_vert" at bounding box center [170, 589] width 9 height 9
click at [231, 468] on span "Campaign Details" at bounding box center [218, 466] width 53 height 7
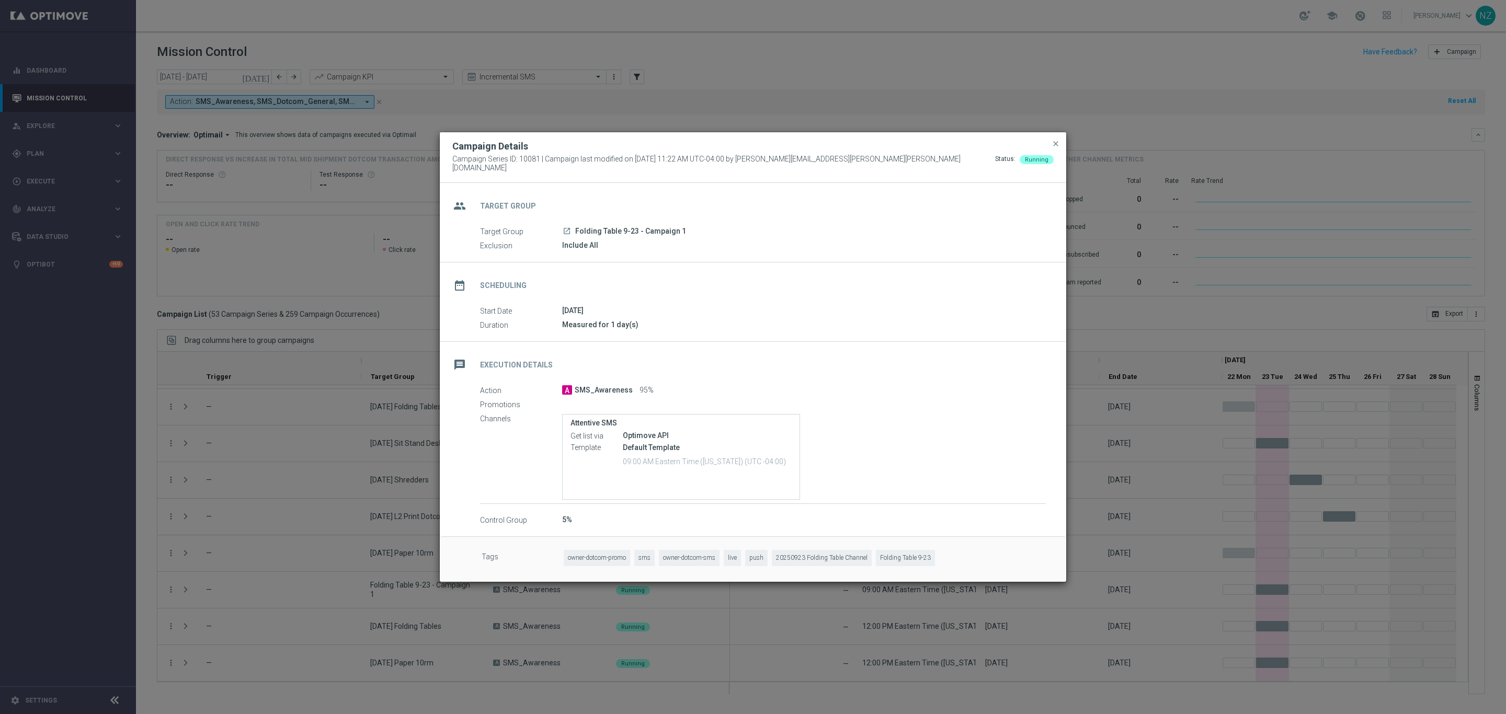
click at [1060, 144] on button "close" at bounding box center [1056, 144] width 10 height 13
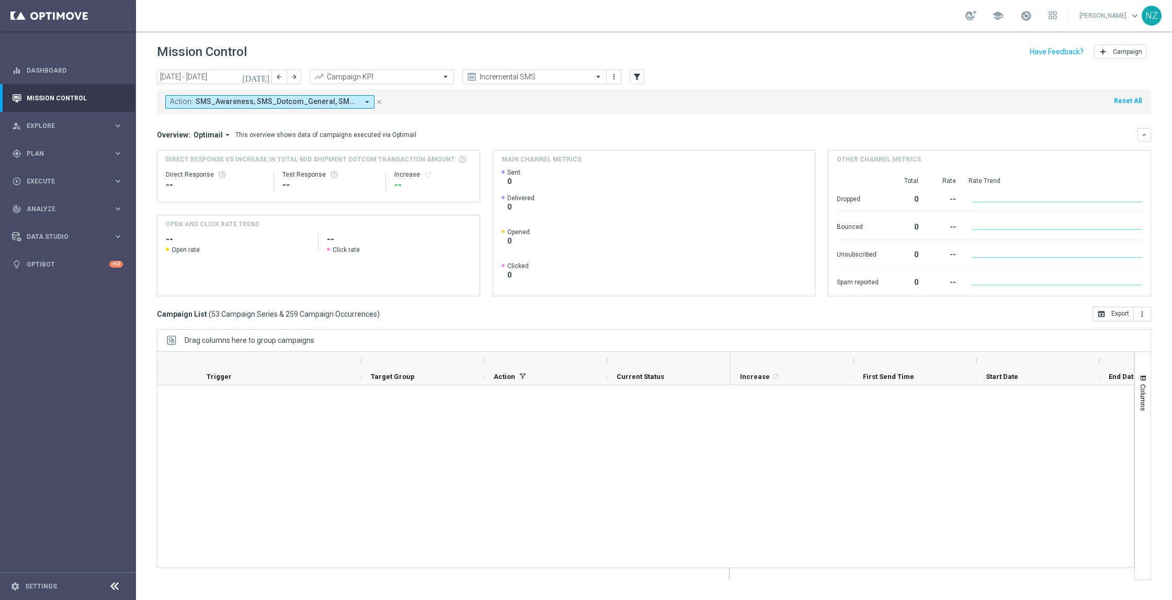
scroll to position [1644, 0]
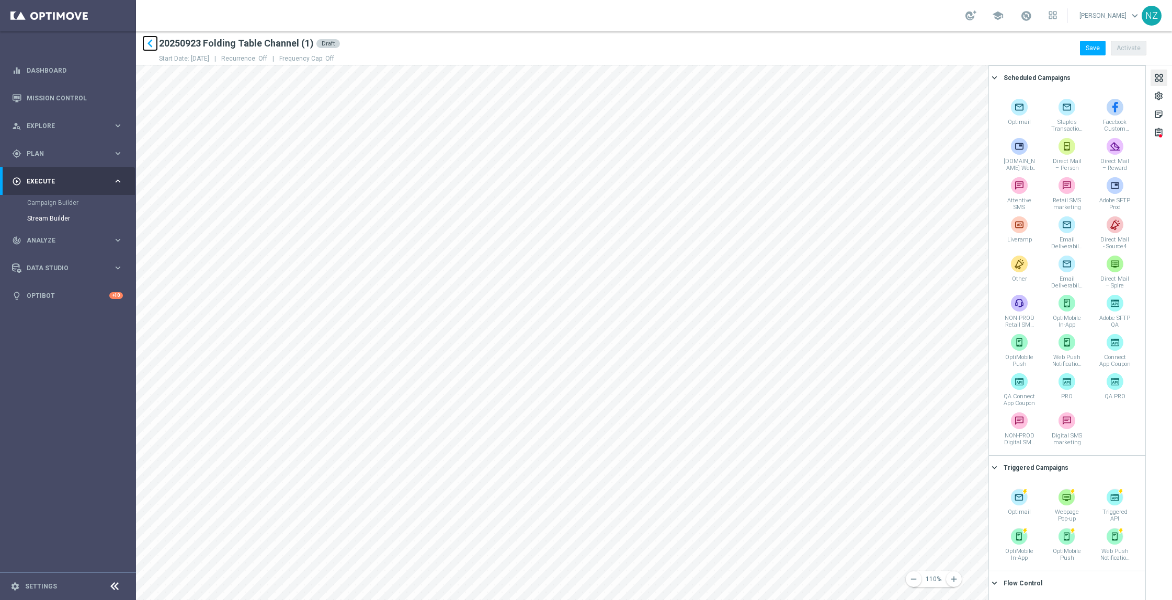
click at [150, 43] on icon "keyboard_arrow_left" at bounding box center [150, 44] width 16 height 16
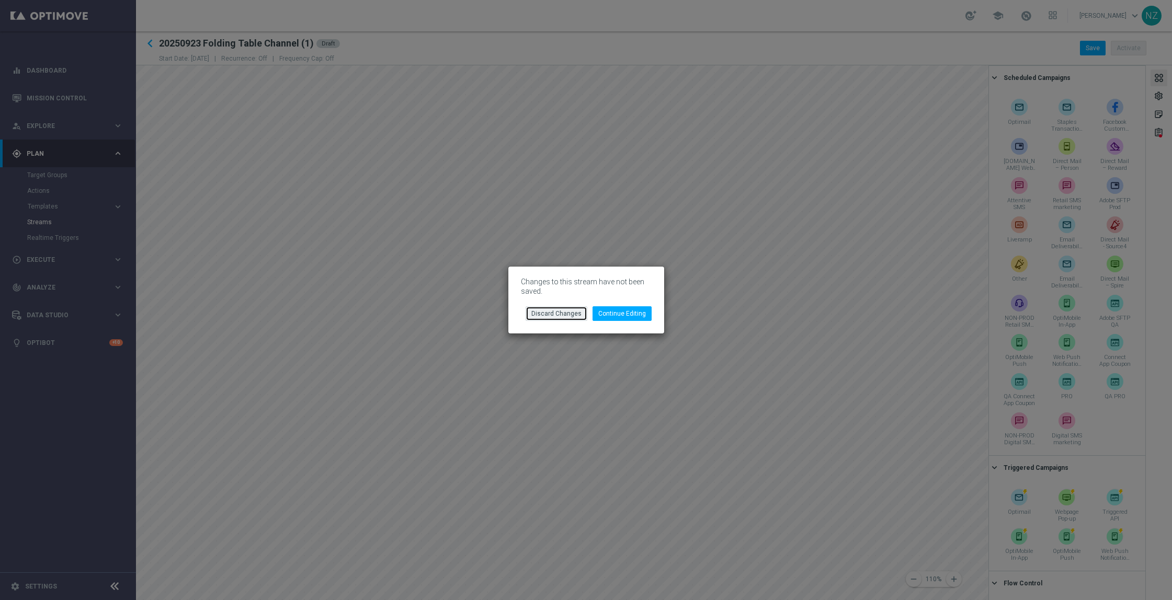
click at [560, 315] on button "Discard Changes" at bounding box center [557, 314] width 62 height 15
